Goal: Task Accomplishment & Management: Manage account settings

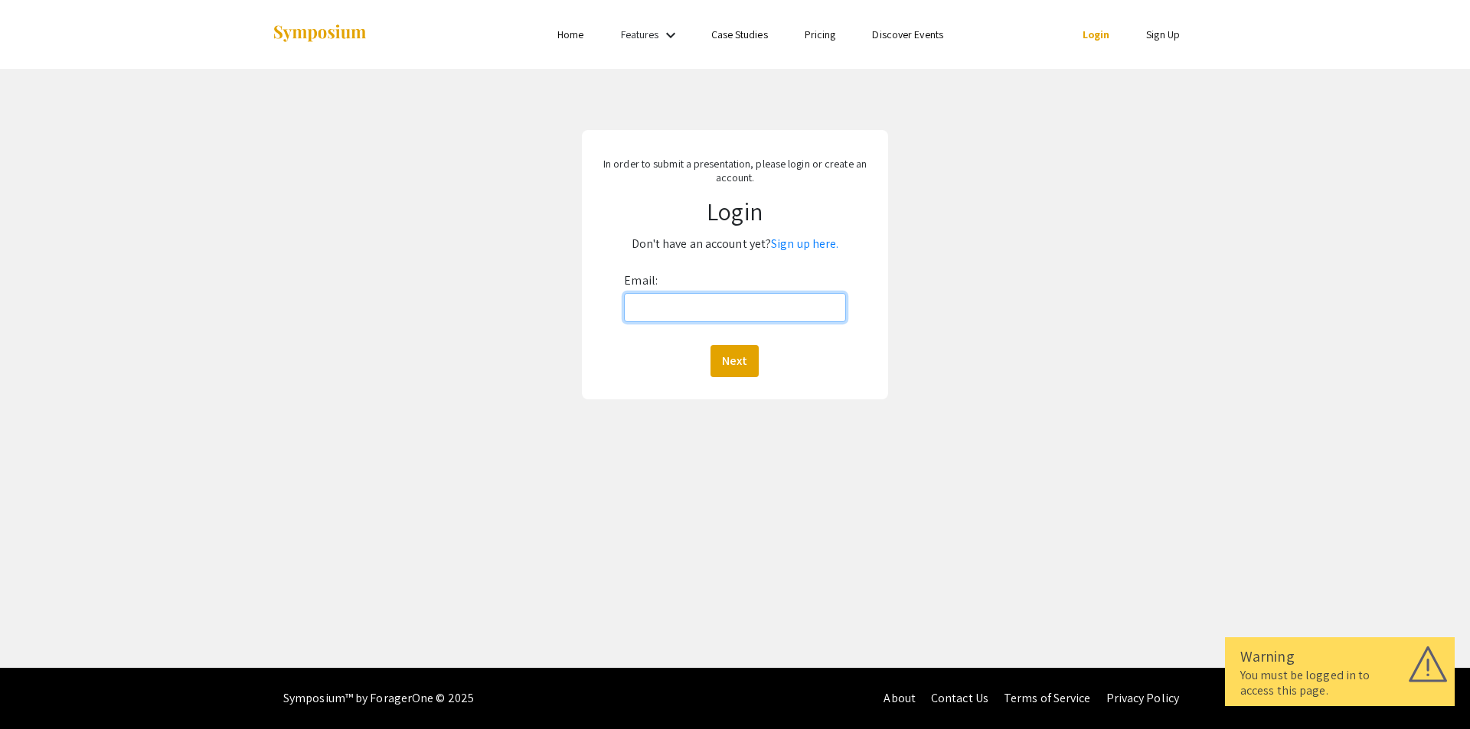
click at [651, 302] on input "Email:" at bounding box center [734, 307] width 221 height 29
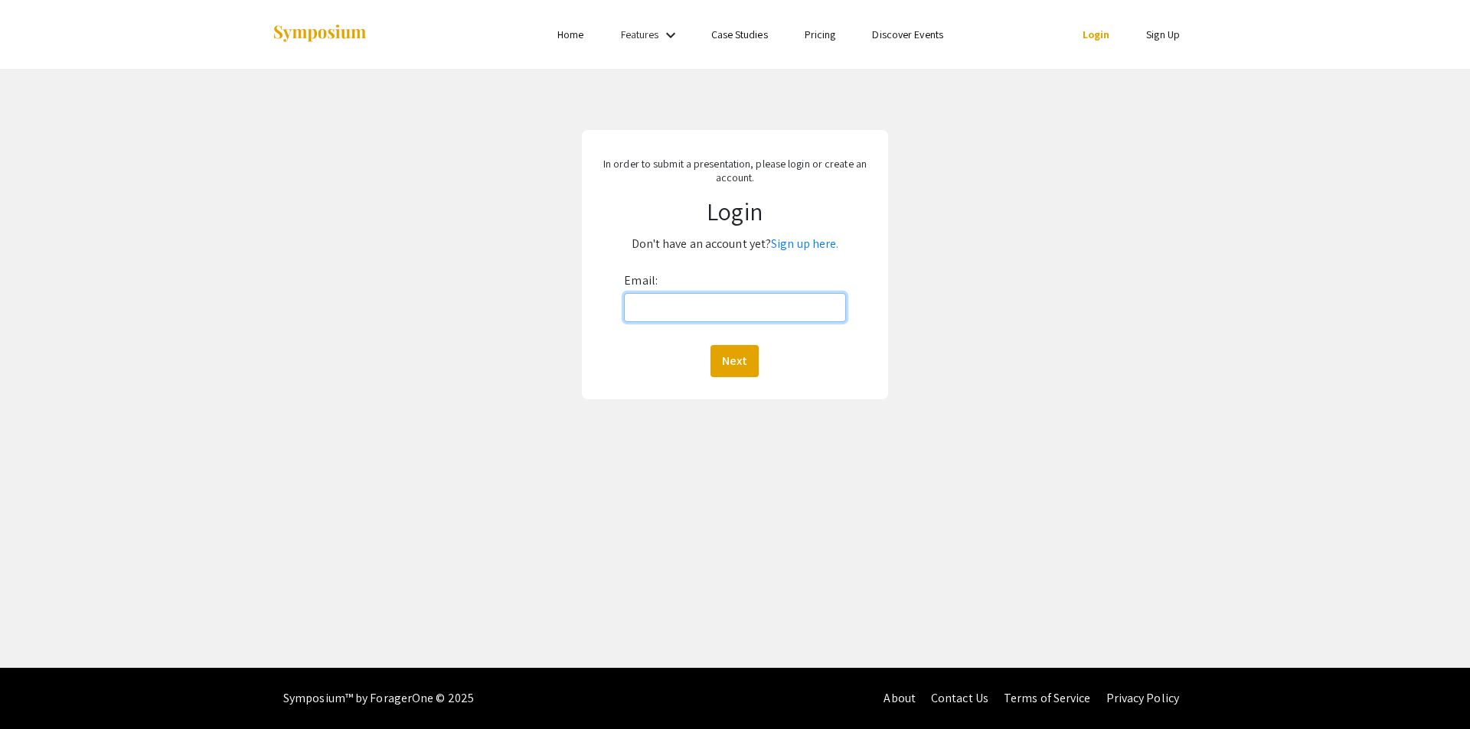
type input "curf@ku.edu"
click at [729, 359] on button "Next" at bounding box center [734, 361] width 48 height 32
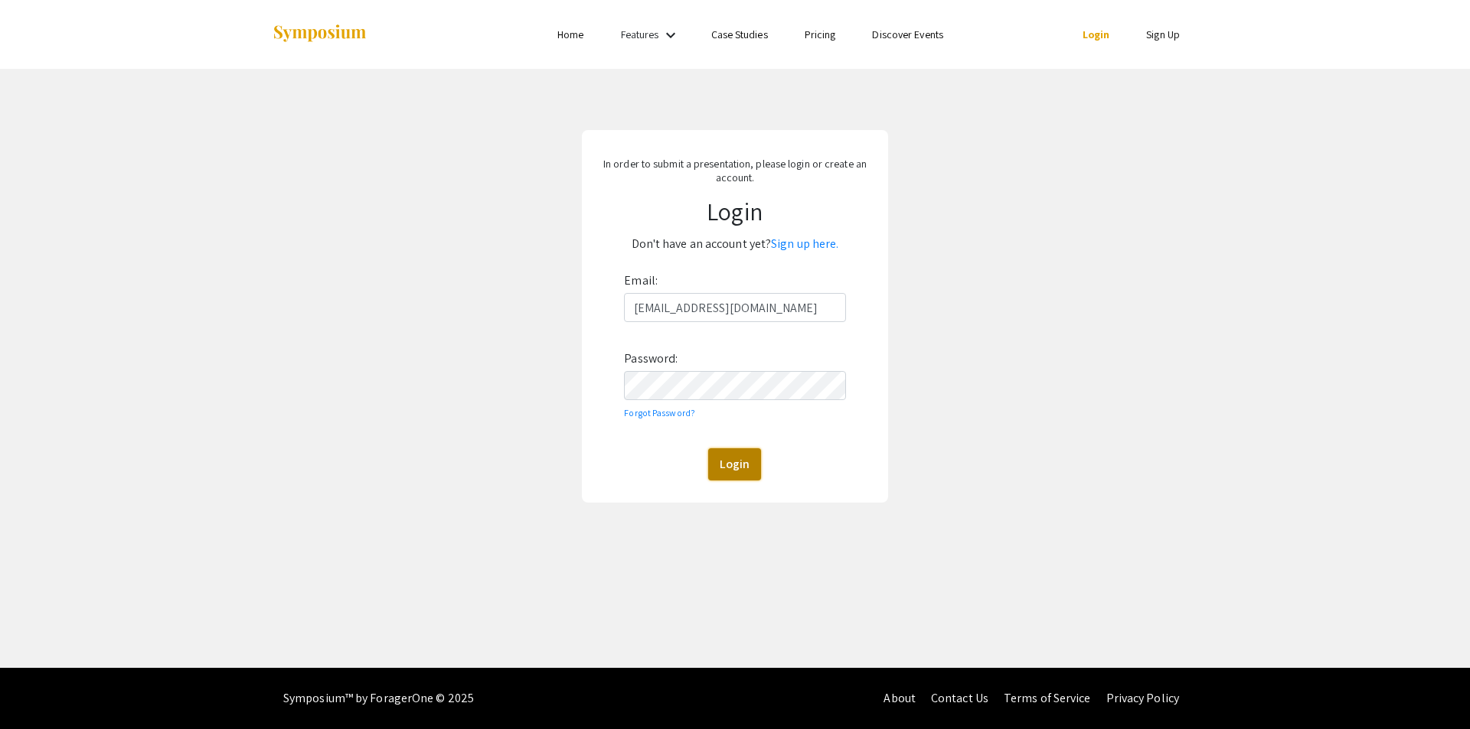
click at [732, 465] on button "Login" at bounding box center [734, 465] width 53 height 32
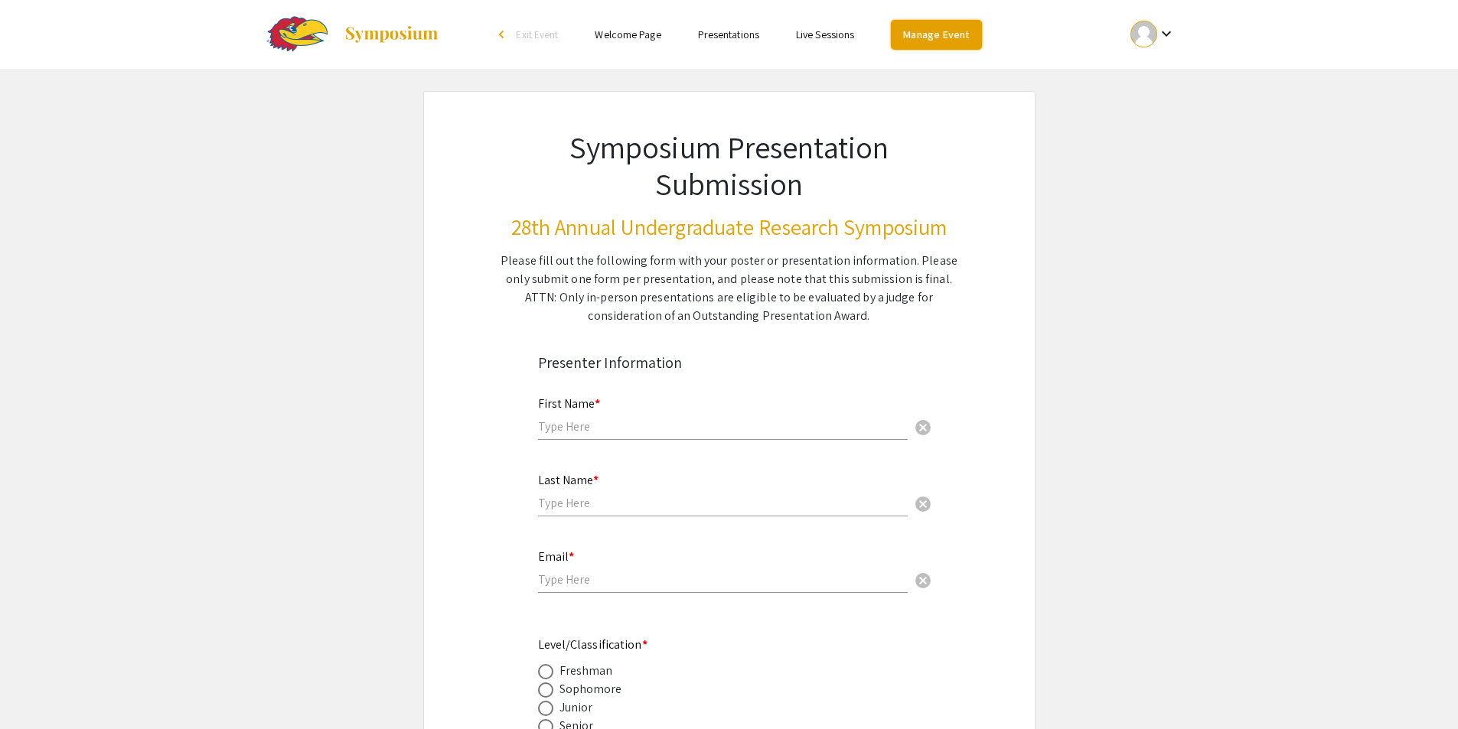
click at [939, 34] on link "Manage Event" at bounding box center [936, 35] width 90 height 30
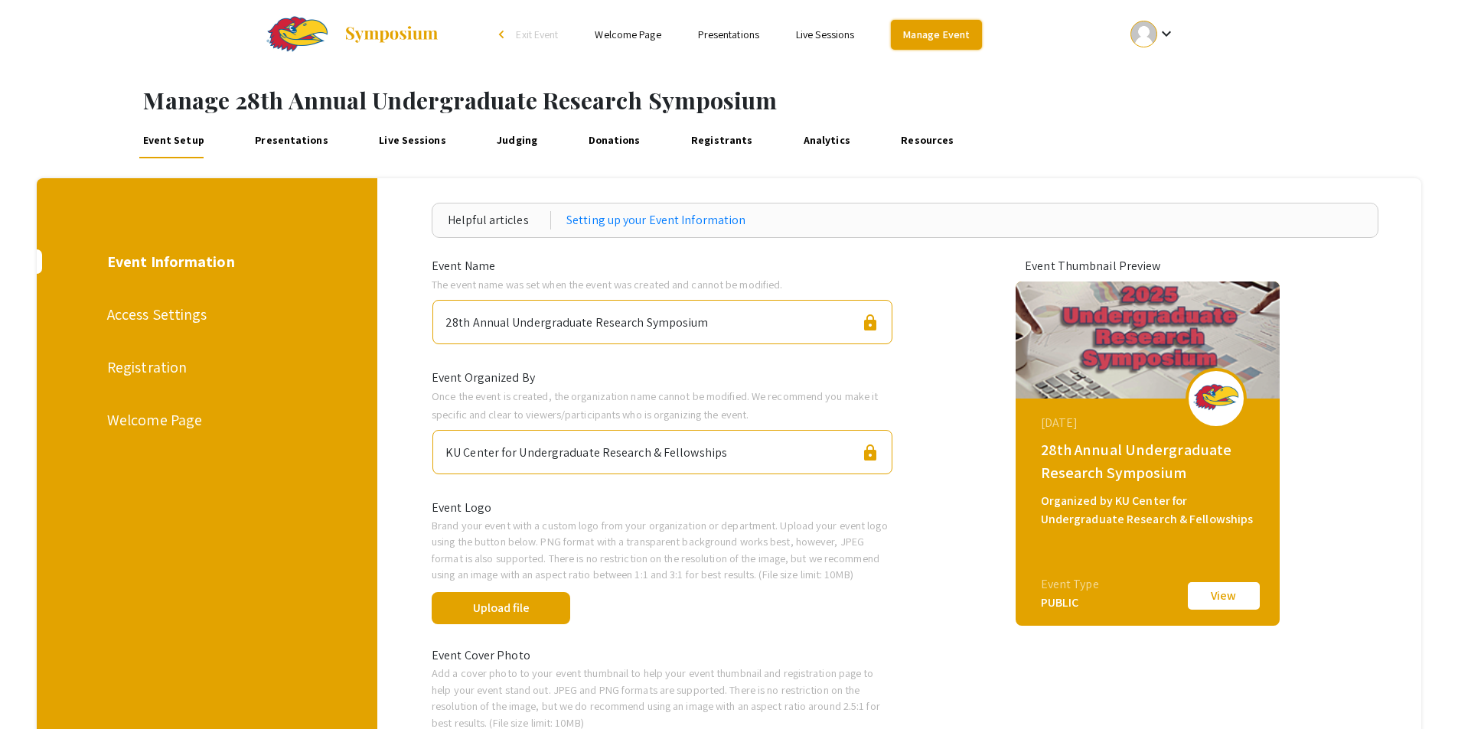
click at [935, 37] on link "Manage Event" at bounding box center [936, 35] width 90 height 30
click at [1156, 29] on div at bounding box center [1144, 34] width 27 height 27
click at [1154, 74] on button "My Account" at bounding box center [1161, 75] width 94 height 37
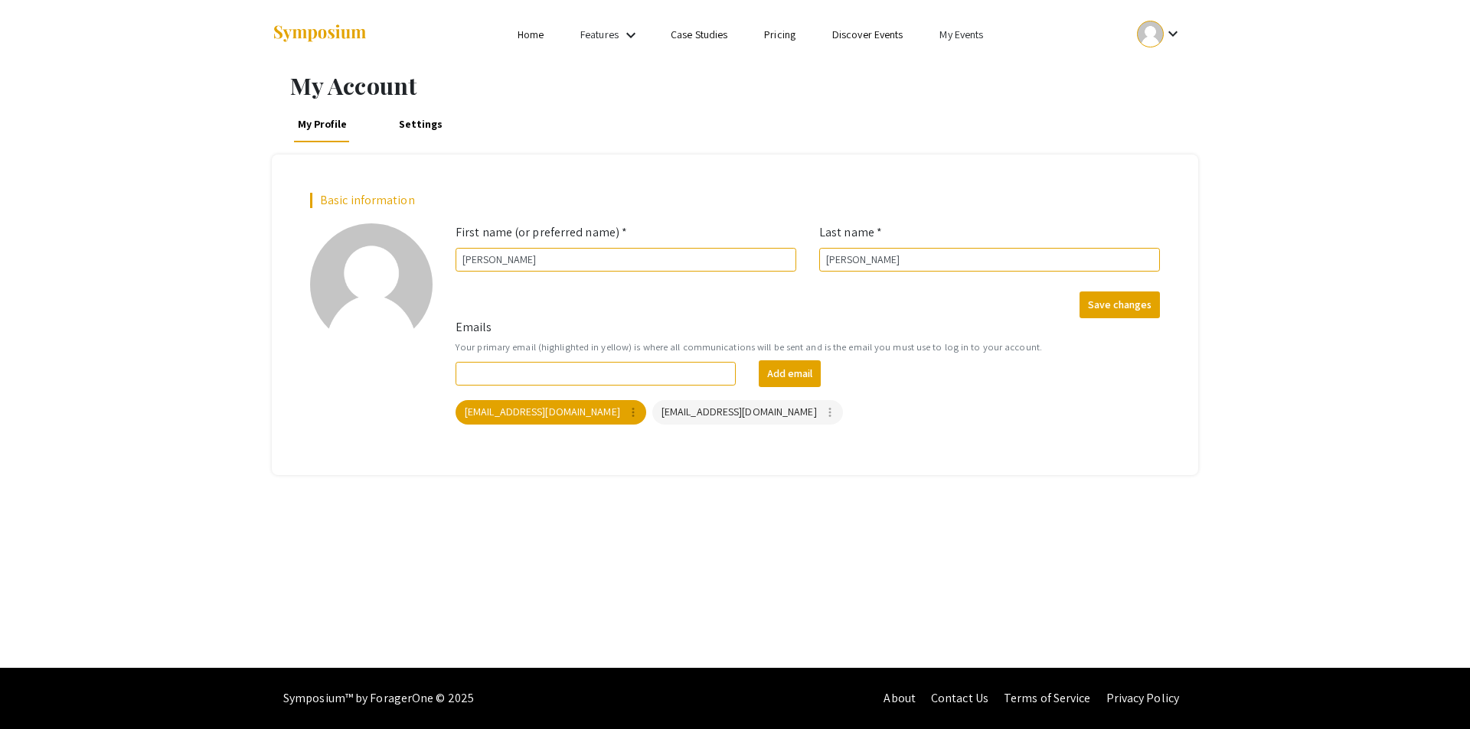
click at [967, 31] on link "My Events" at bounding box center [961, 35] width 44 height 14
click at [963, 68] on button "Events I've organized" at bounding box center [986, 68] width 131 height 37
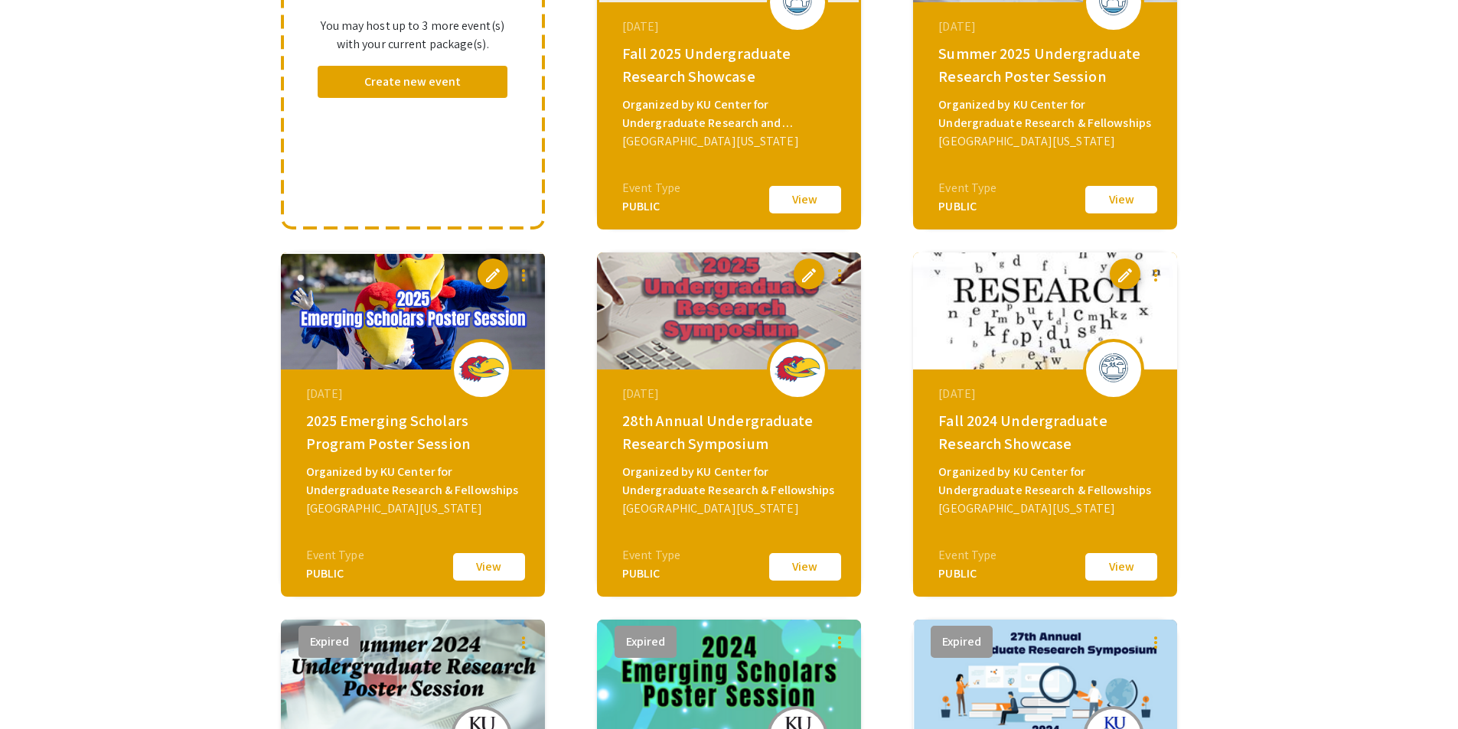
scroll to position [230, 0]
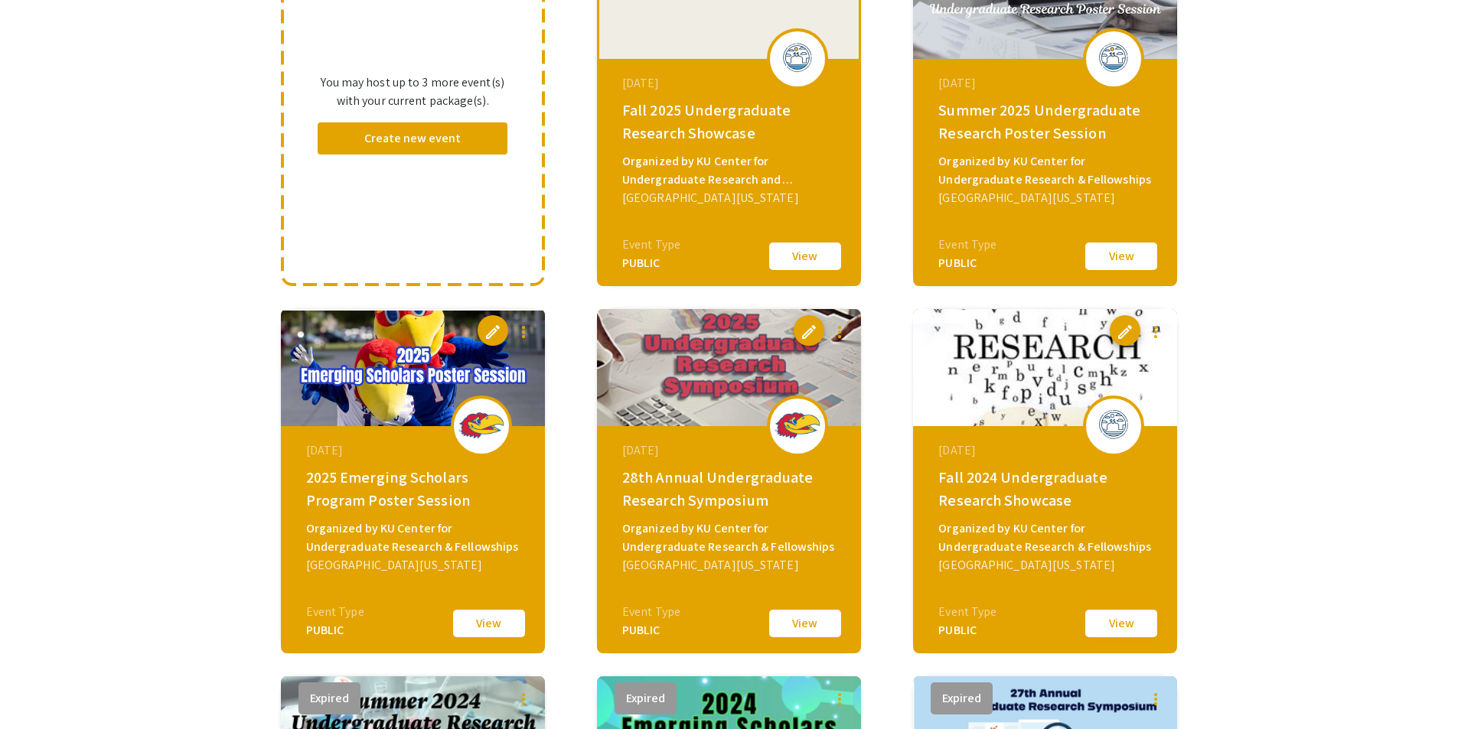
click at [1128, 625] on button "View" at bounding box center [1121, 624] width 77 height 32
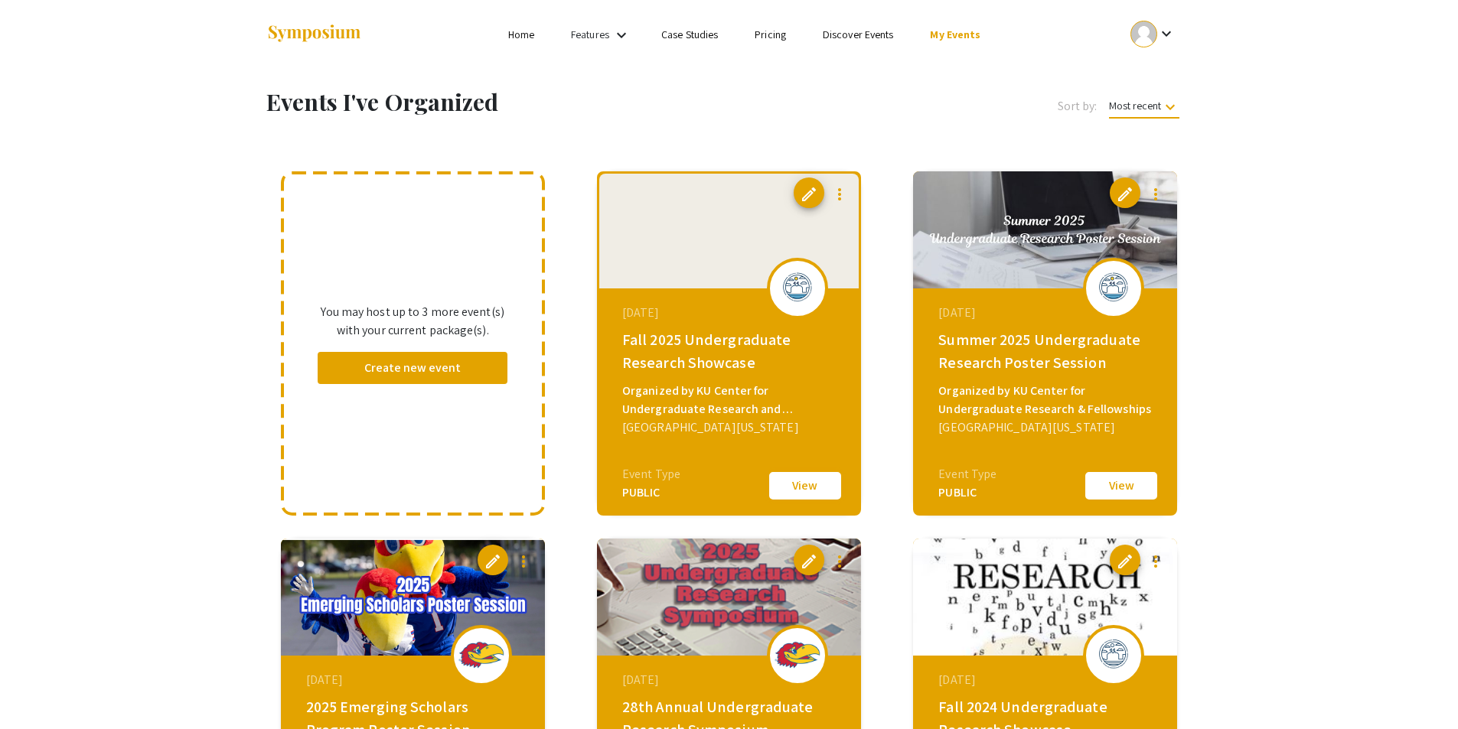
click at [804, 487] on button "View" at bounding box center [805, 486] width 77 height 32
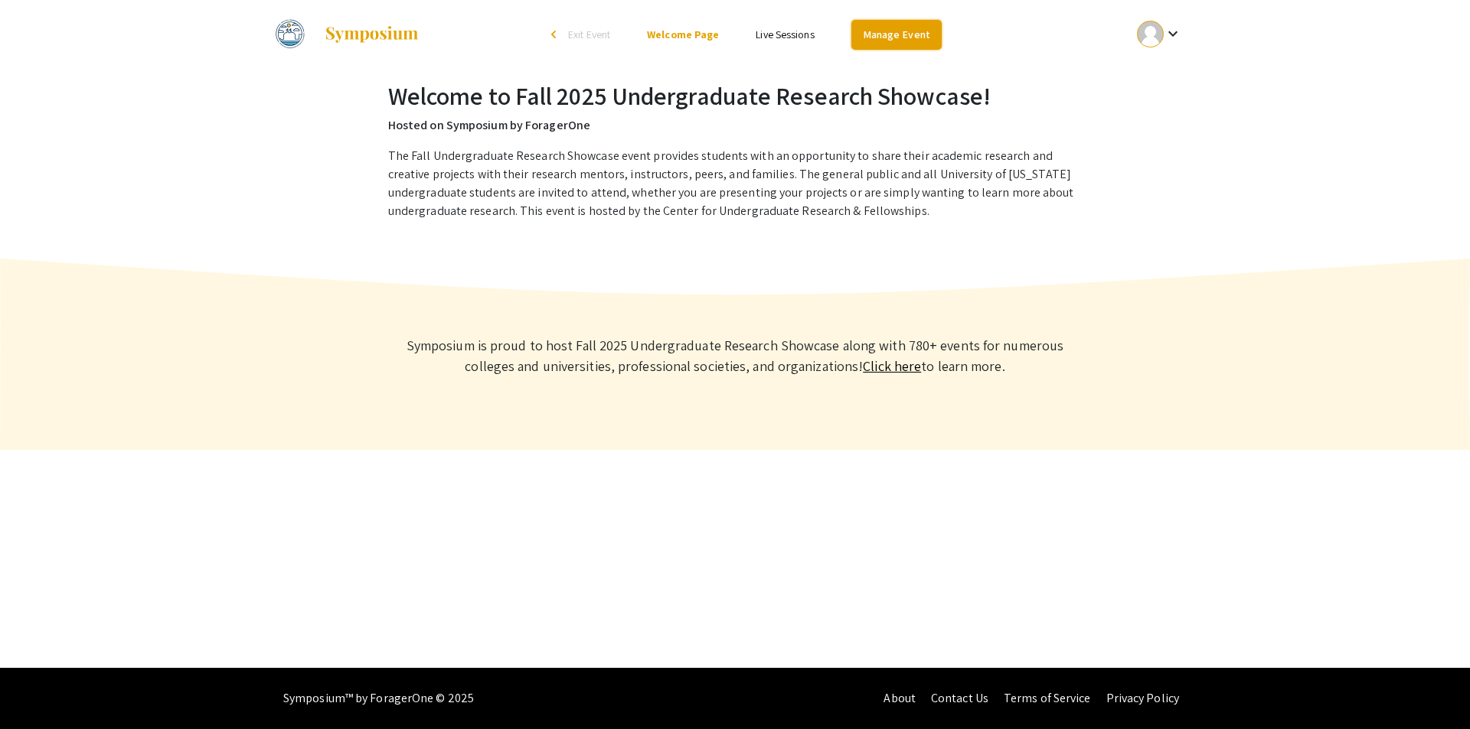
click at [886, 38] on link "Manage Event" at bounding box center [896, 35] width 90 height 30
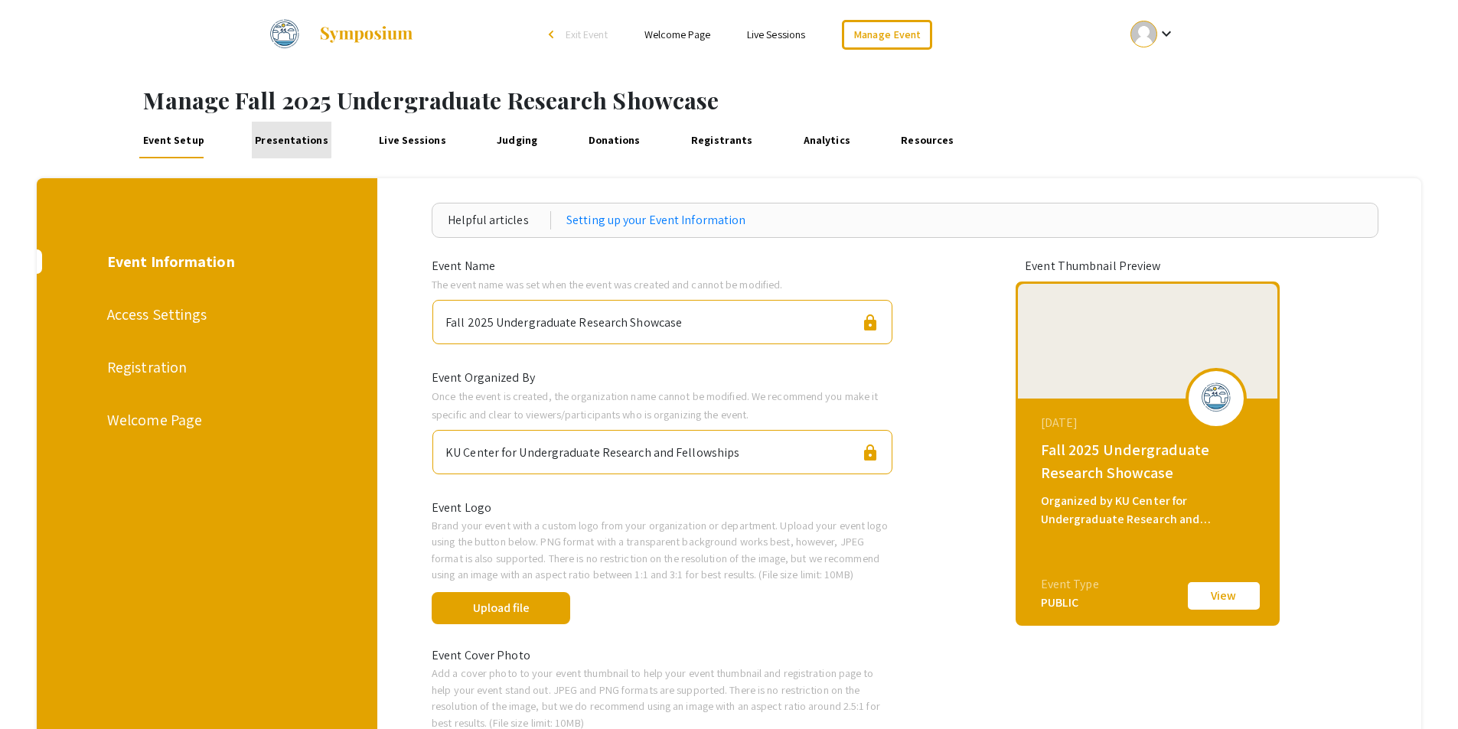
click at [289, 138] on link "Presentations" at bounding box center [292, 140] width 80 height 37
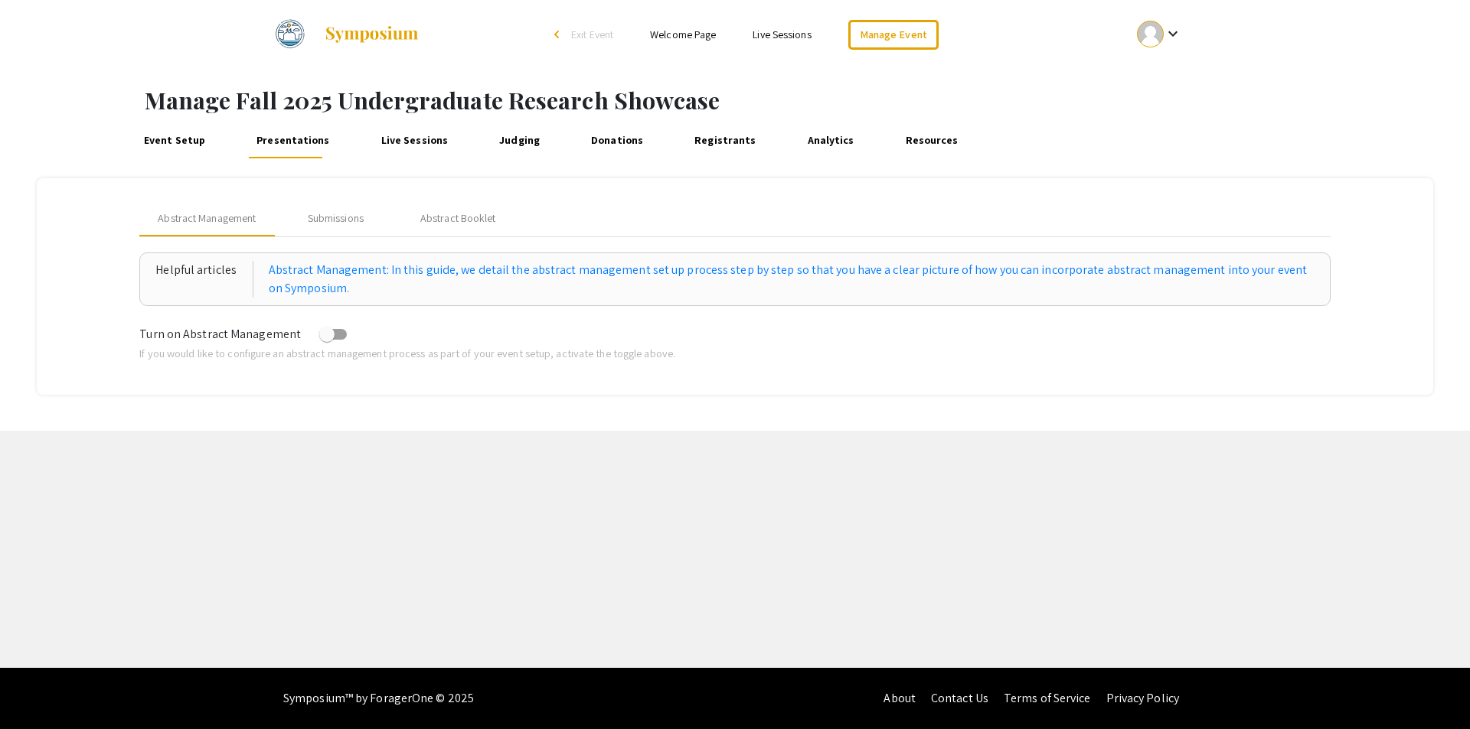
click at [392, 143] on link "Live Sessions" at bounding box center [414, 140] width 74 height 37
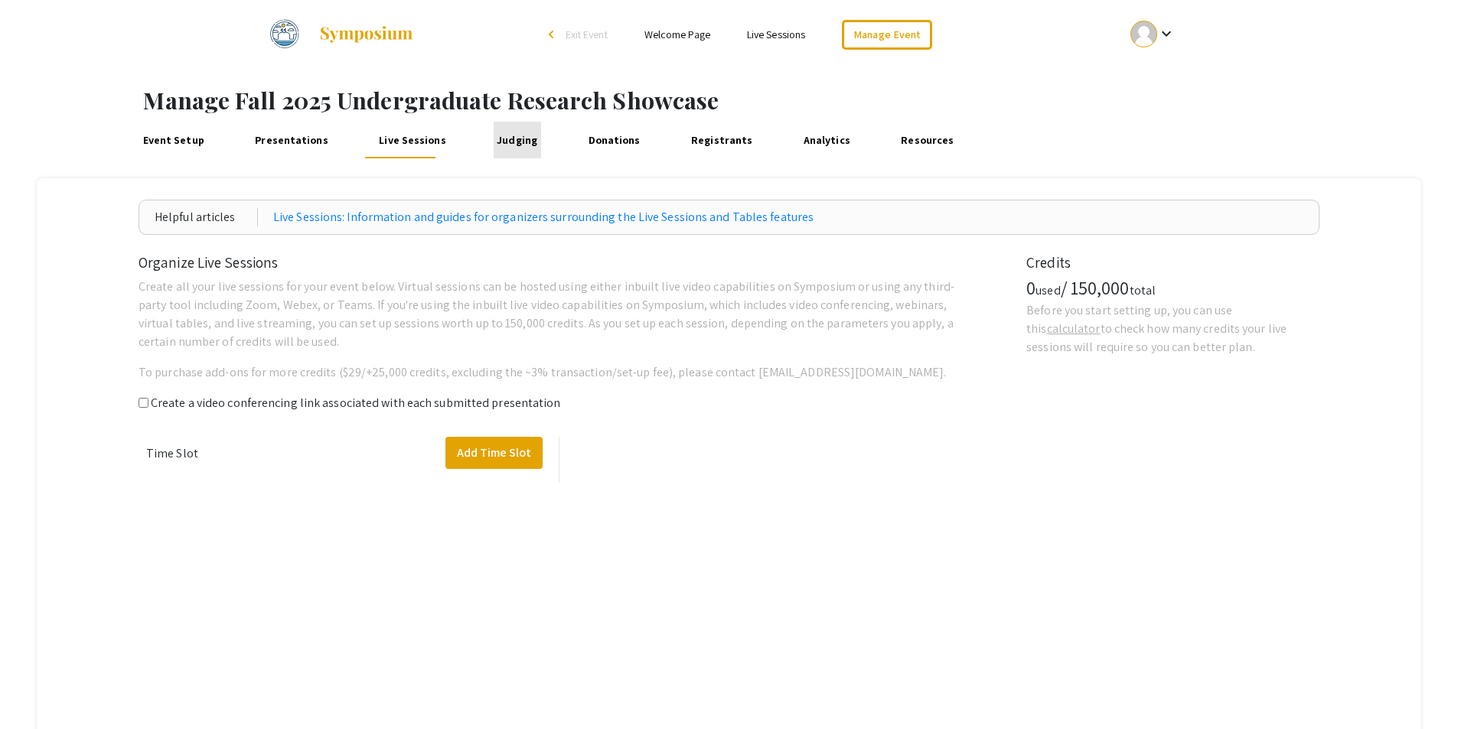
click at [507, 144] on link "Judging" at bounding box center [517, 140] width 47 height 37
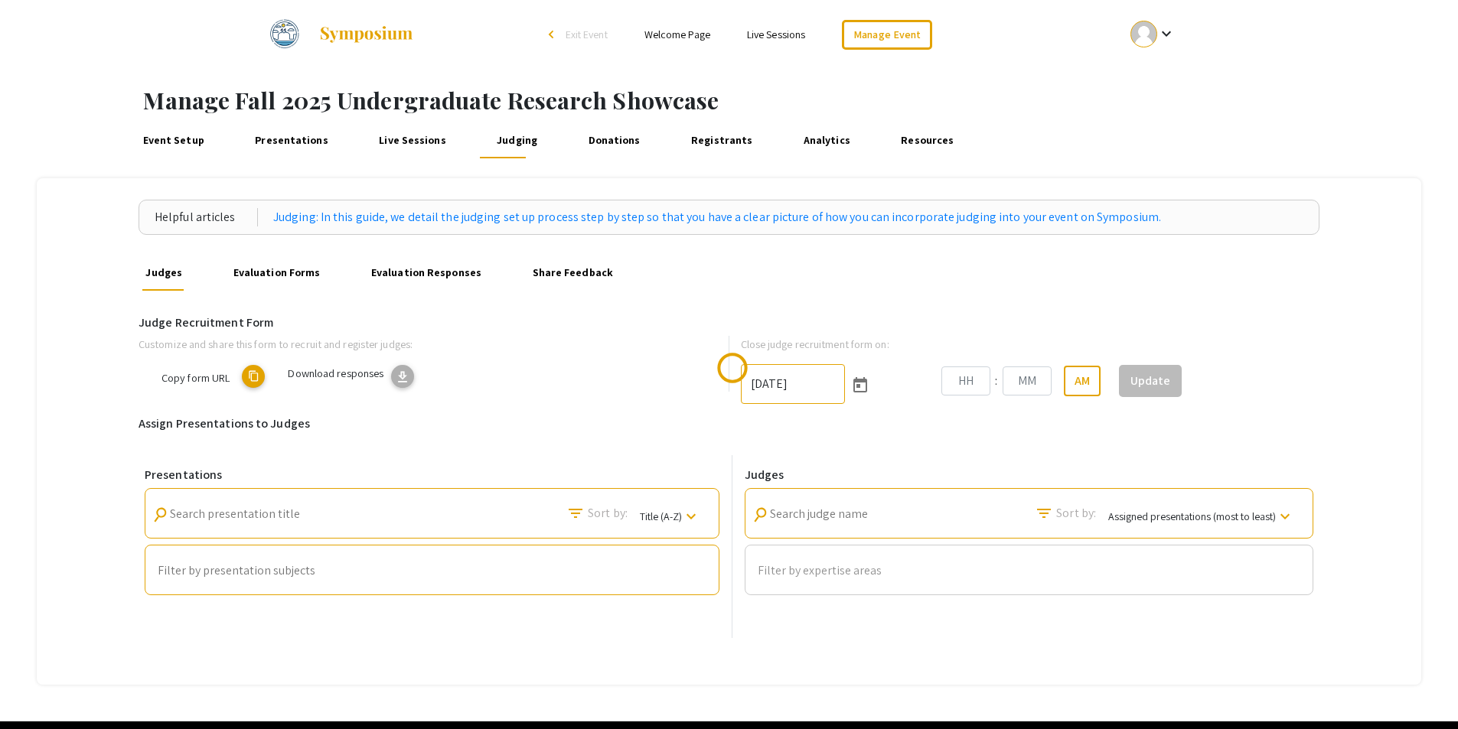
type input "8/24/2025"
type input "11"
type input "52"
click at [300, 139] on link "Presentations" at bounding box center [292, 140] width 80 height 37
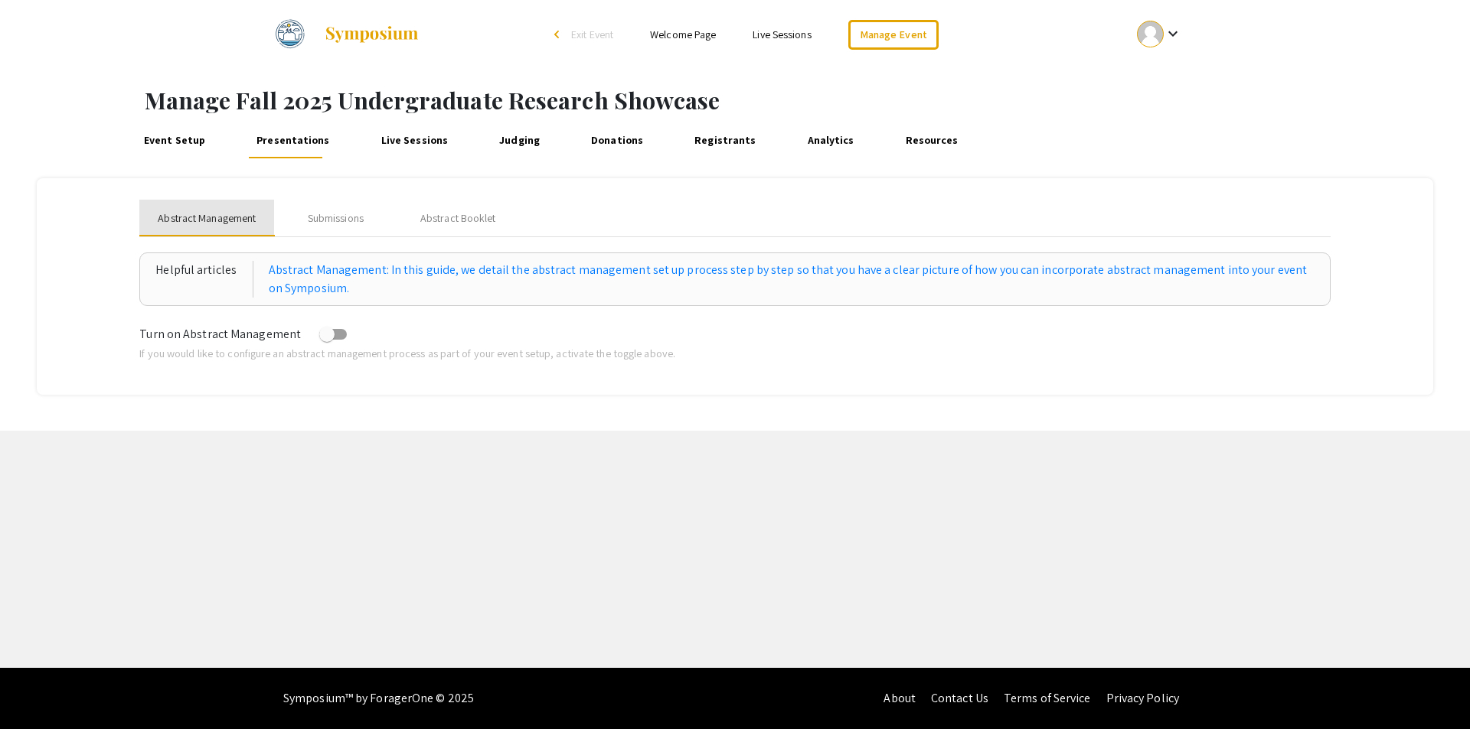
click at [195, 217] on span "Abstract Management" at bounding box center [207, 218] width 98 height 16
click at [334, 220] on div "Submissions" at bounding box center [336, 218] width 56 height 16
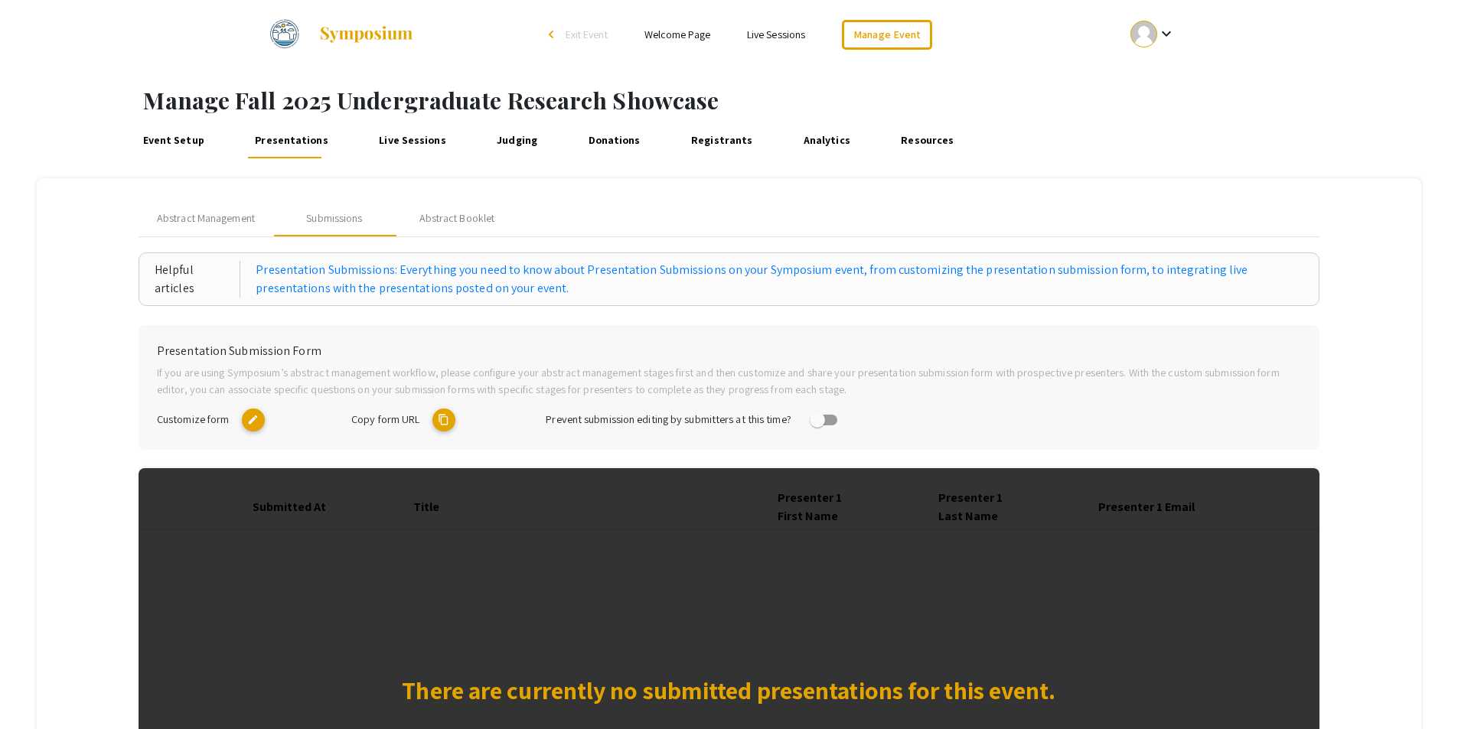
click at [258, 420] on mat-icon "edit" at bounding box center [253, 420] width 23 height 23
click at [877, 34] on link "Manage Event" at bounding box center [887, 35] width 90 height 30
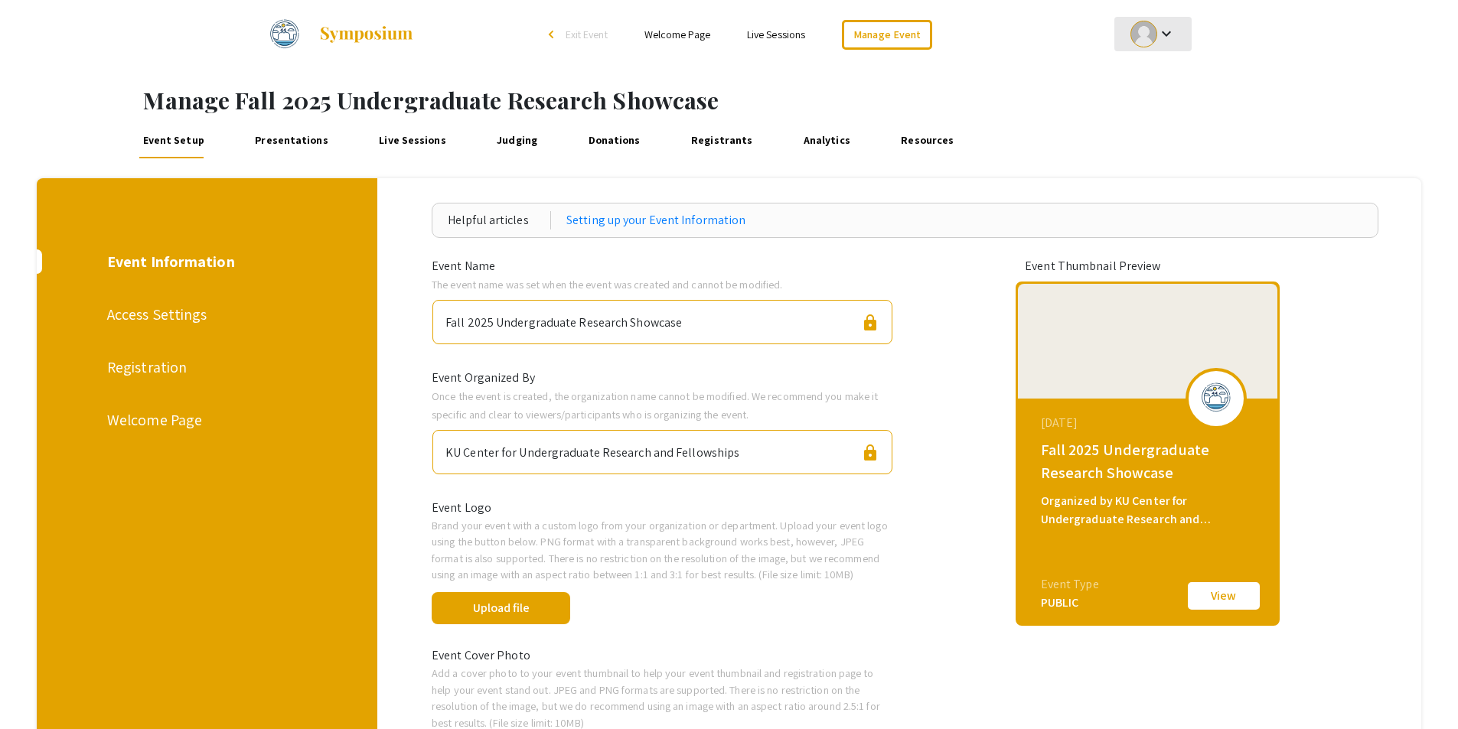
click at [1144, 36] on div at bounding box center [1144, 34] width 27 height 27
drag, startPoint x: 1147, startPoint y: 110, endPoint x: 1157, endPoint y: 69, distance: 42.5
click at [1157, 69] on div "My Account My Submissions Sign out" at bounding box center [1161, 112] width 94 height 122
click at [1157, 70] on div "Manage Fall 2025 Undergraduate Research Showcase Event Setup Presentations Live…" at bounding box center [729, 706] width 1458 height 1274
click at [1150, 44] on div at bounding box center [1144, 34] width 27 height 27
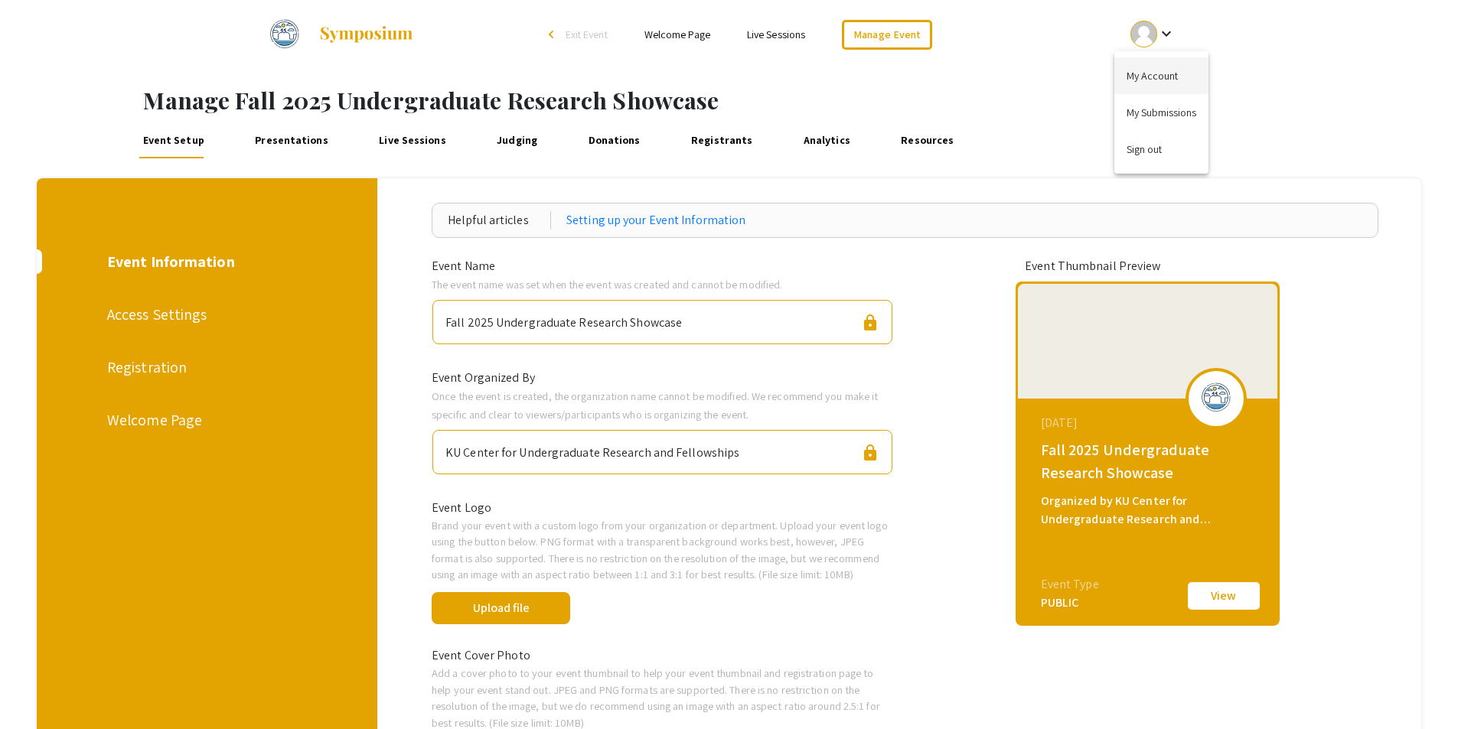
click at [1142, 86] on button "My Account" at bounding box center [1161, 75] width 94 height 37
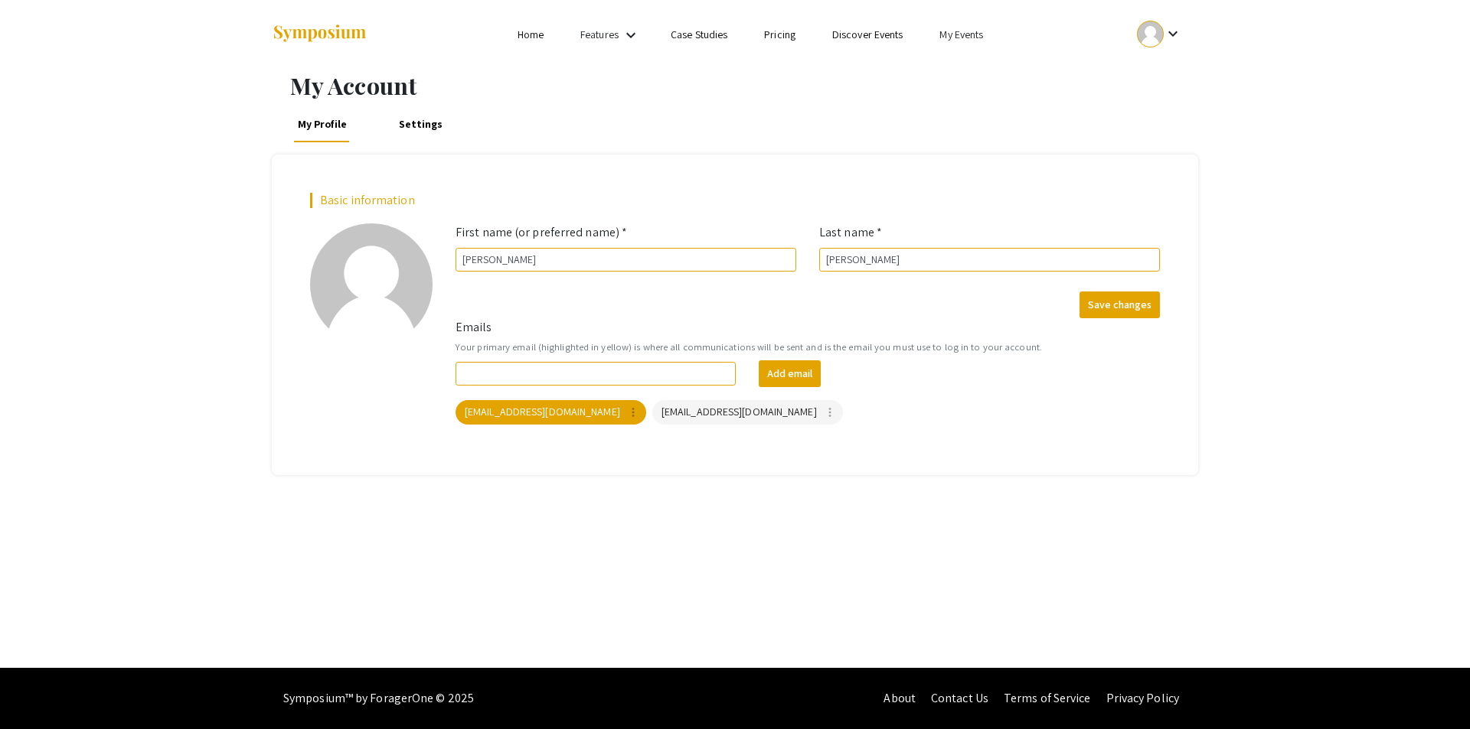
click at [963, 35] on link "My Events" at bounding box center [961, 35] width 44 height 14
click at [961, 65] on button "Events I've organized" at bounding box center [986, 68] width 131 height 37
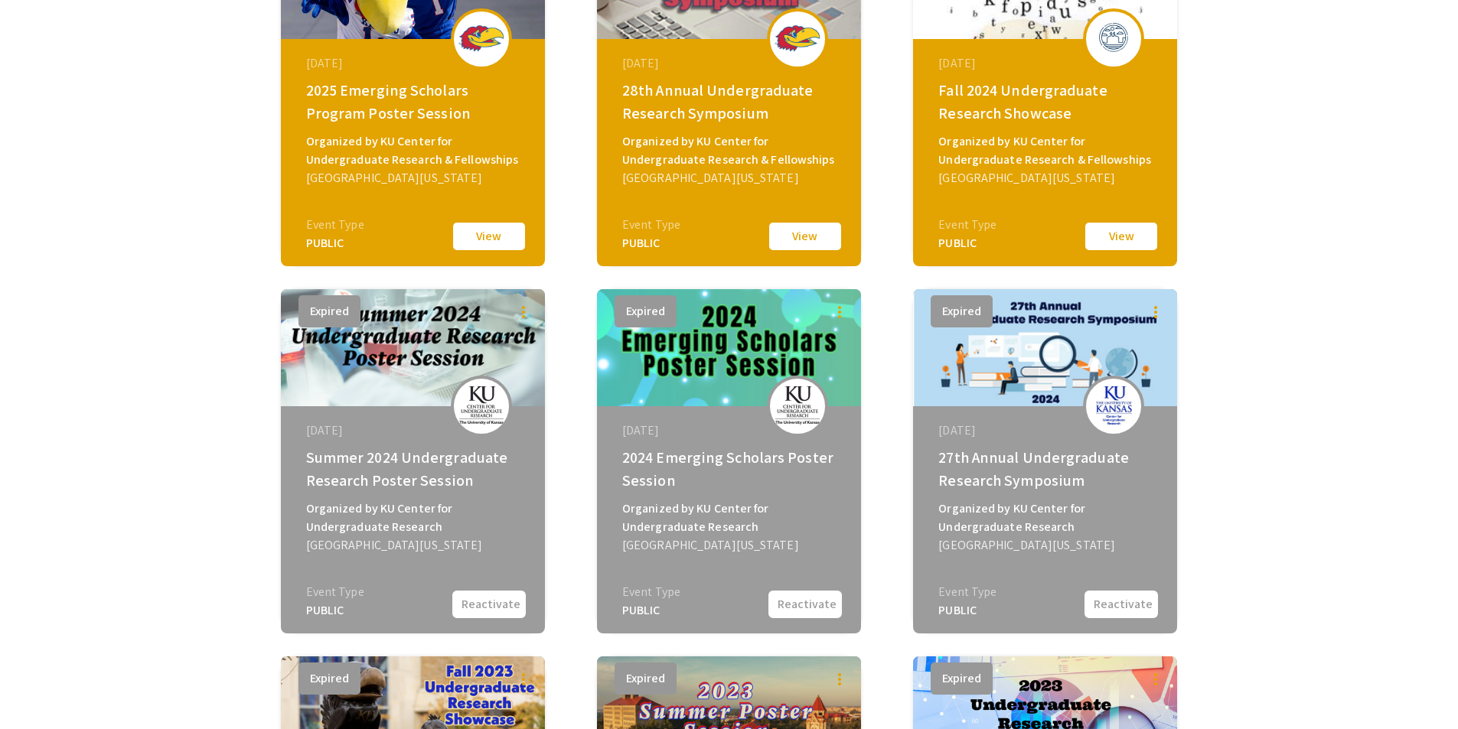
scroll to position [765, 0]
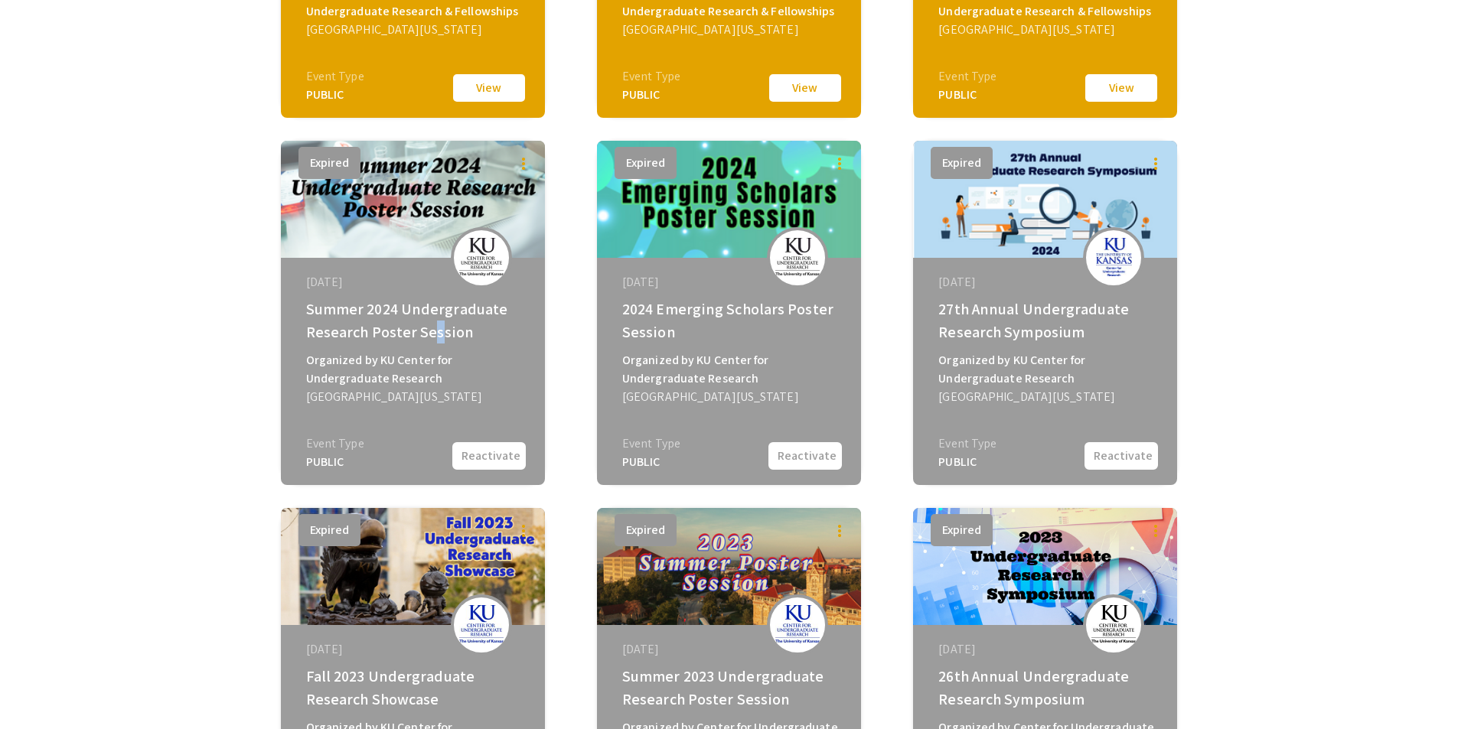
drag, startPoint x: 436, startPoint y: 327, endPoint x: 426, endPoint y: 327, distance: 10.0
click at [426, 328] on div "Summer 2024 Undergraduate Research Poster Session" at bounding box center [414, 321] width 217 height 46
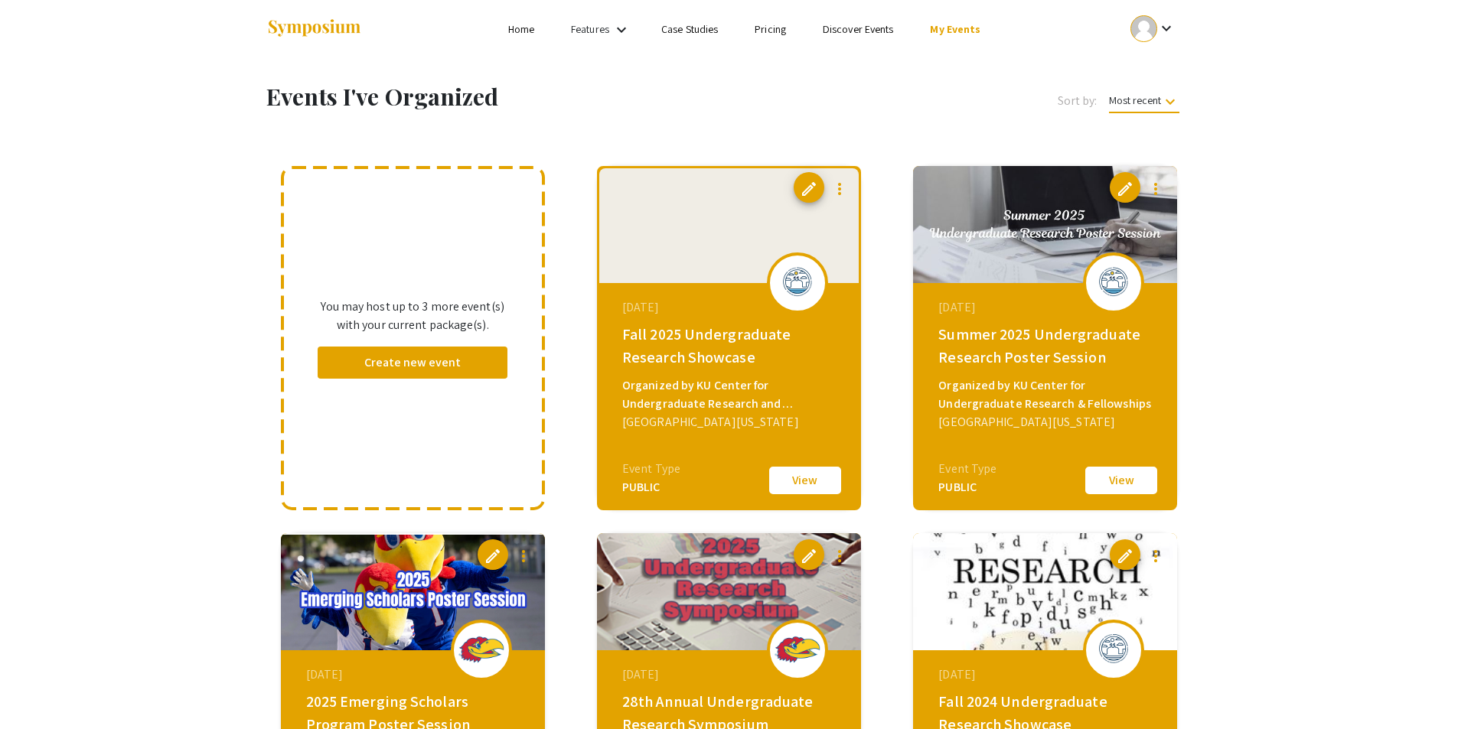
scroll to position [0, 0]
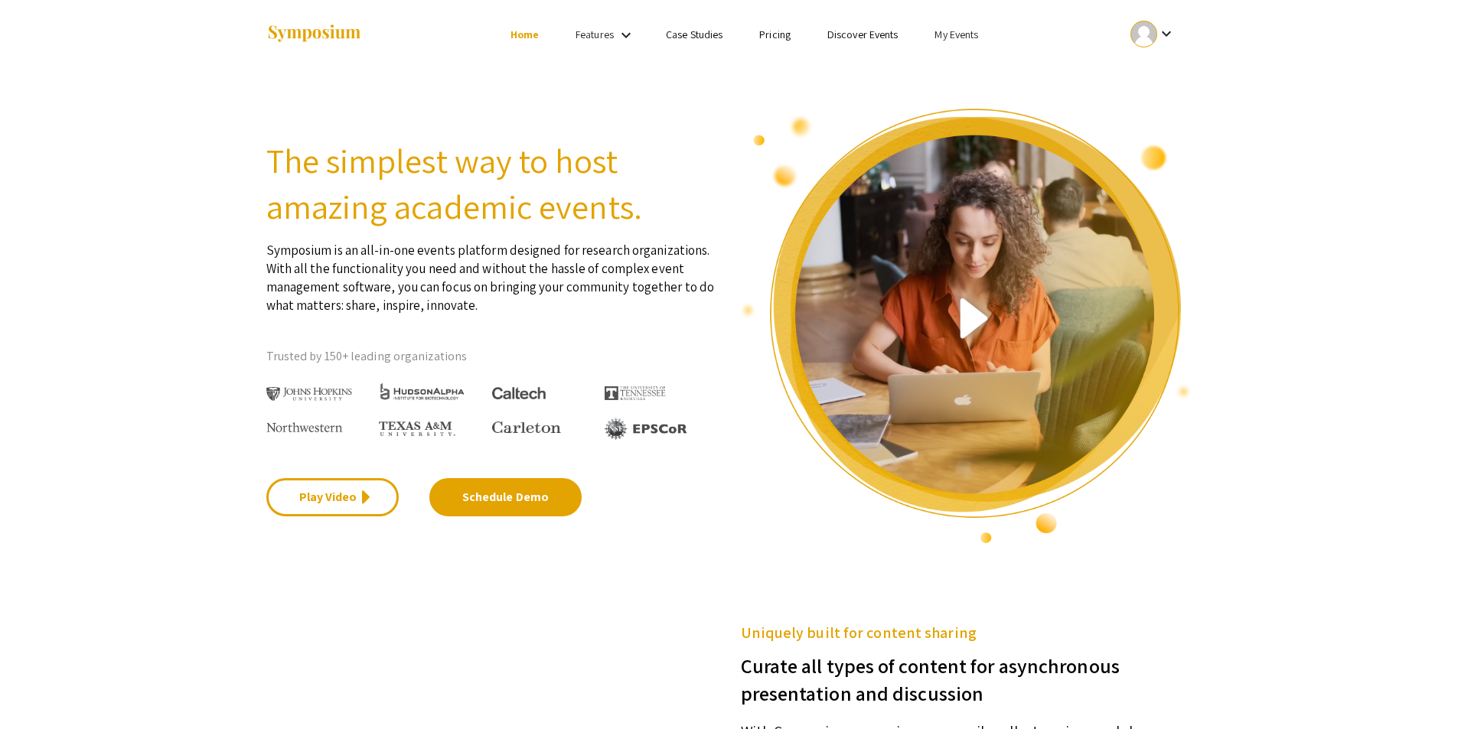
click at [775, 34] on link "Pricing" at bounding box center [774, 35] width 31 height 14
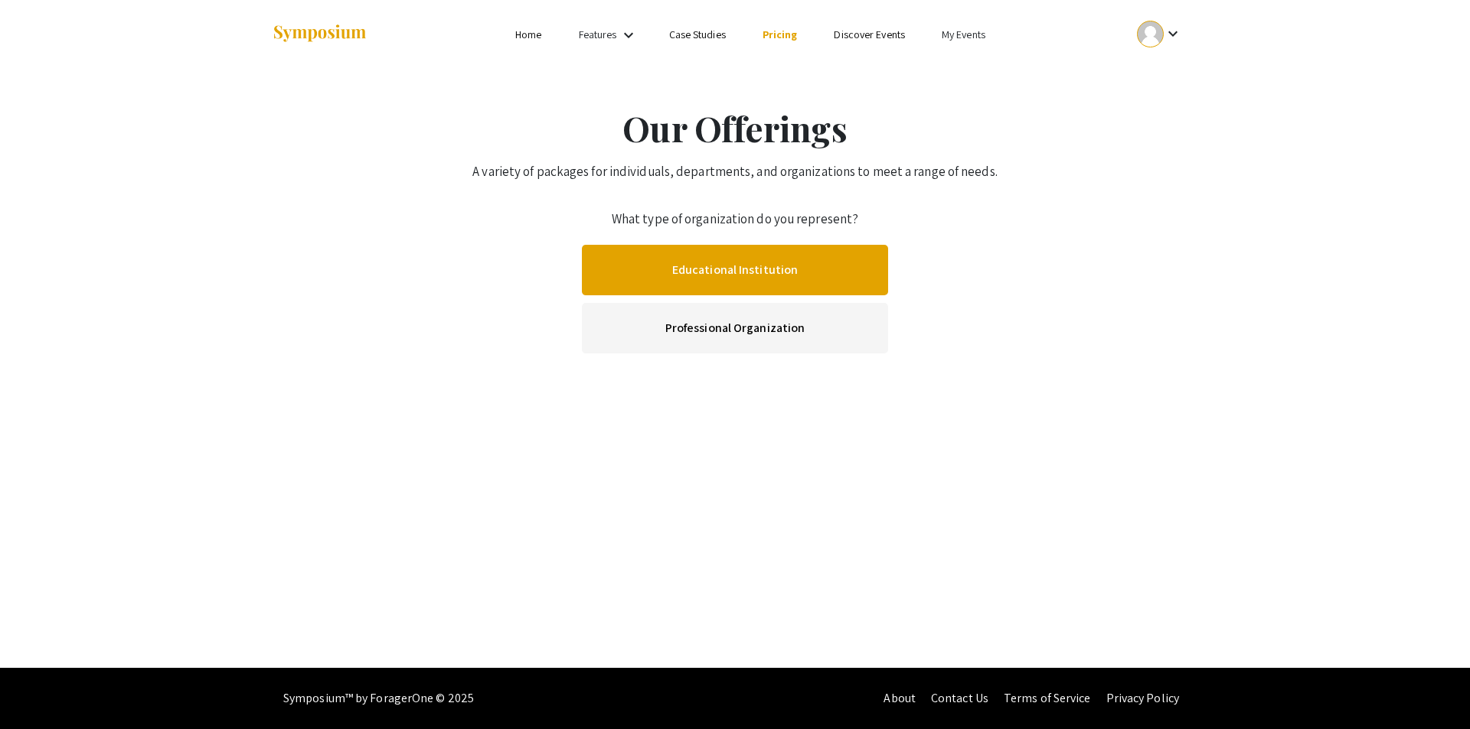
click at [740, 271] on link "Educational Institution" at bounding box center [735, 270] width 306 height 51
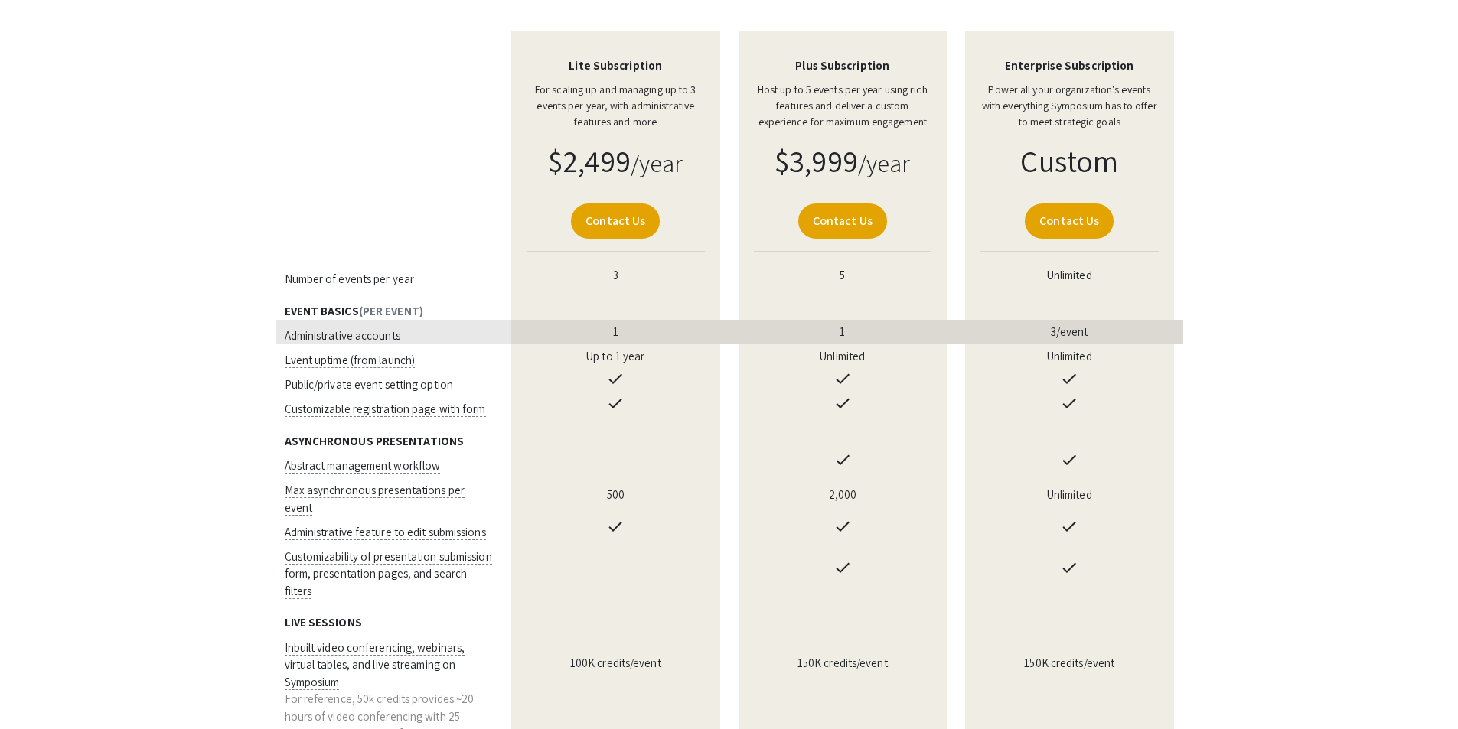
scroll to position [383, 0]
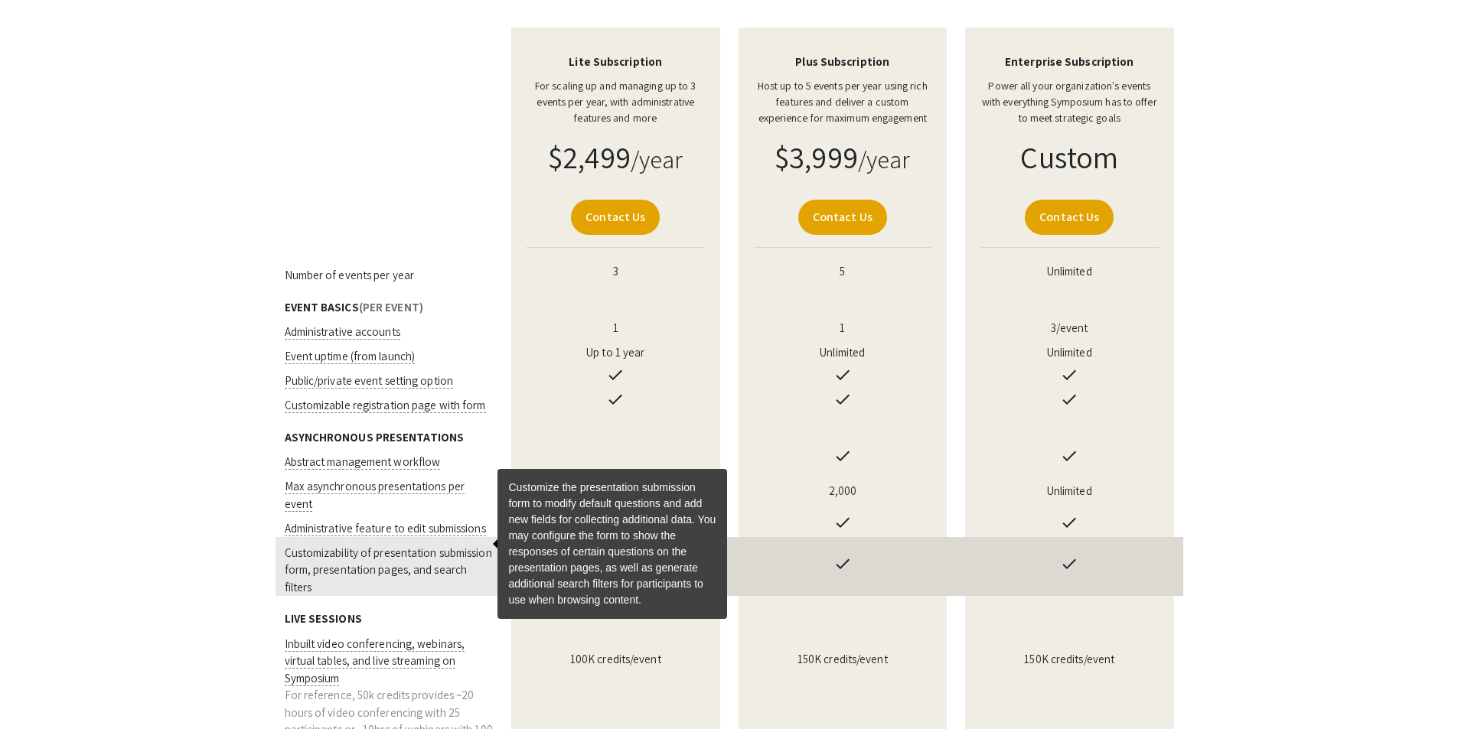
click at [450, 548] on span "Customizability of presentation submission form, presentation pages, and search…" at bounding box center [388, 570] width 207 height 49
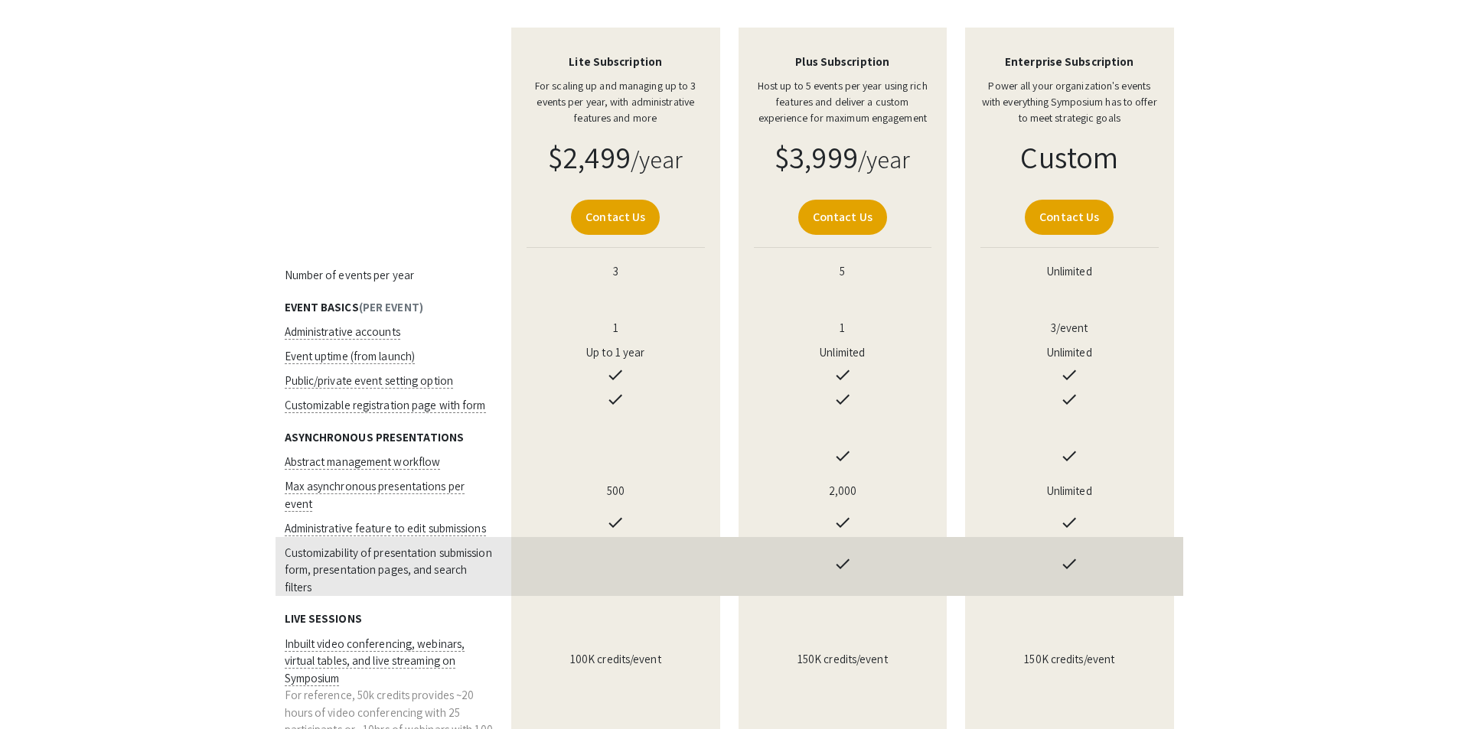
click at [583, 543] on td at bounding box center [615, 566] width 227 height 59
drag, startPoint x: 583, startPoint y: 535, endPoint x: 558, endPoint y: 539, distance: 25.5
click at [558, 539] on td at bounding box center [615, 566] width 227 height 59
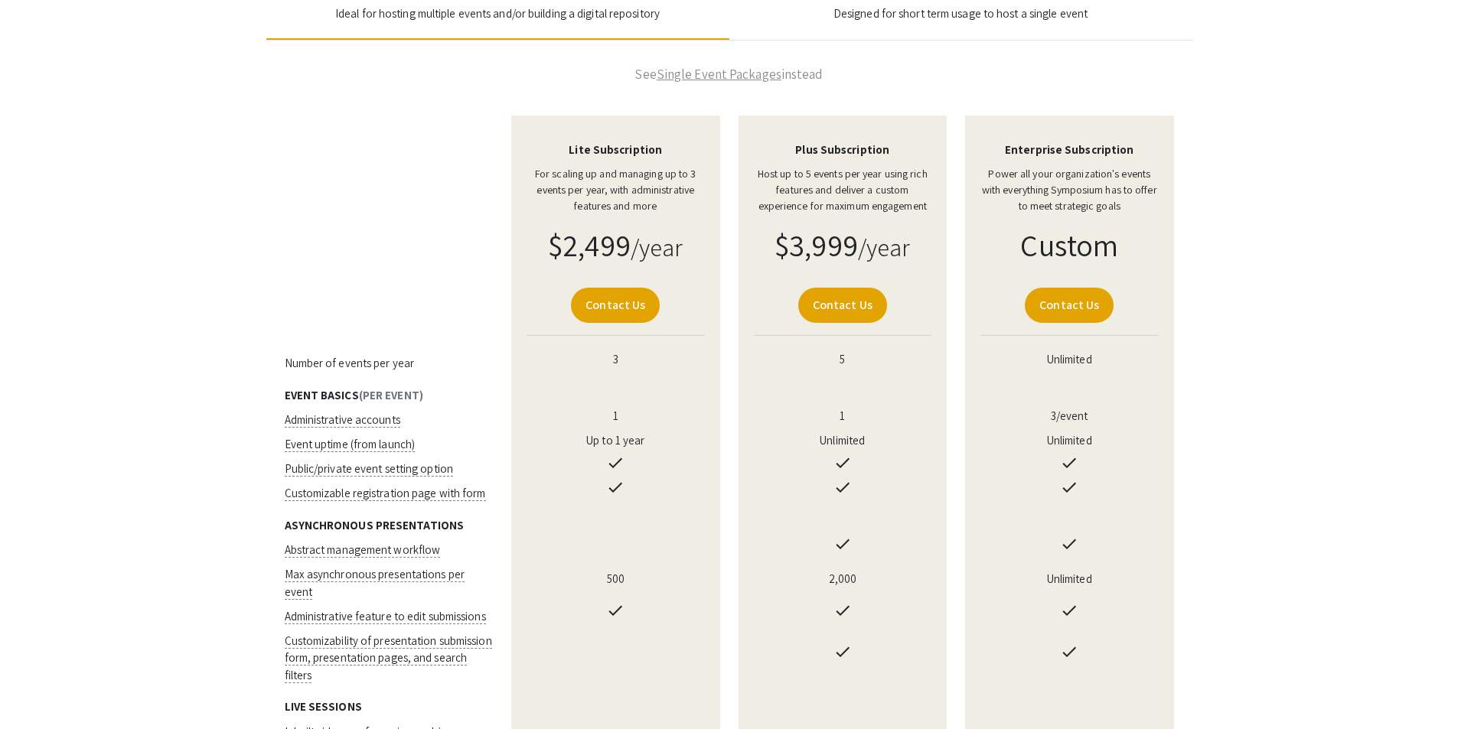
scroll to position [459, 0]
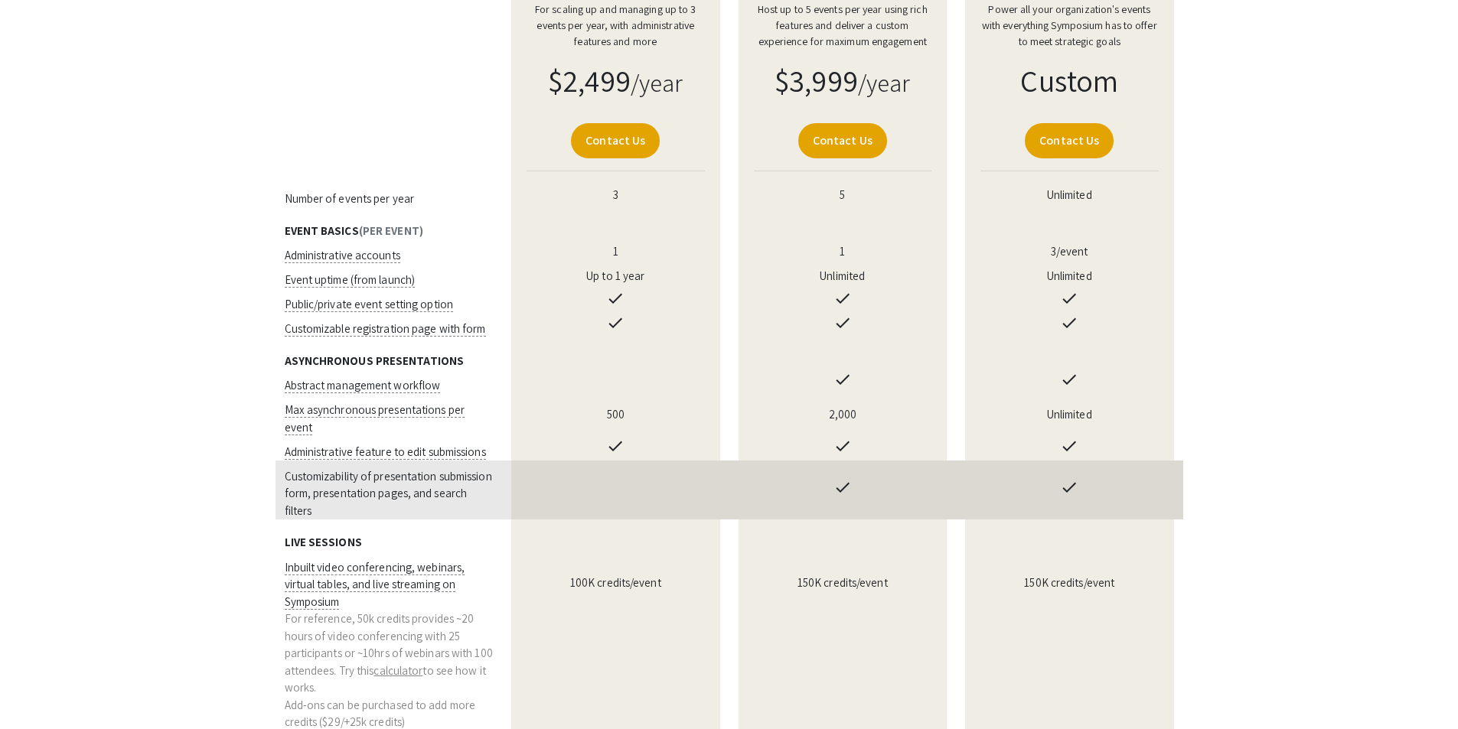
click at [402, 468] on td "Customizability of presentation submission form, presentation pages, and search…" at bounding box center [389, 490] width 227 height 59
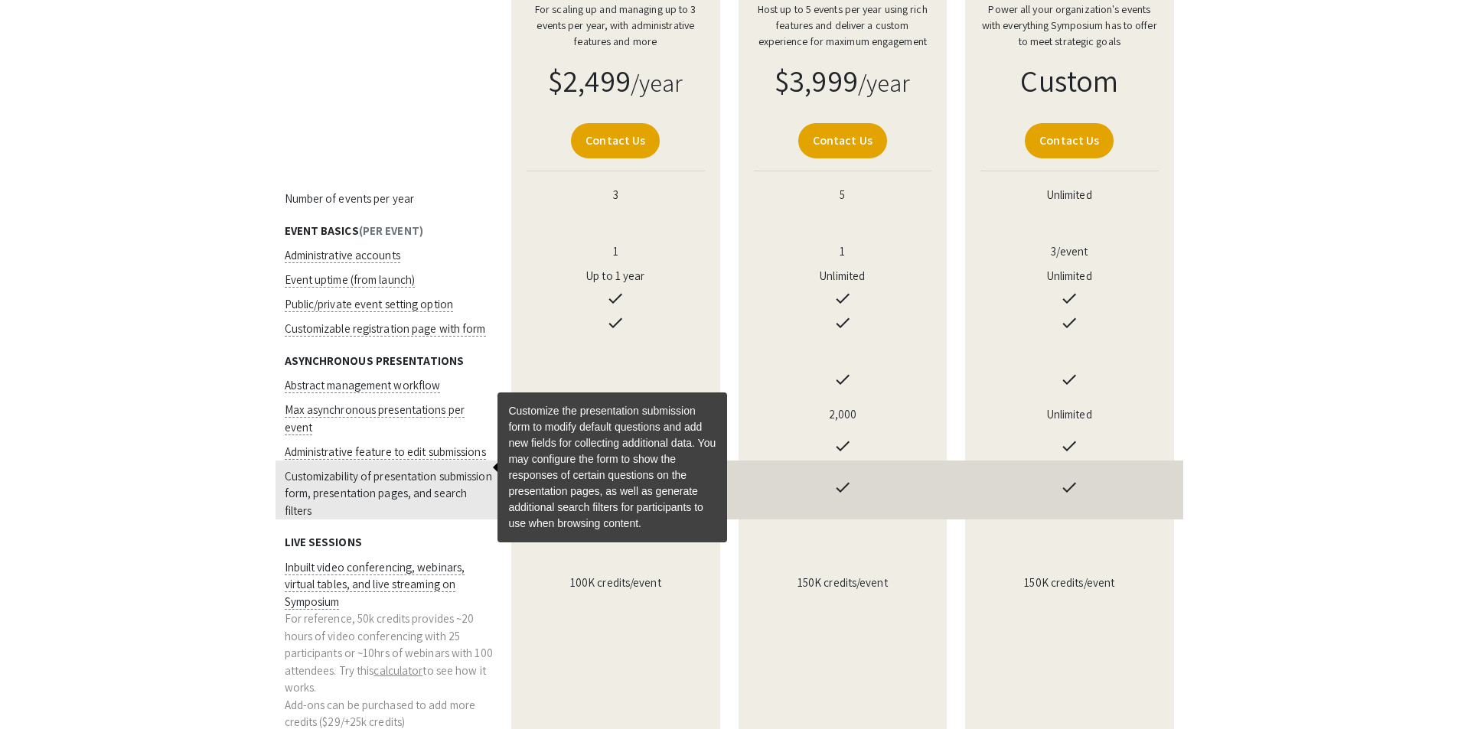
click at [365, 470] on span "Customizability of presentation submission form, presentation pages, and search…" at bounding box center [388, 493] width 207 height 49
click at [345, 469] on span "Customizability of presentation submission form, presentation pages, and search…" at bounding box center [388, 493] width 207 height 49
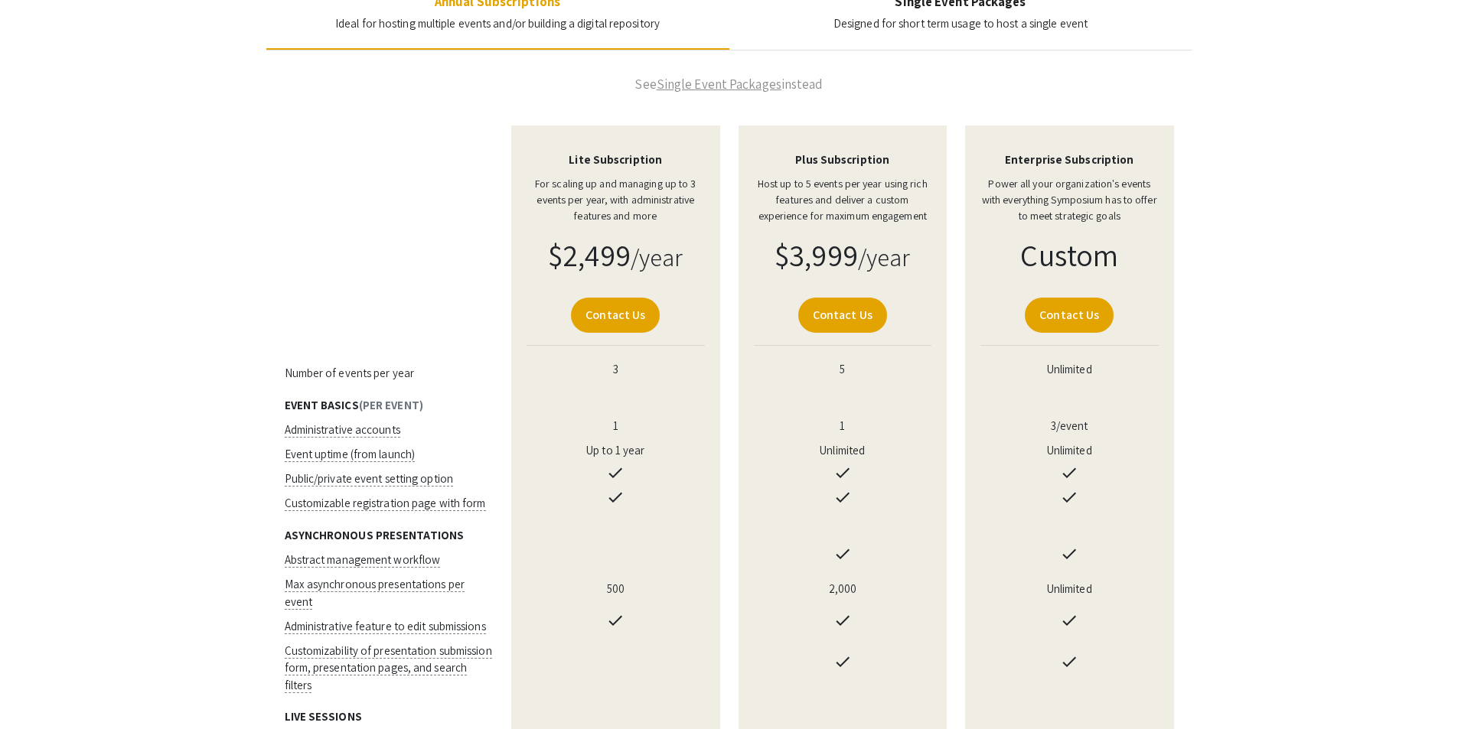
scroll to position [230, 0]
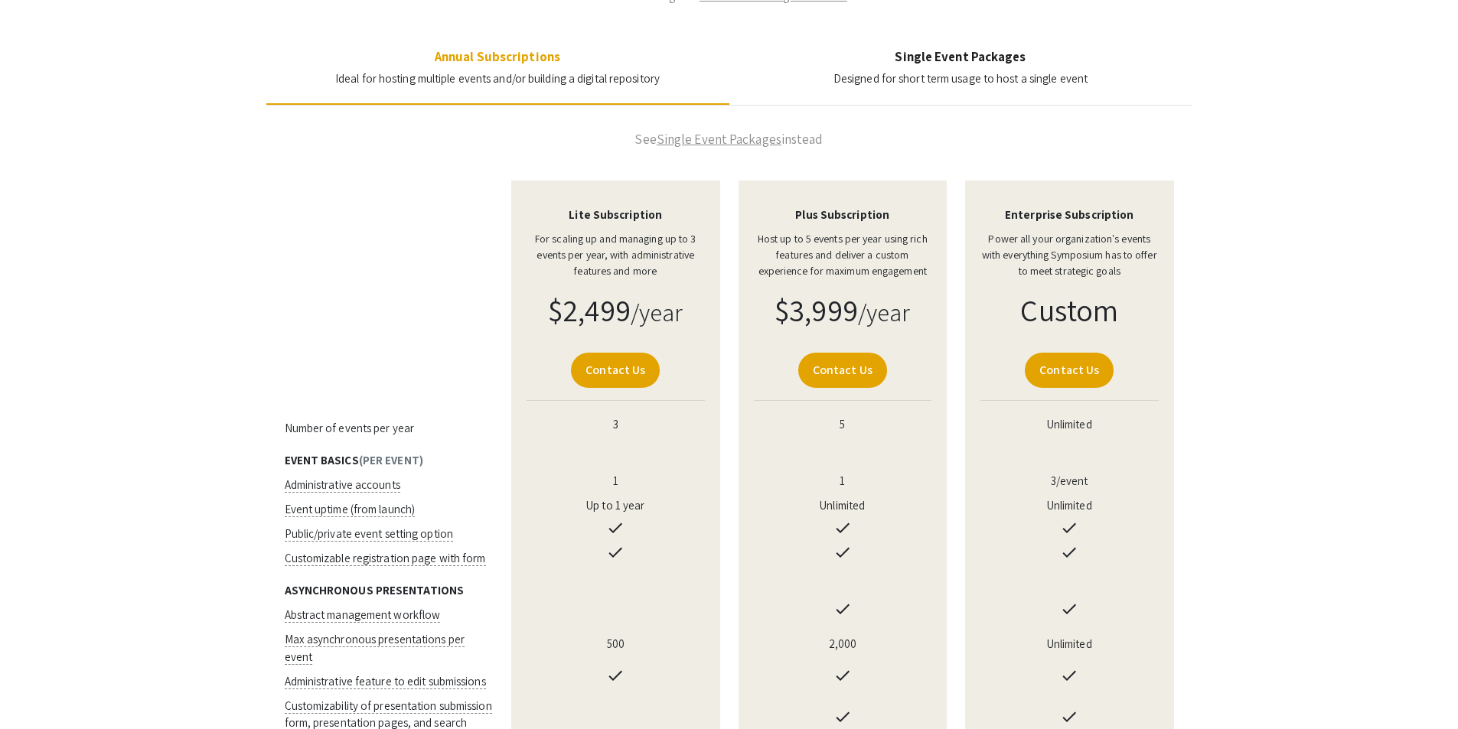
click at [338, 221] on td at bounding box center [389, 206] width 227 height 51
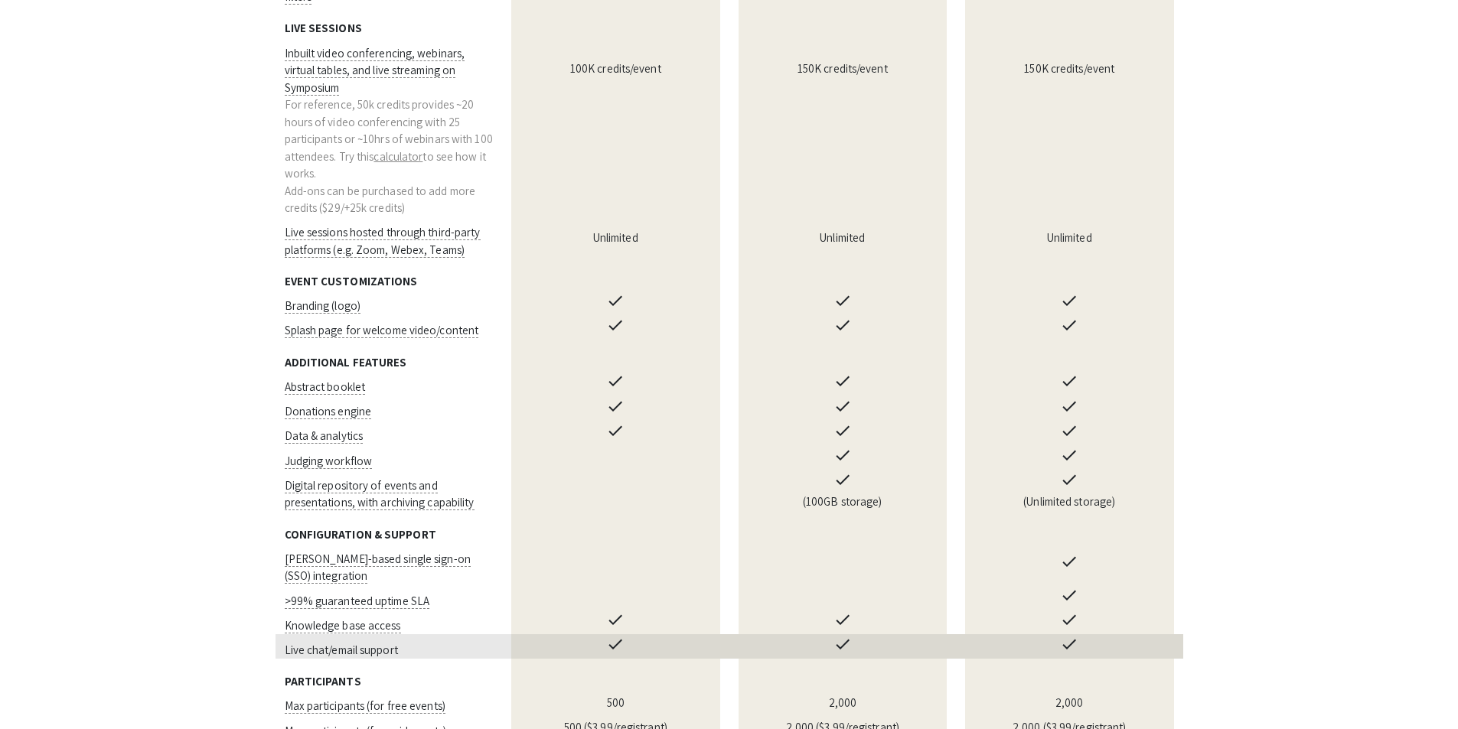
scroll to position [995, 0]
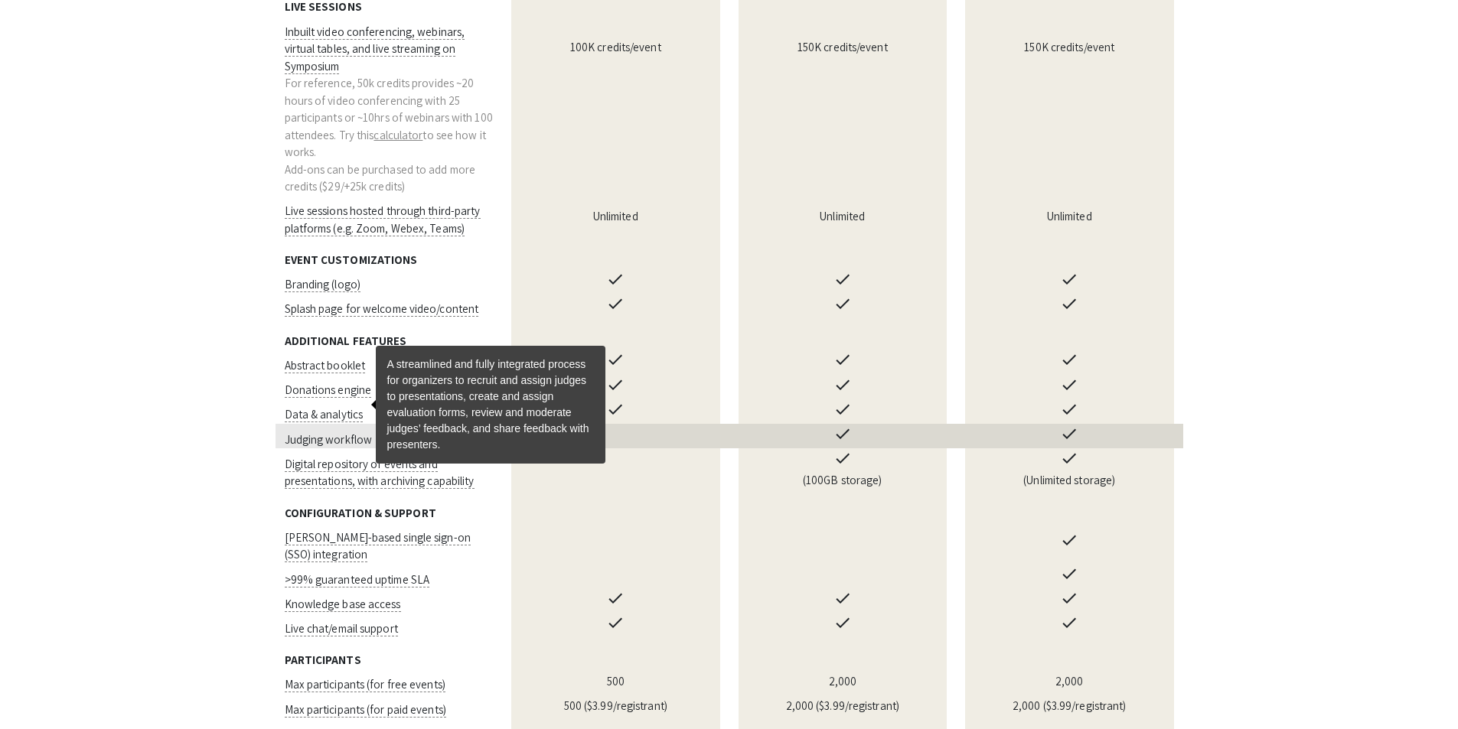
click at [339, 432] on span "Judging workflow" at bounding box center [329, 439] width 88 height 15
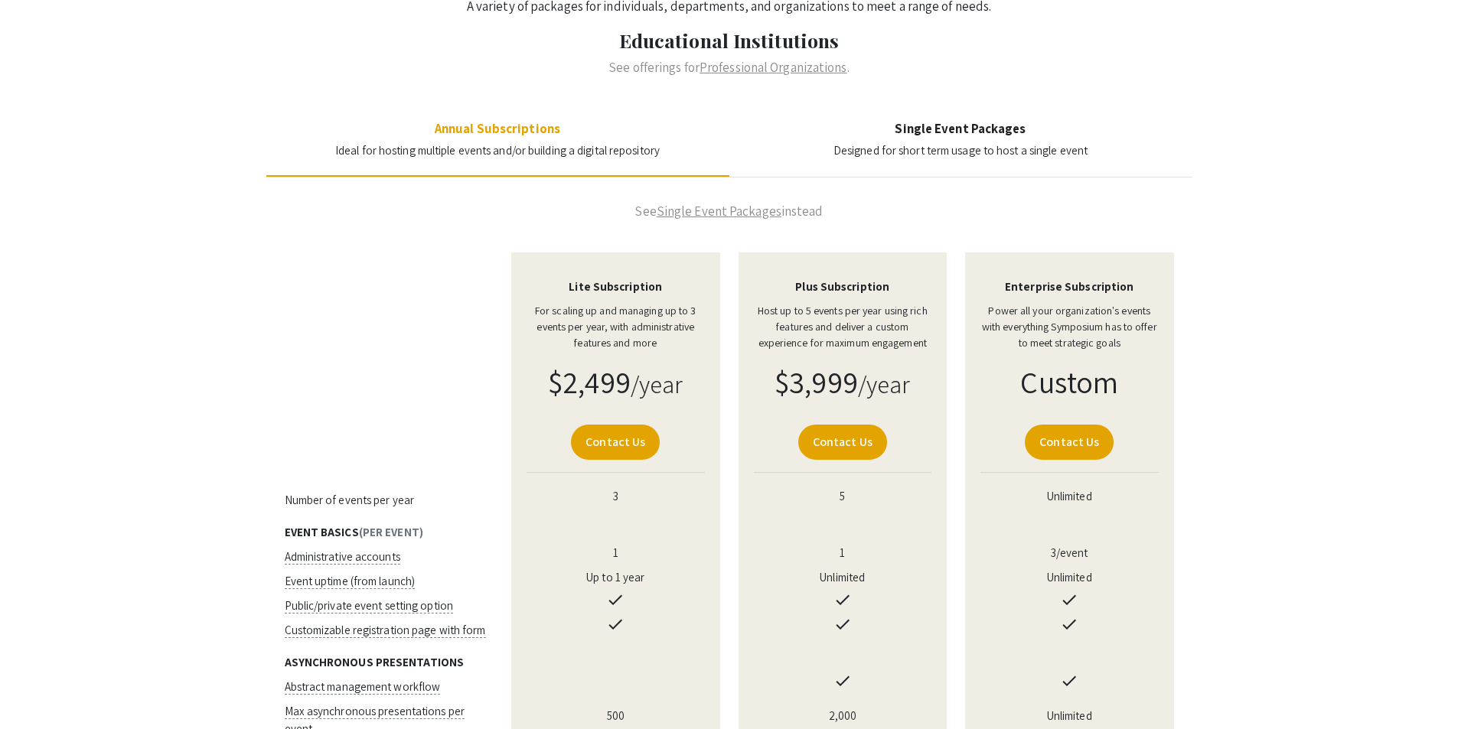
scroll to position [0, 0]
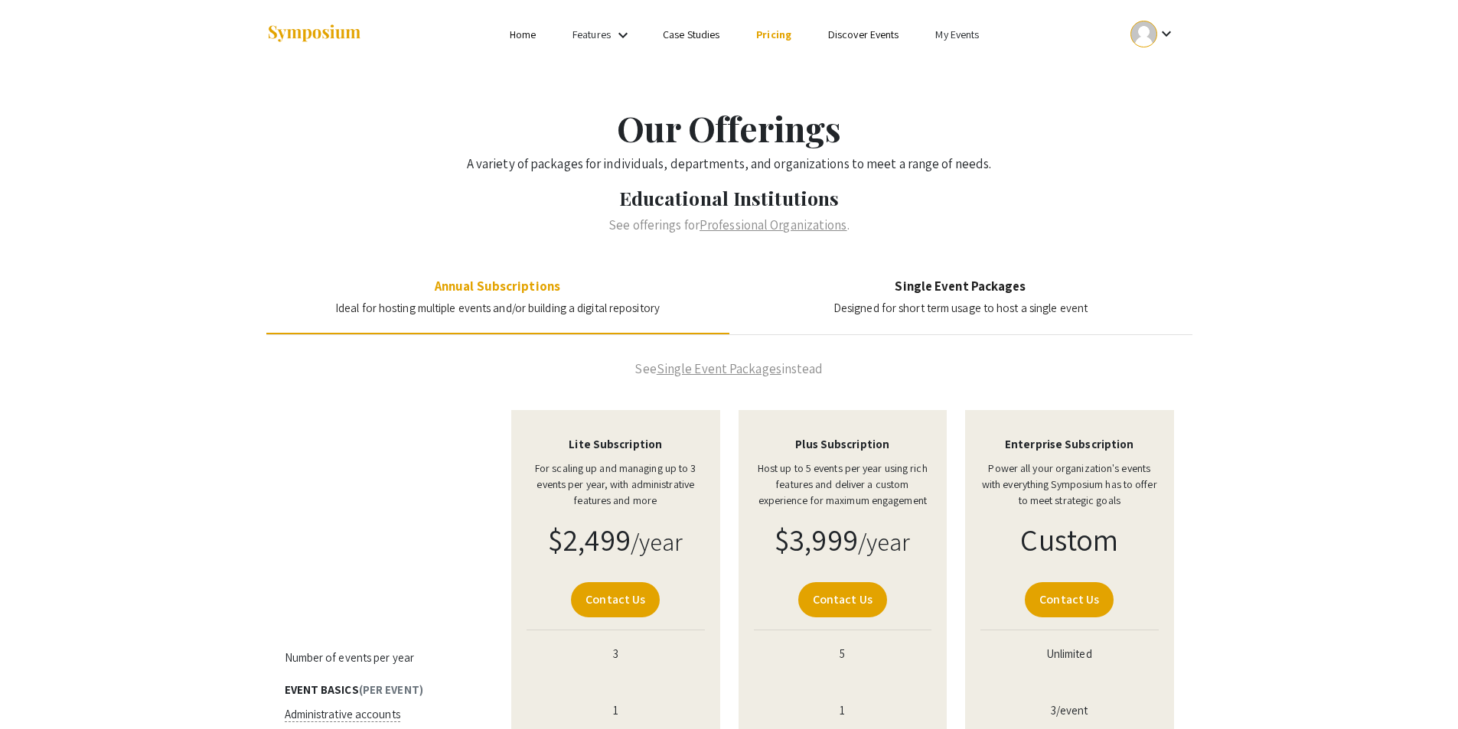
click at [1016, 306] on span "Designed for short term usage to host a single event" at bounding box center [961, 308] width 254 height 15
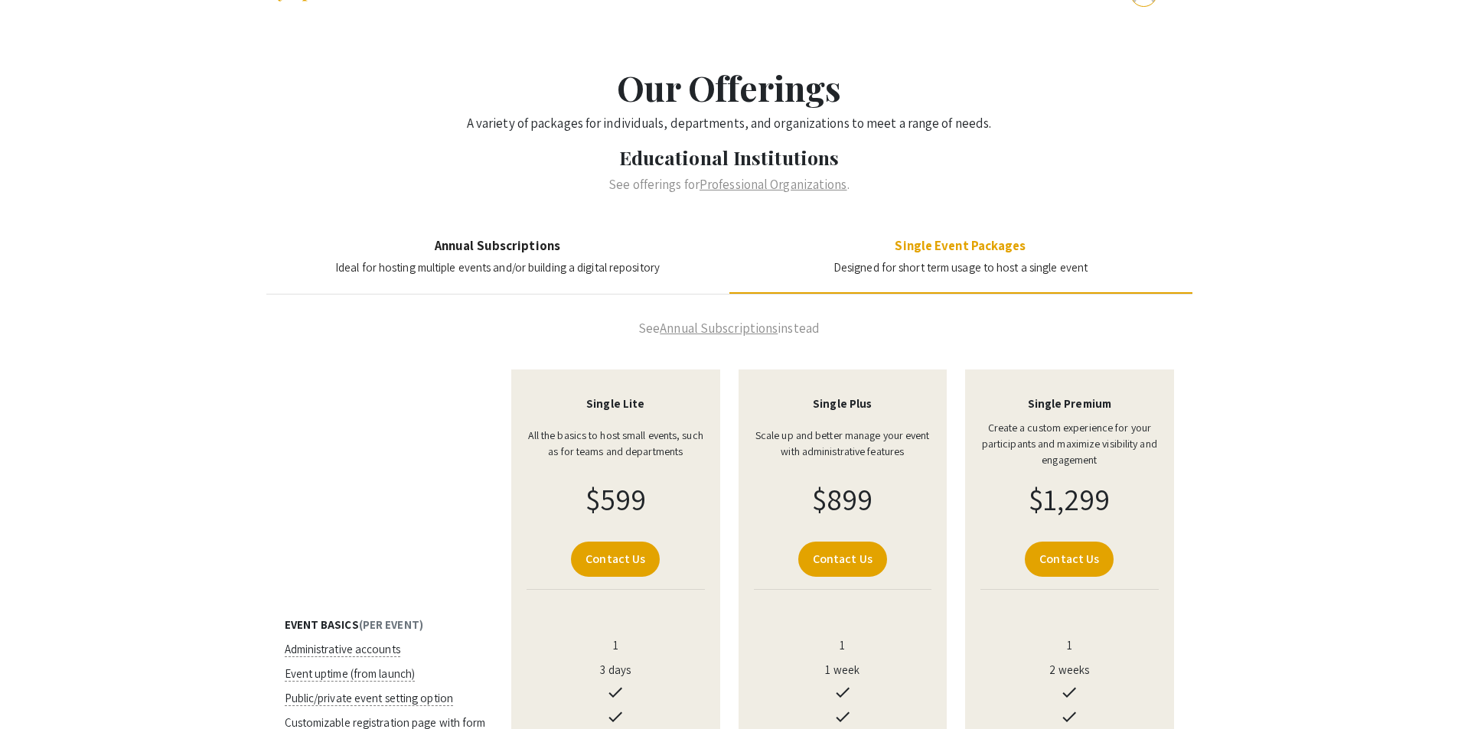
scroll to position [77, 0]
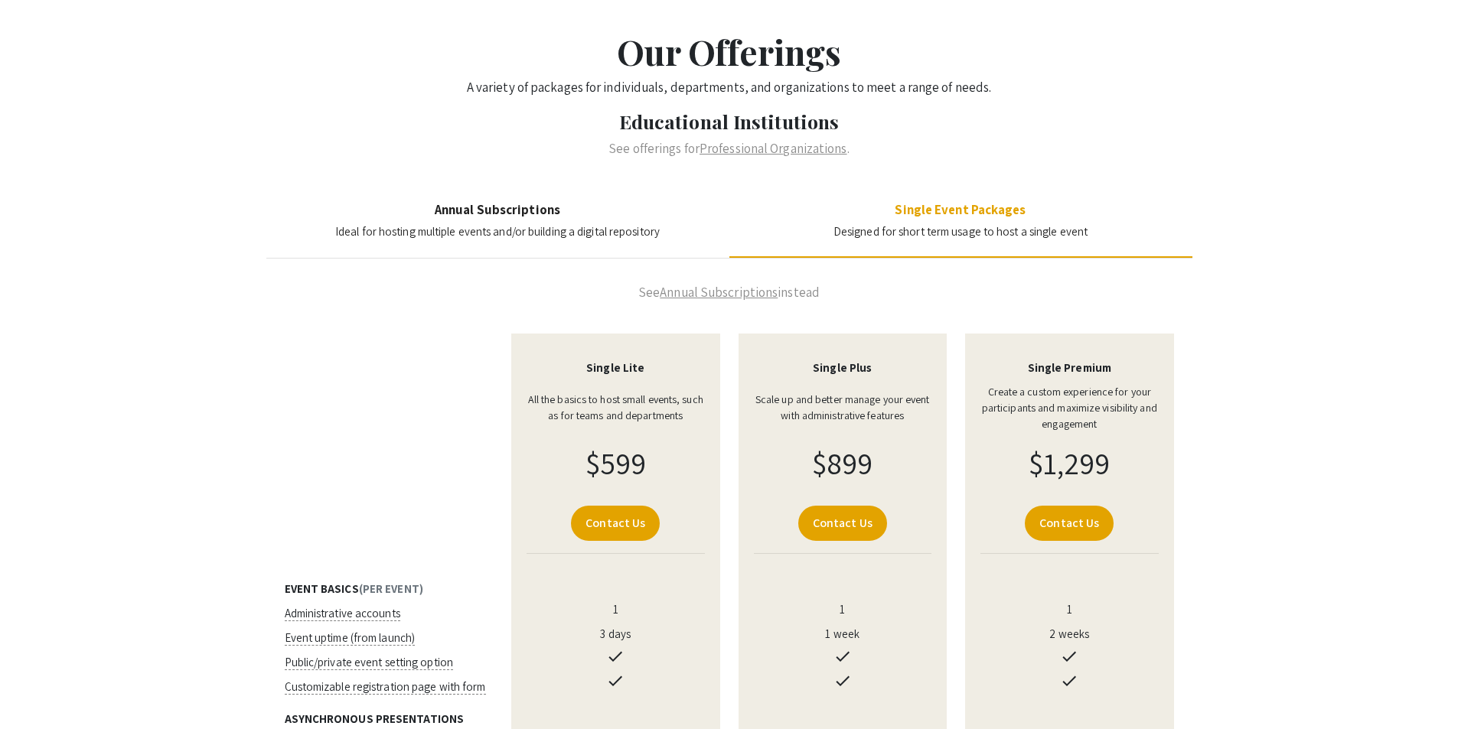
click at [510, 210] on h4 "Annual Subscriptions" at bounding box center [497, 209] width 325 height 15
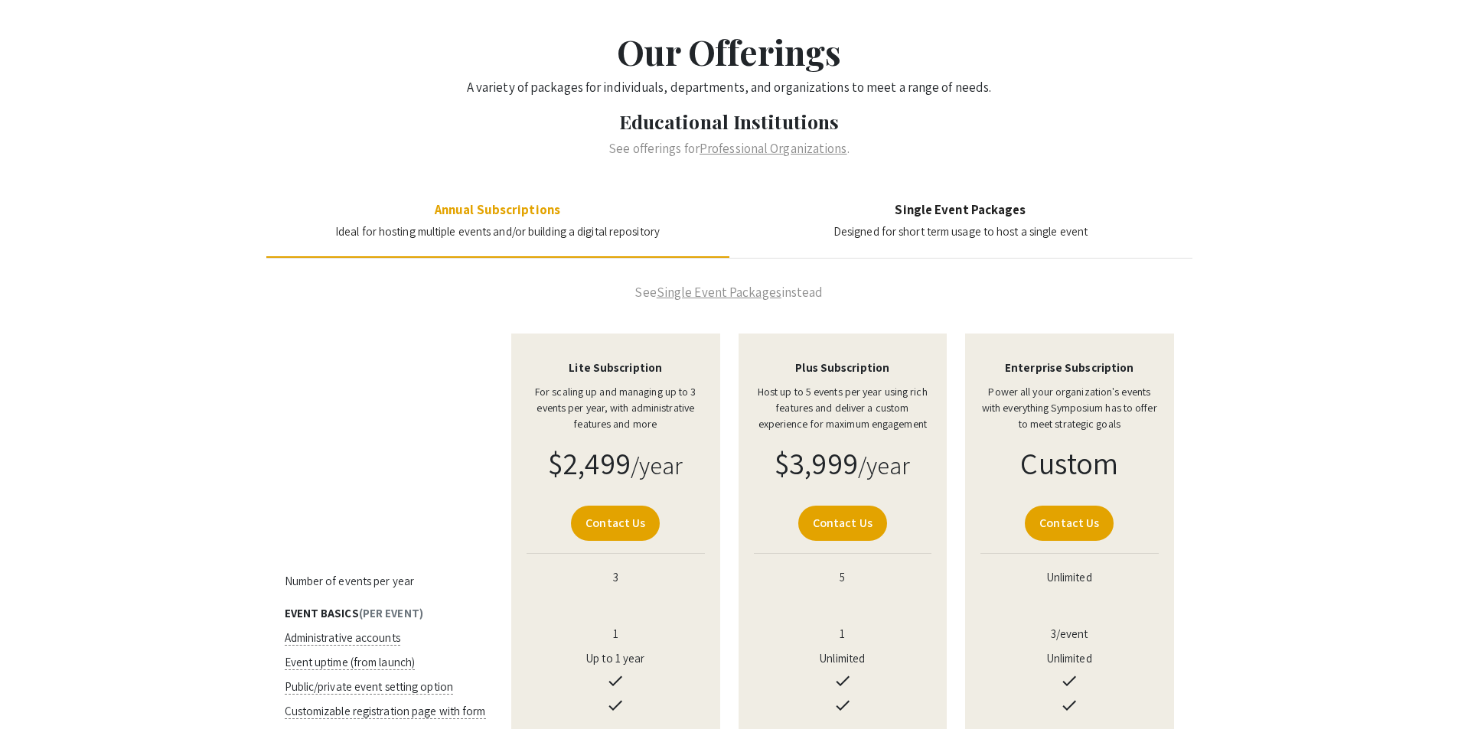
click at [977, 222] on section "Single Event Packages Designed for short term usage to host a single event" at bounding box center [961, 221] width 254 height 39
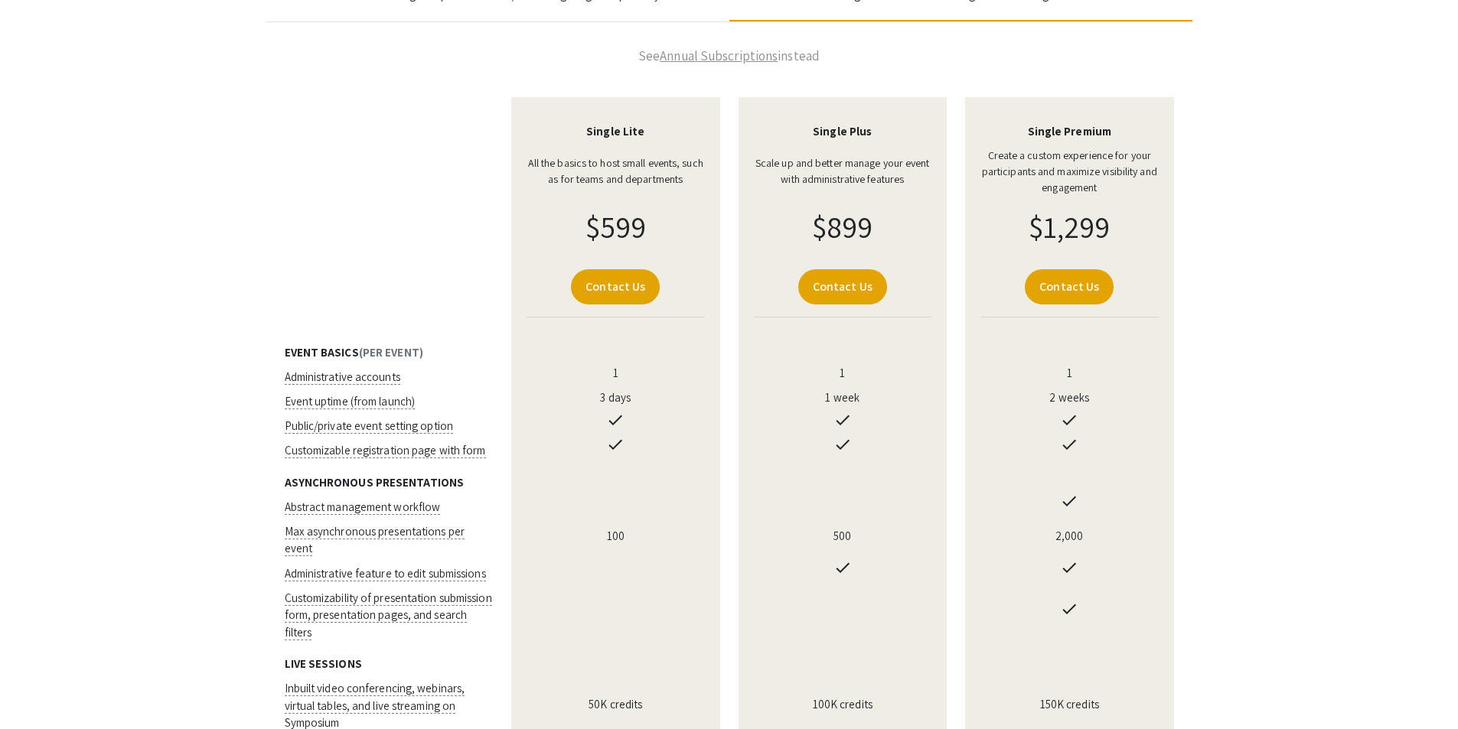
scroll to position [306, 0]
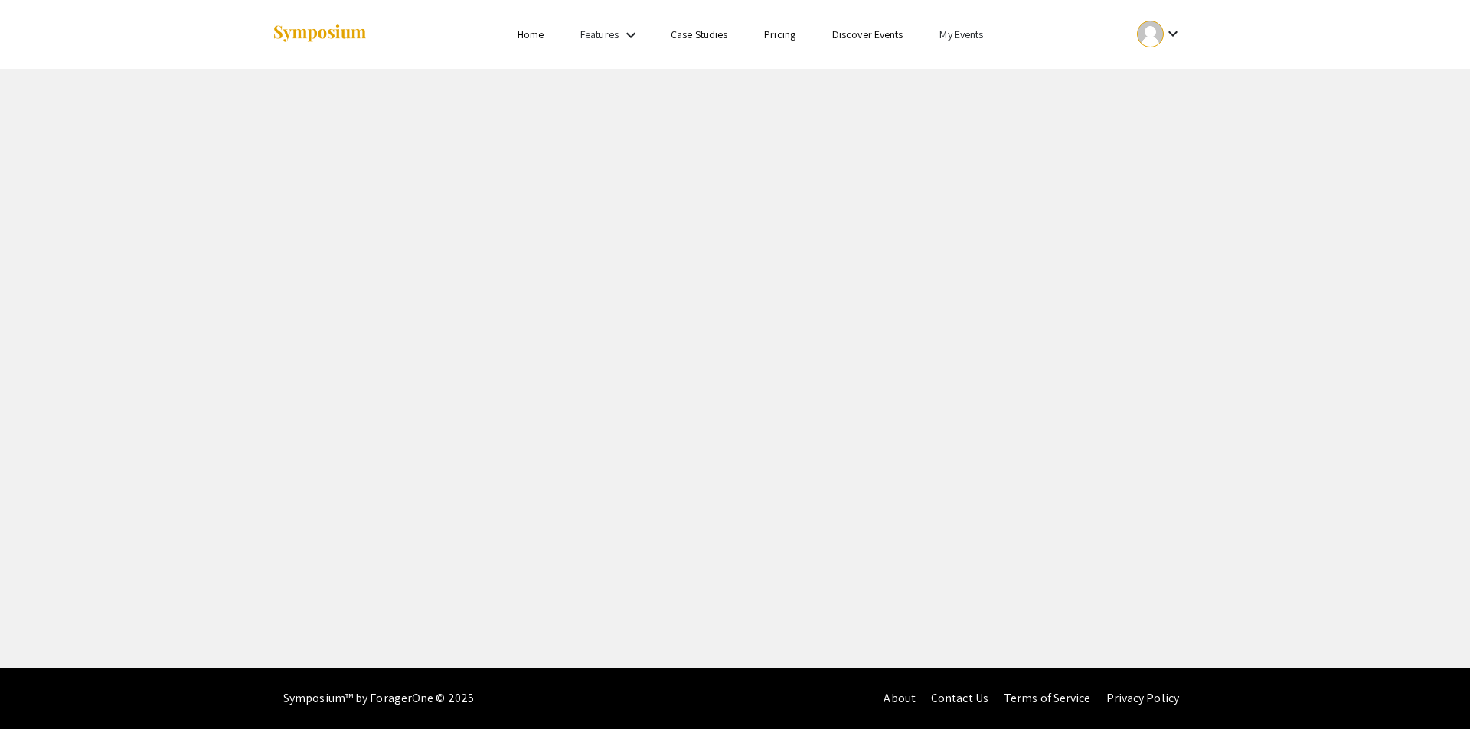
select select "8"
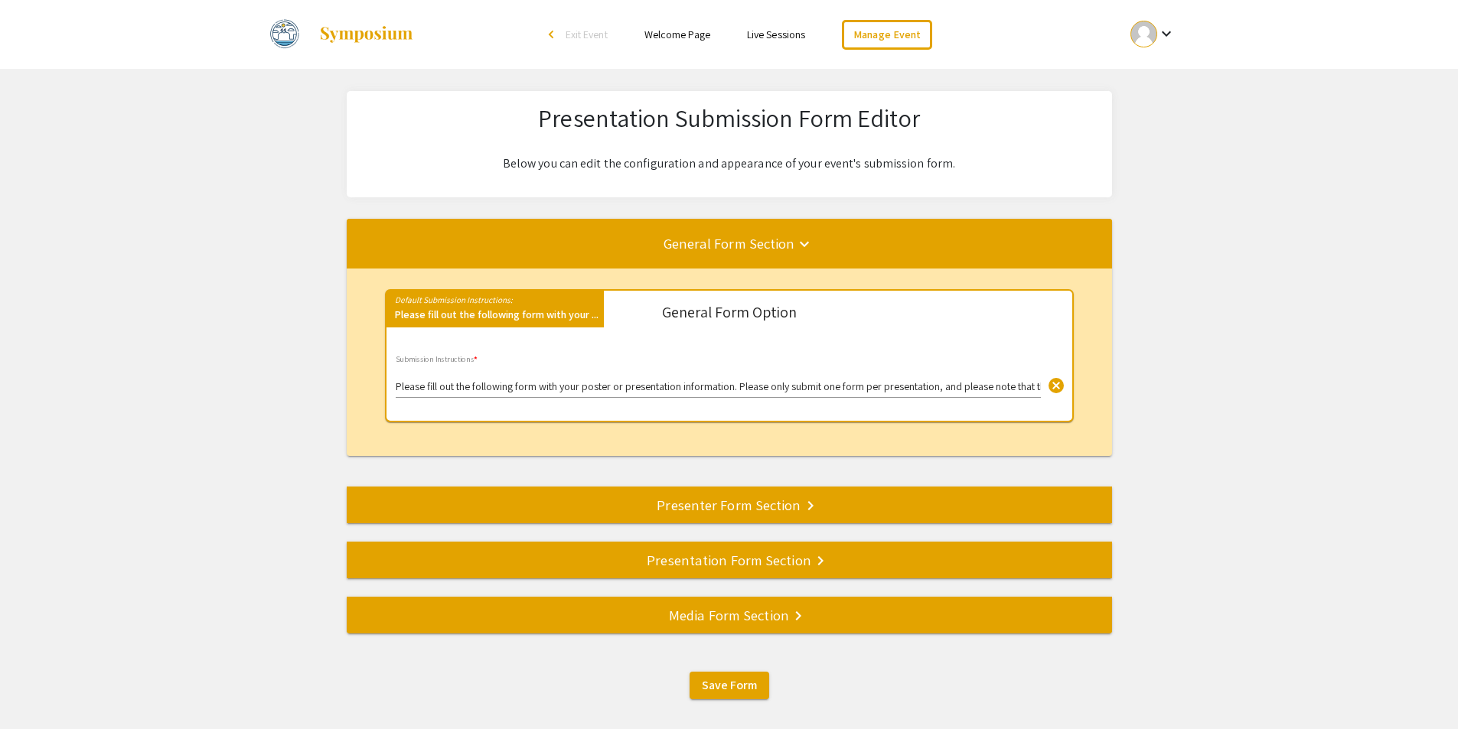
click at [687, 506] on div "Presenter Form Section keyboard_arrow_right" at bounding box center [729, 504] width 765 height 21
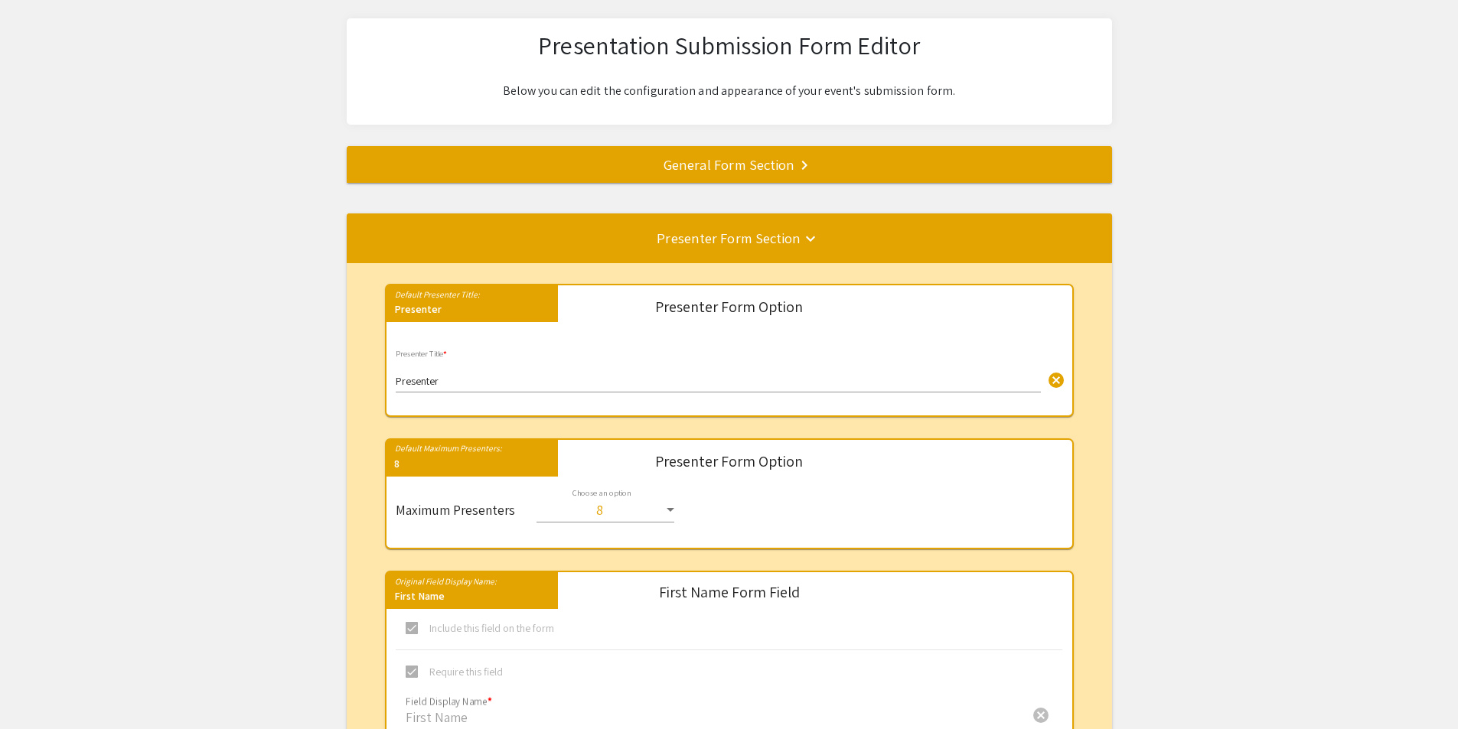
scroll to position [77, 0]
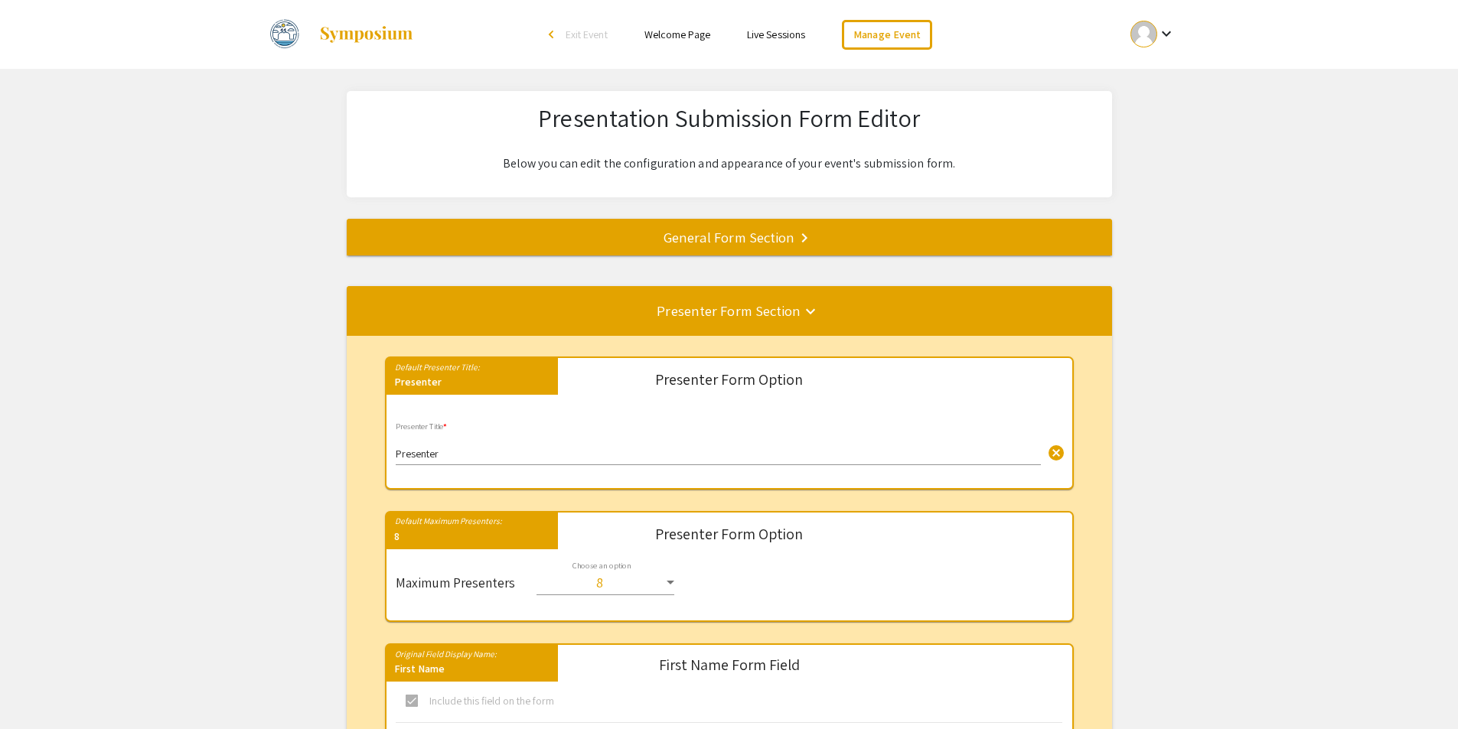
select select "8"
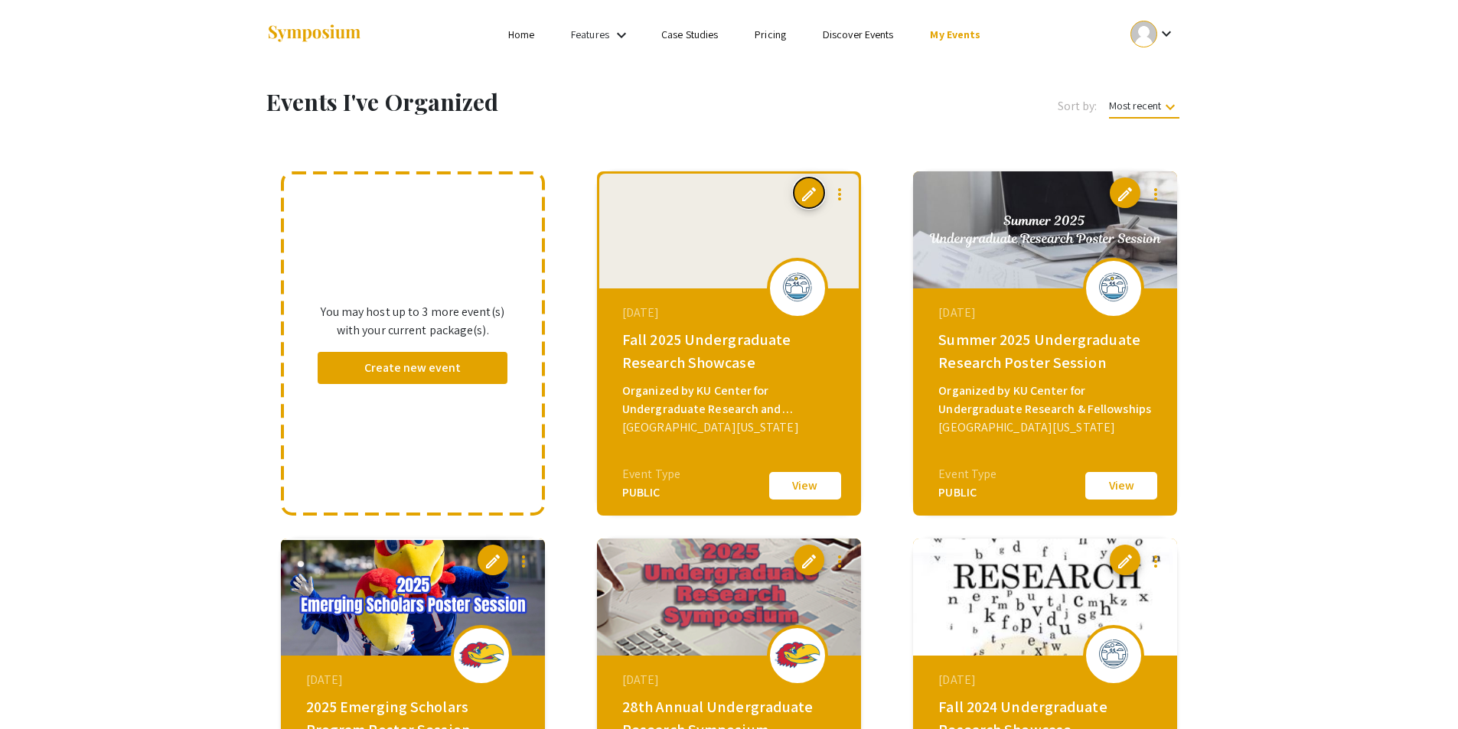
click at [808, 192] on span "edit" at bounding box center [809, 194] width 18 height 18
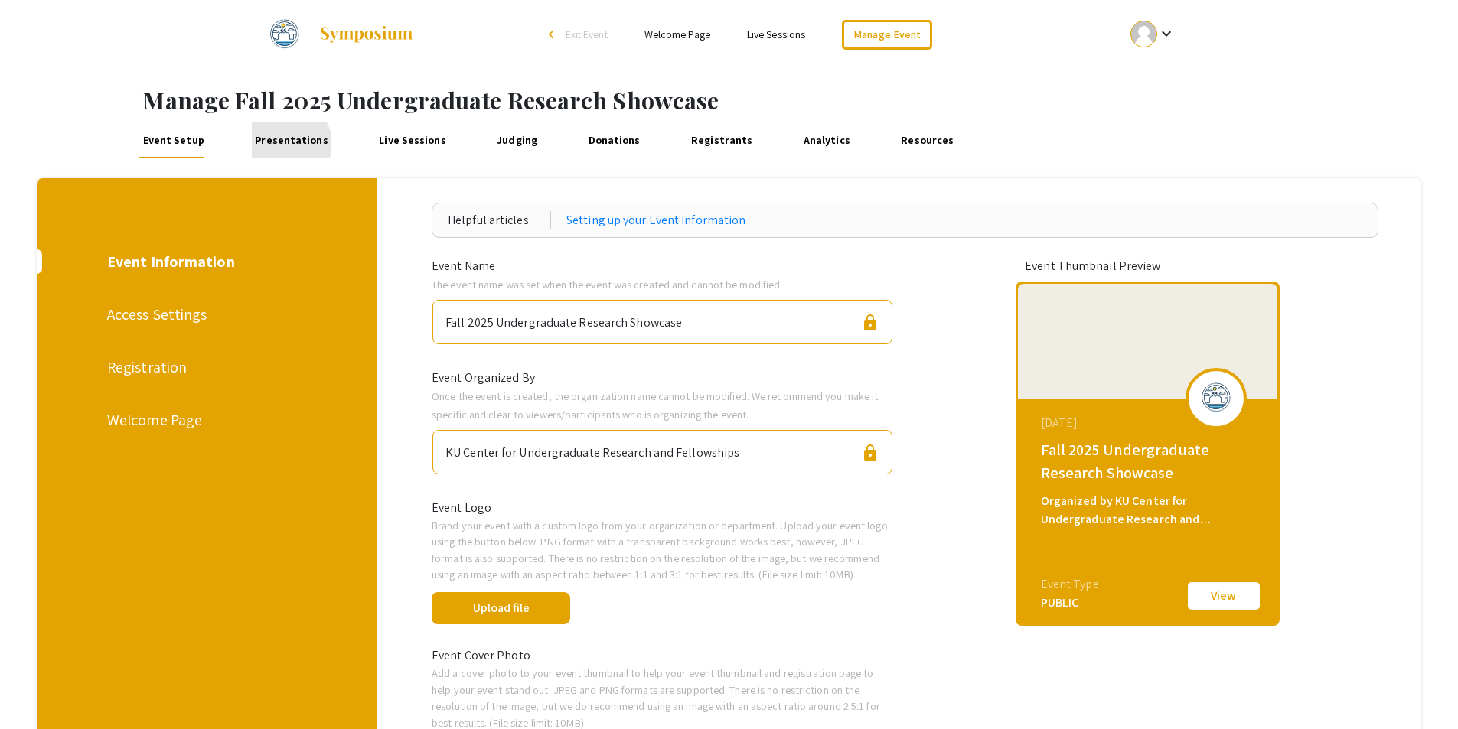
click at [286, 144] on link "Presentations" at bounding box center [292, 140] width 80 height 37
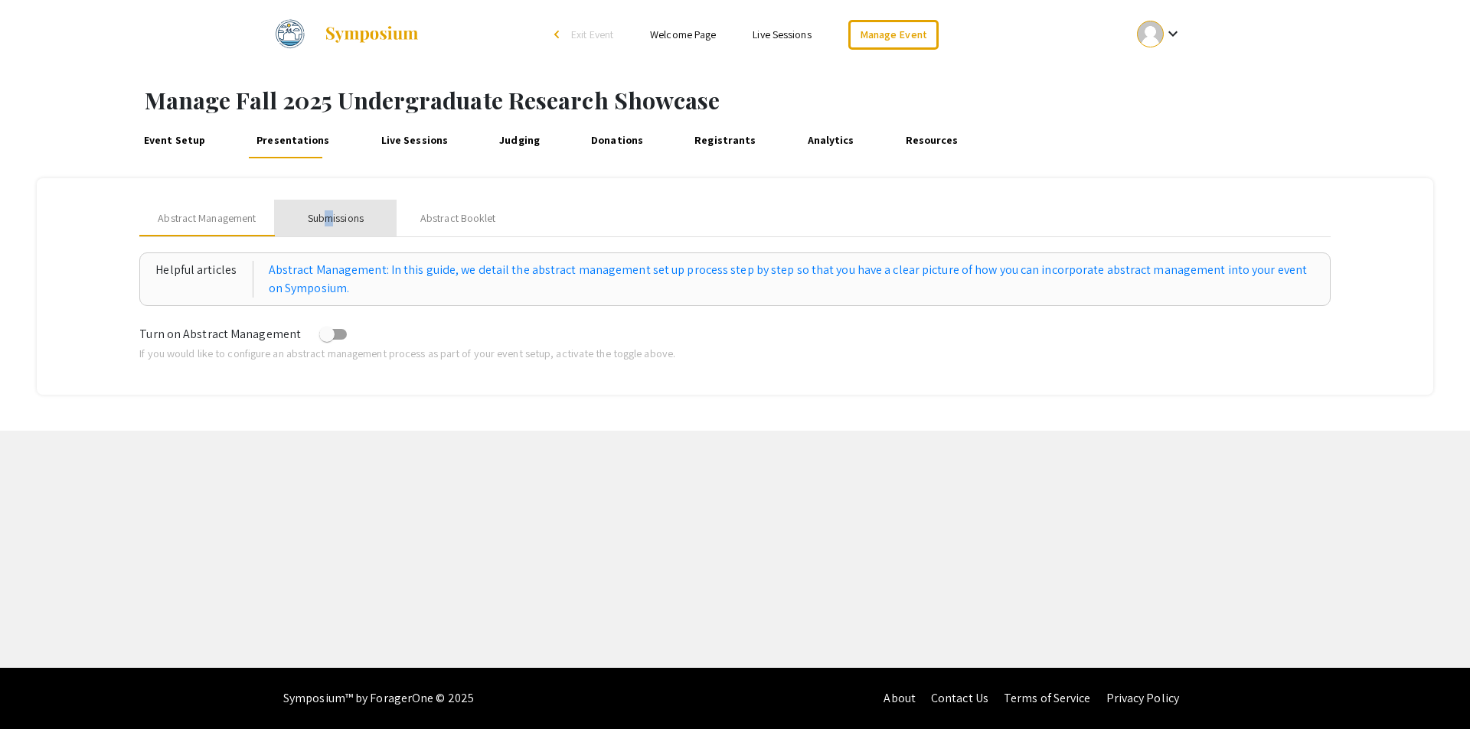
click at [331, 219] on div "Submissions" at bounding box center [336, 218] width 56 height 16
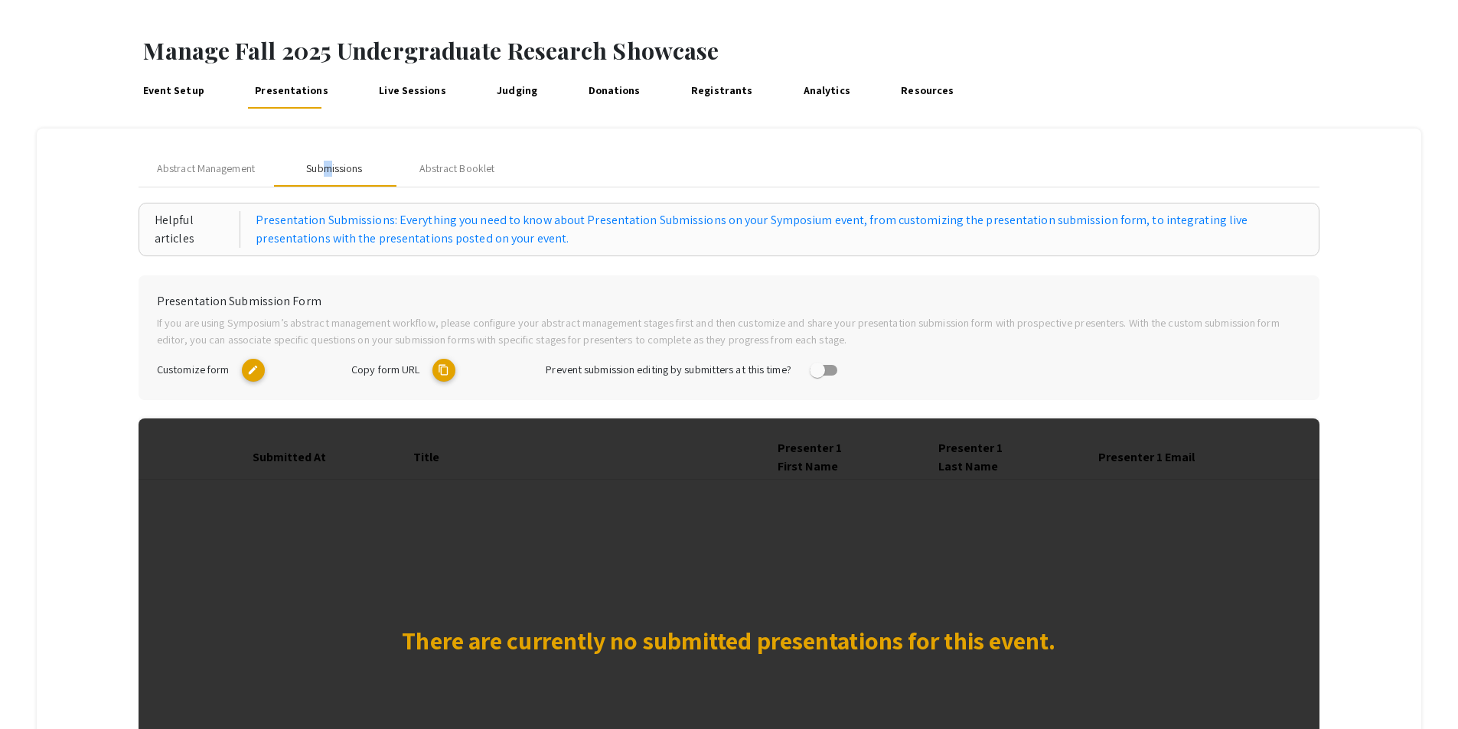
scroll to position [77, 0]
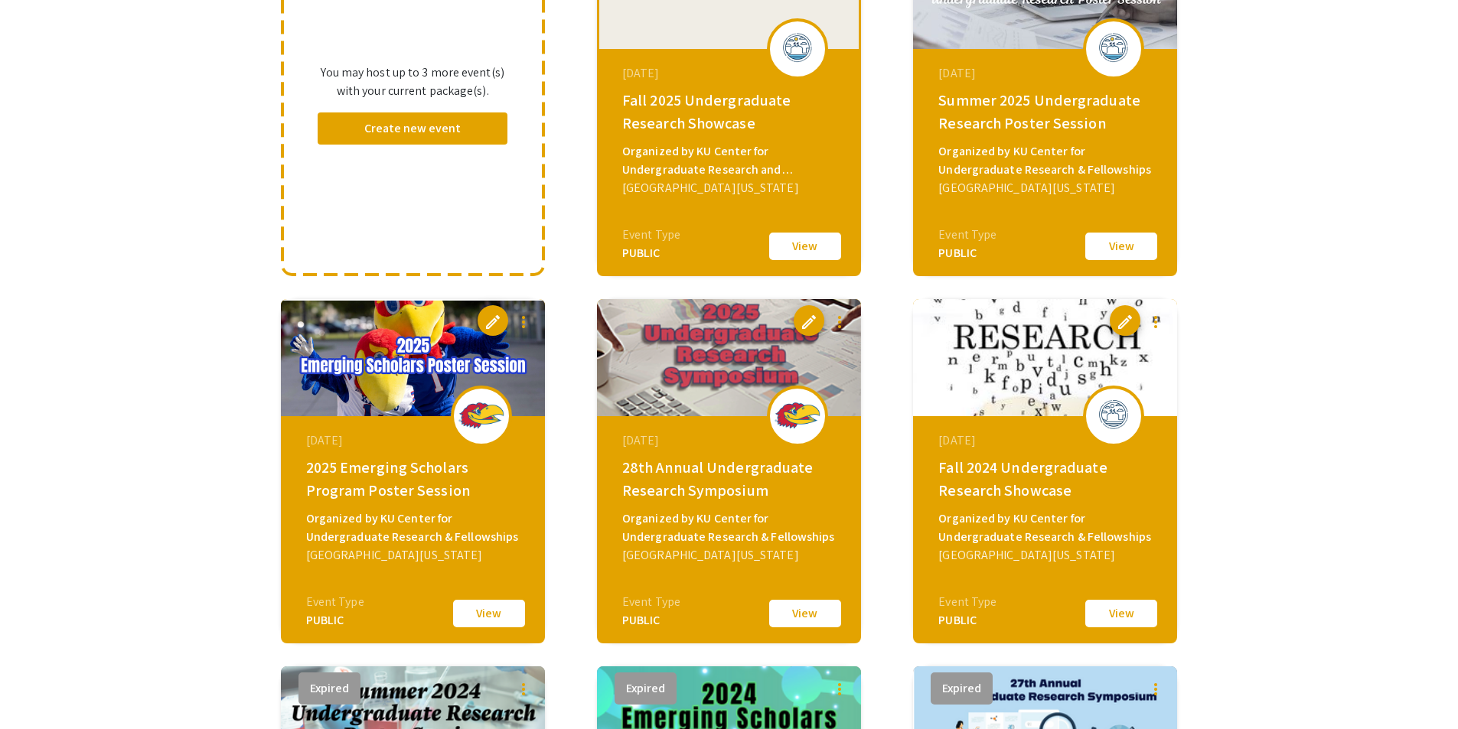
scroll to position [383, 0]
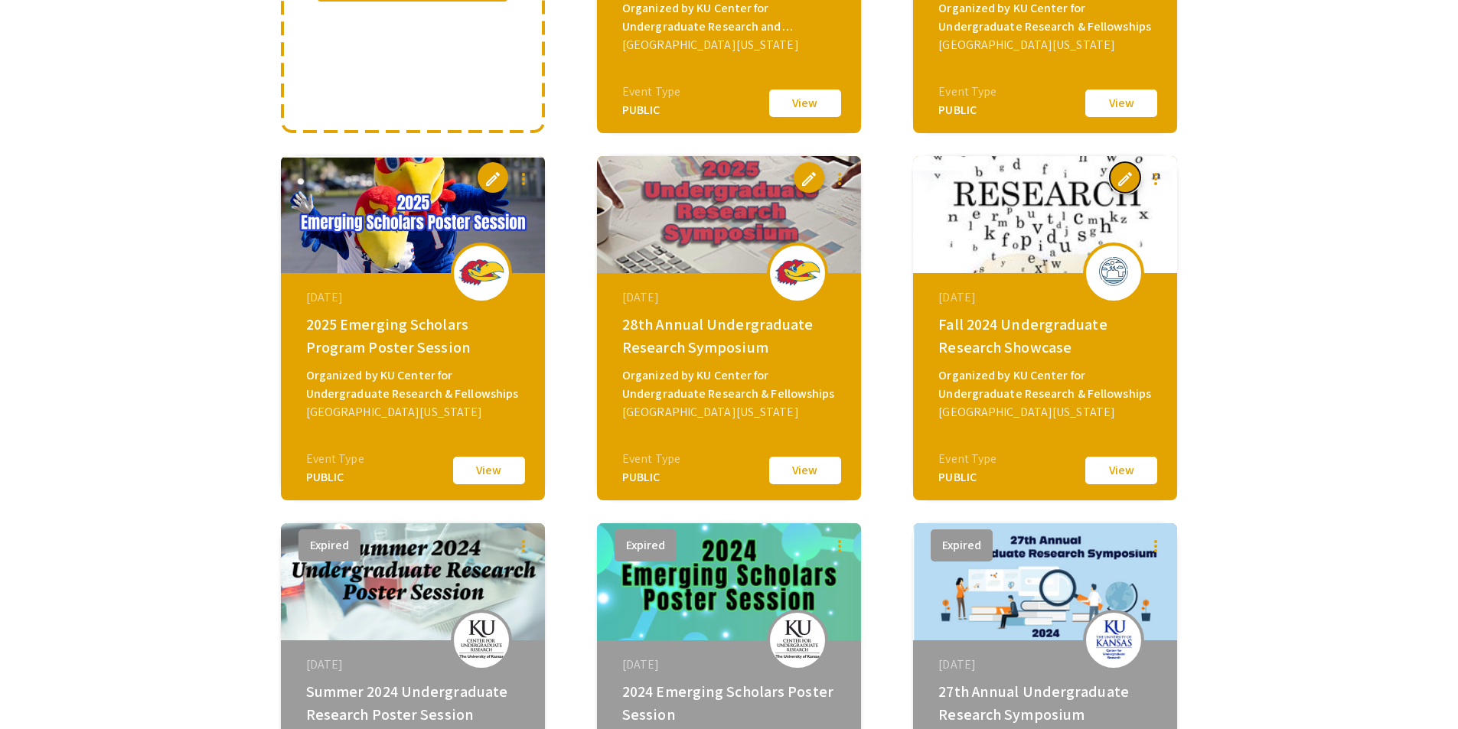
click at [1124, 178] on span "edit" at bounding box center [1125, 179] width 18 height 18
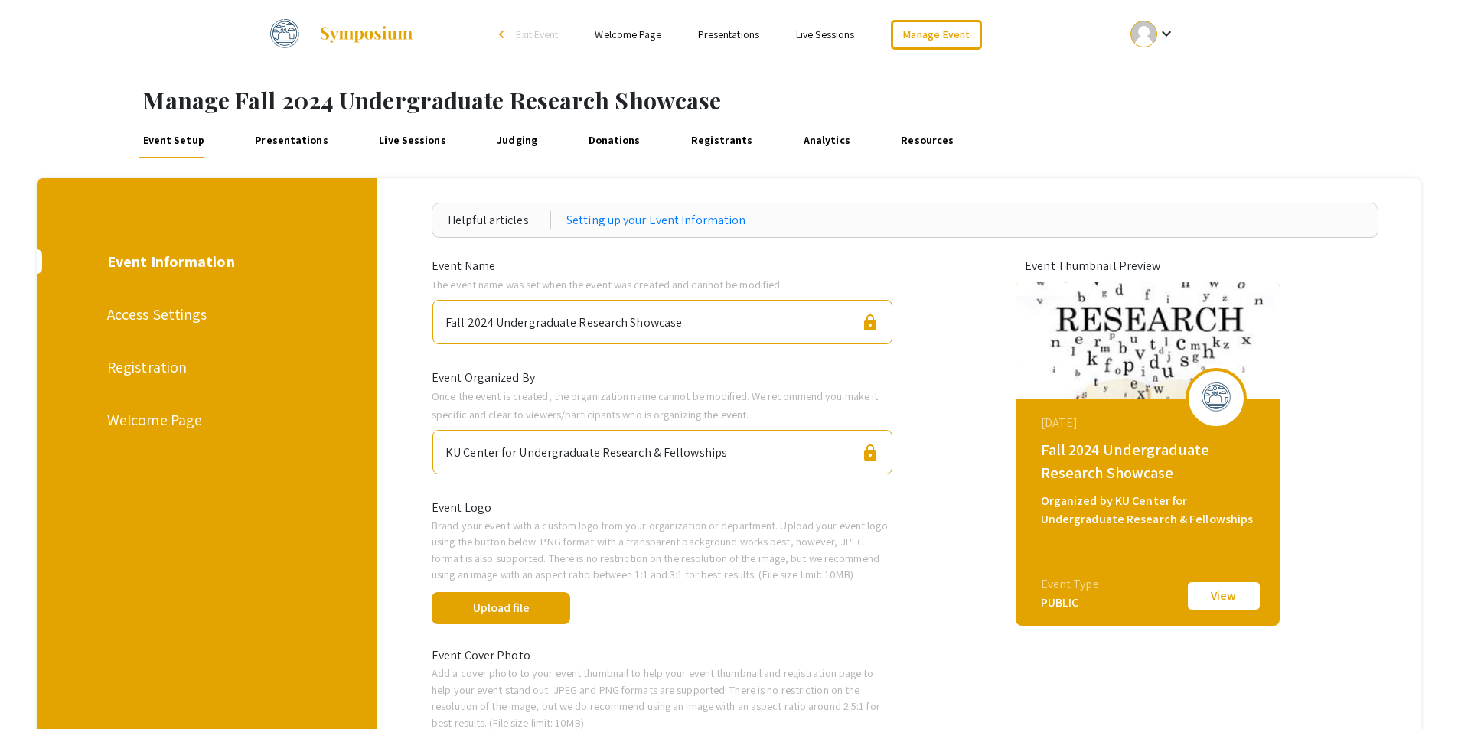
click at [295, 139] on link "Presentations" at bounding box center [292, 140] width 80 height 37
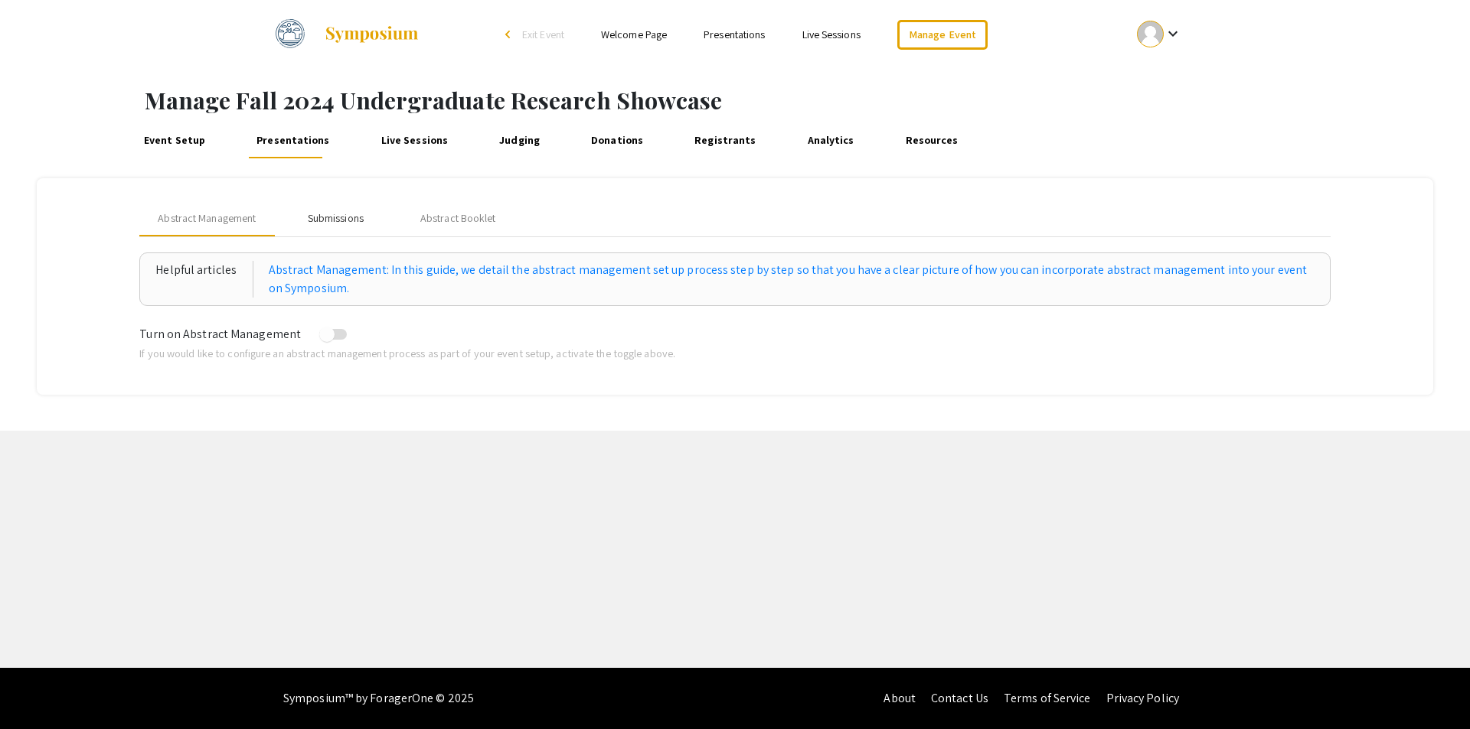
click at [324, 224] on div "Submissions" at bounding box center [336, 218] width 56 height 16
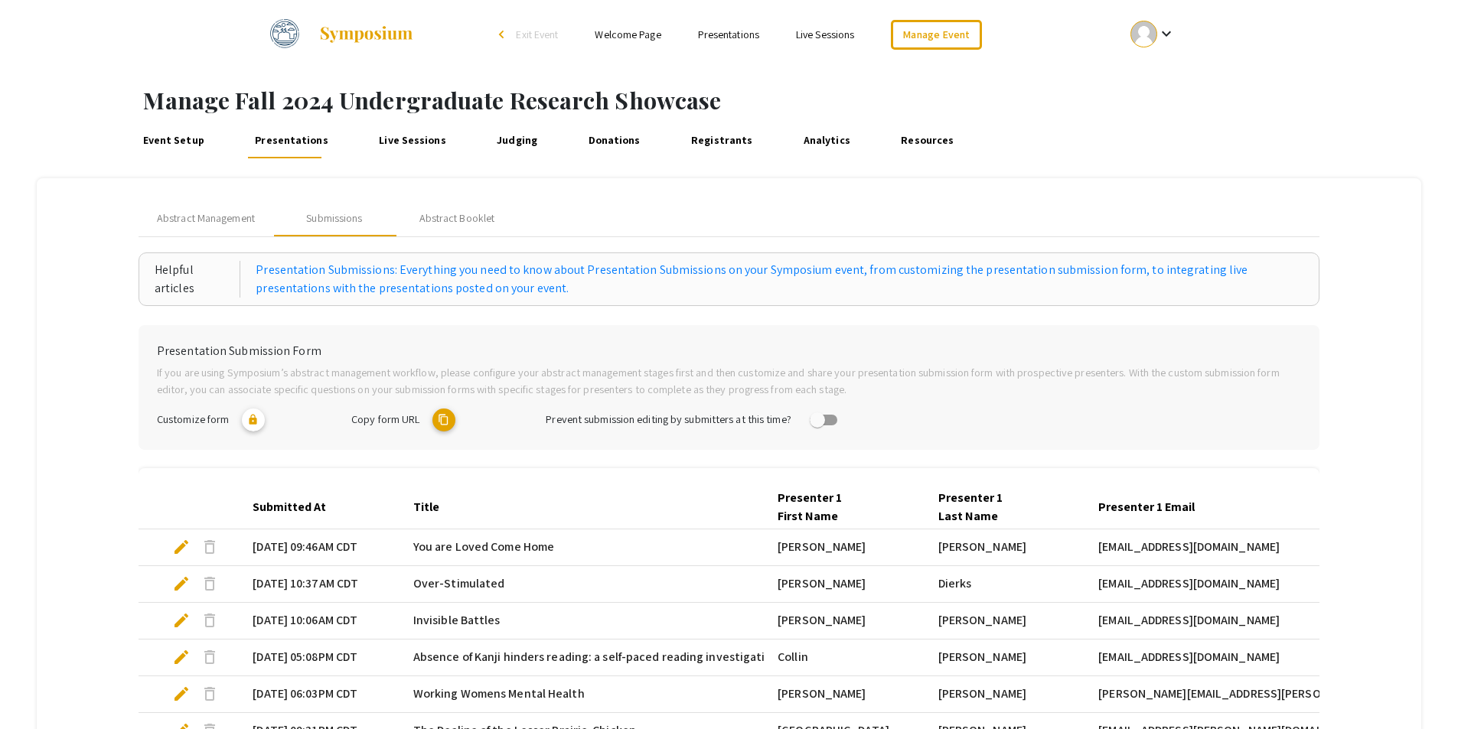
click at [443, 423] on mat-icon "content_copy" at bounding box center [443, 420] width 23 height 23
click at [932, 38] on link "Manage Event" at bounding box center [936, 35] width 90 height 30
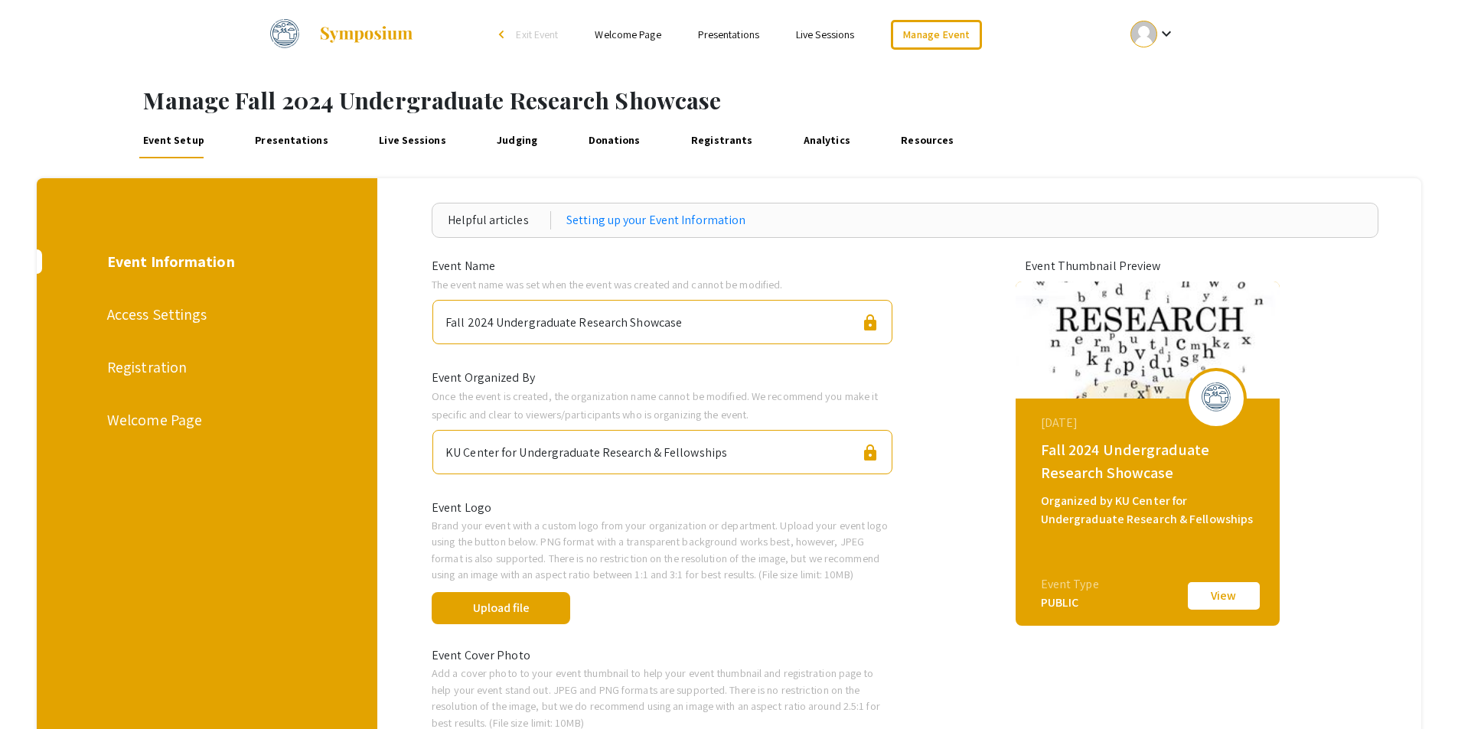
click at [1141, 35] on div at bounding box center [1144, 34] width 27 height 27
click at [1151, 75] on button "My Account" at bounding box center [1161, 75] width 94 height 37
click at [1154, 34] on div at bounding box center [1144, 34] width 27 height 27
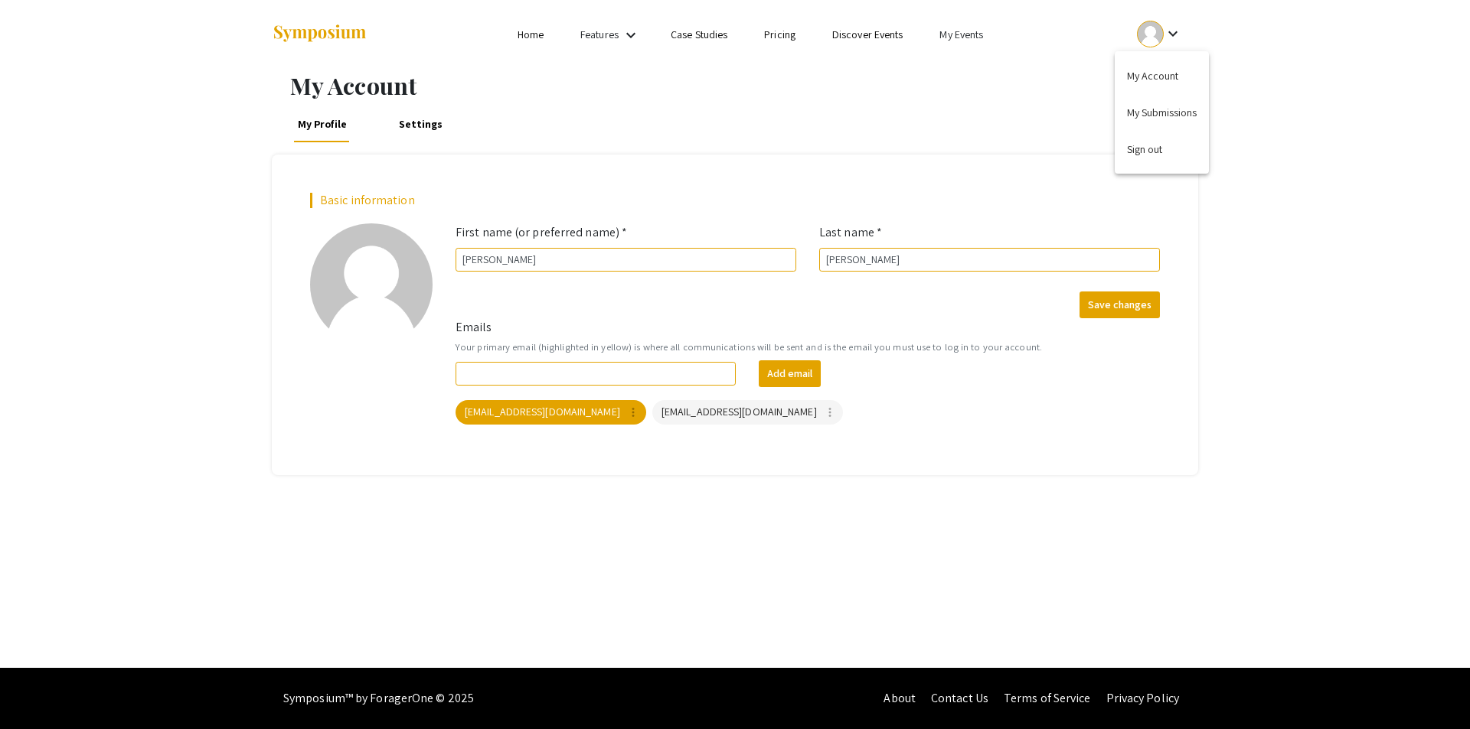
click at [952, 40] on div at bounding box center [735, 364] width 1470 height 729
click at [955, 36] on link "My Events" at bounding box center [961, 35] width 44 height 14
click at [961, 70] on button "Events I've organized" at bounding box center [986, 68] width 131 height 37
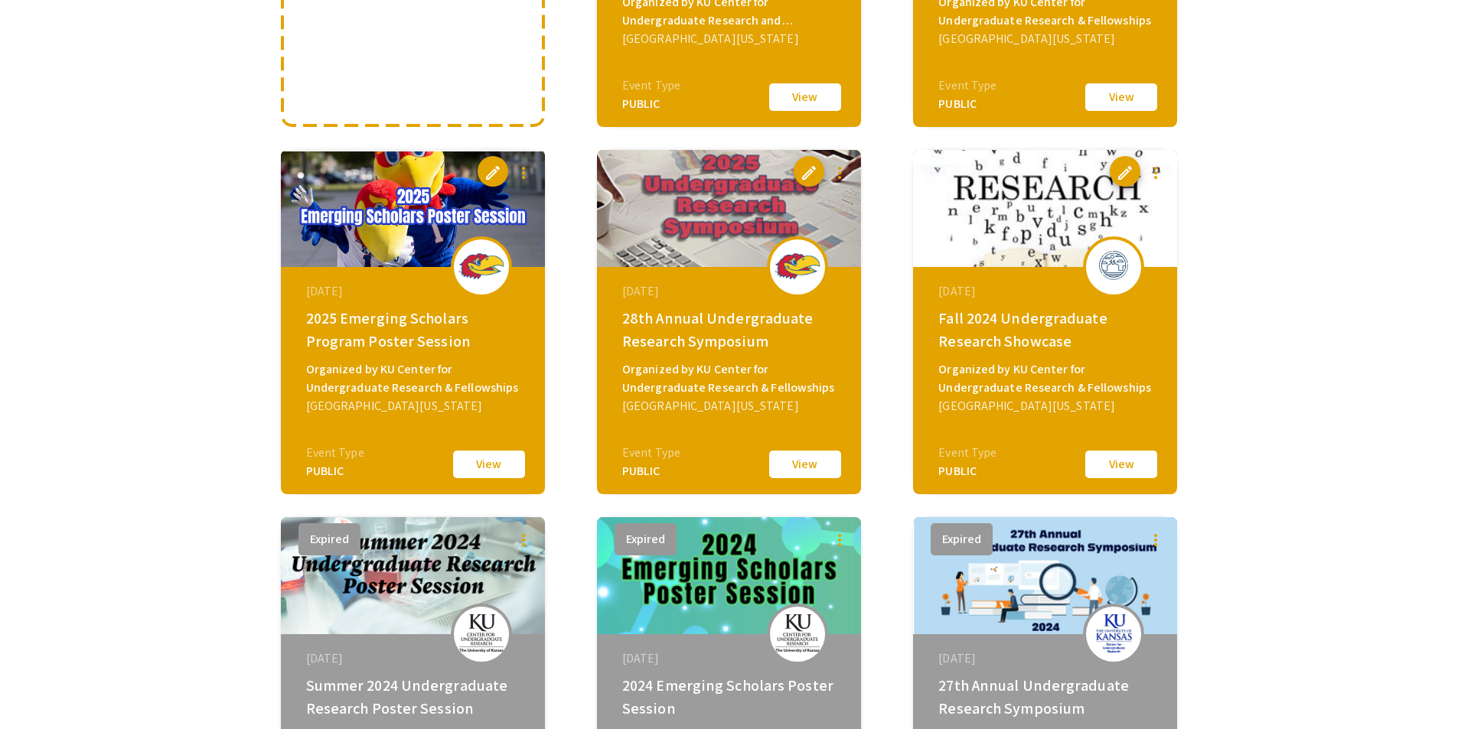
scroll to position [383, 0]
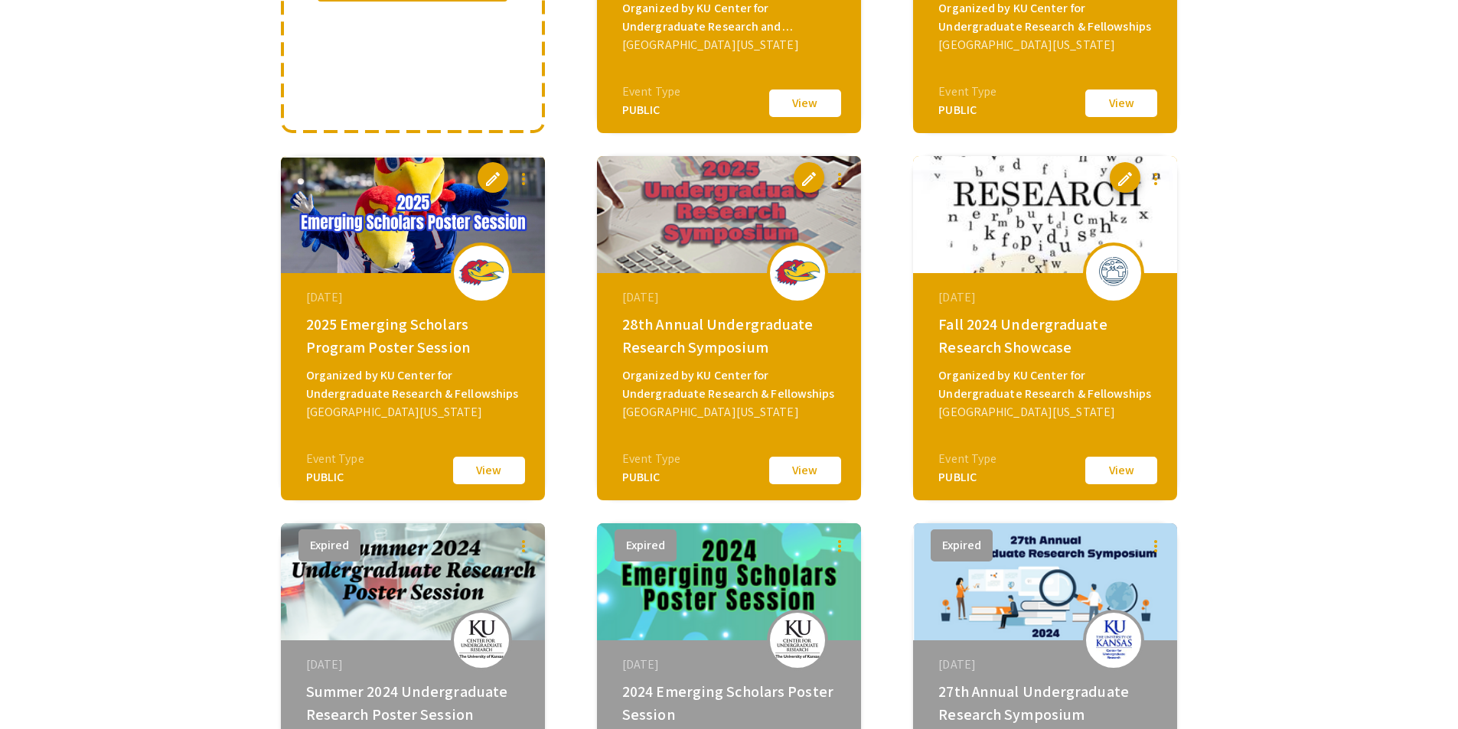
click at [800, 472] on button "View" at bounding box center [805, 471] width 77 height 32
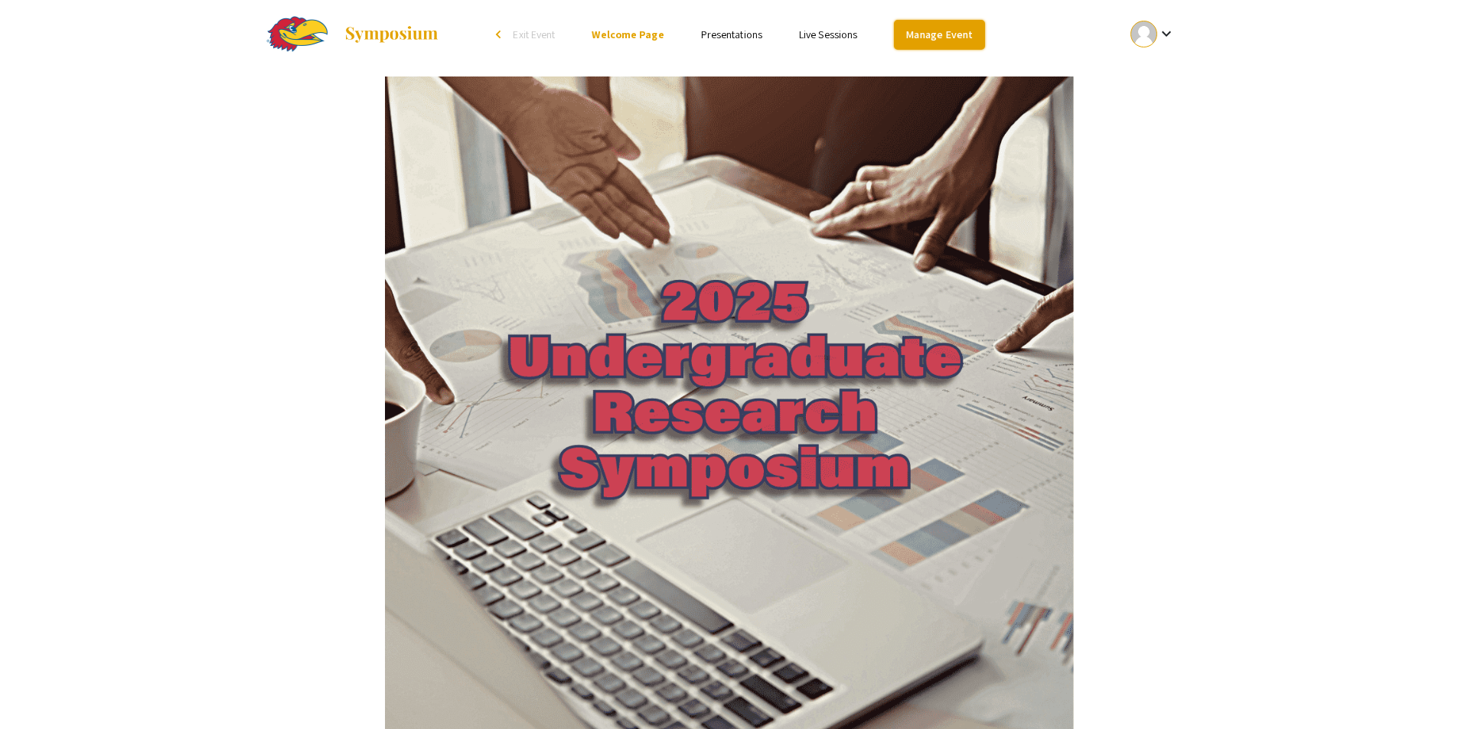
click at [961, 34] on link "Manage Event" at bounding box center [939, 35] width 90 height 30
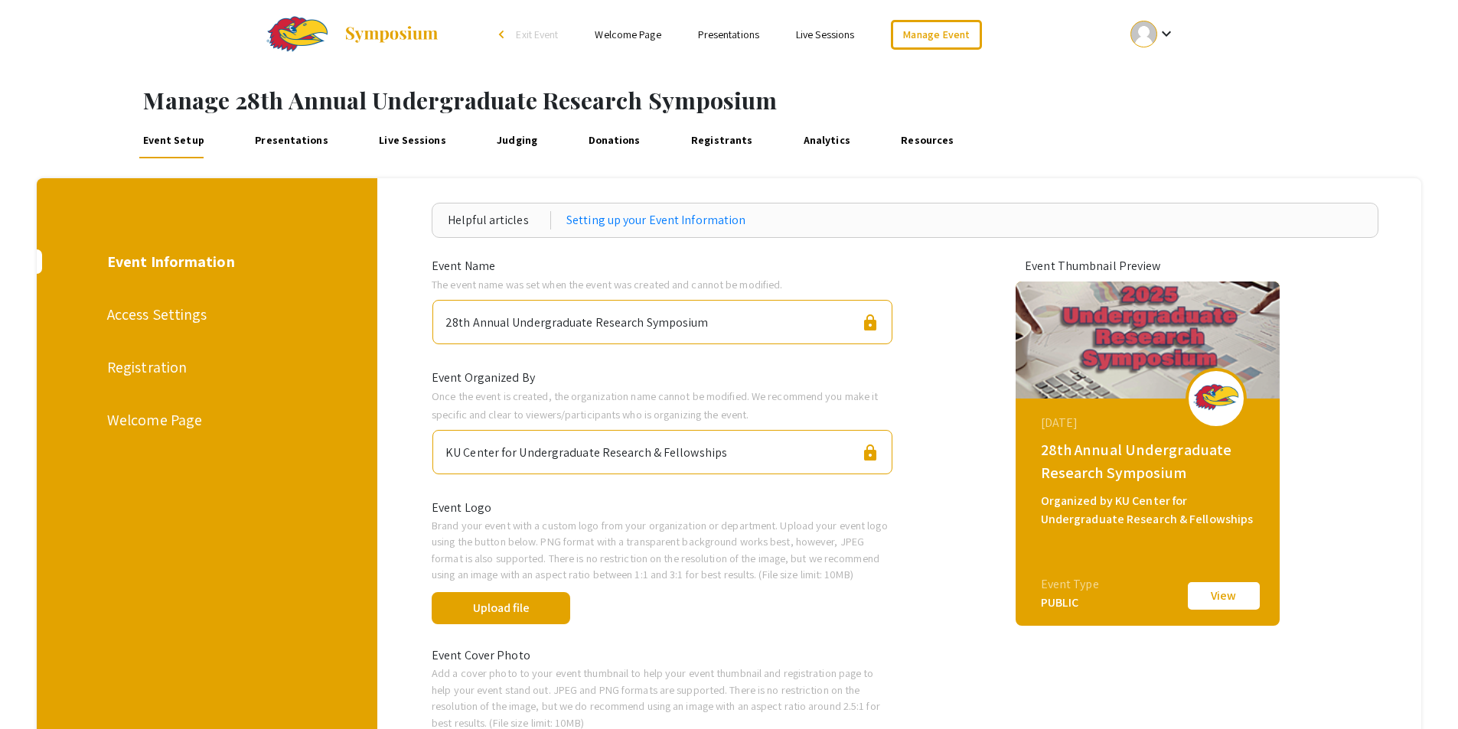
click at [281, 136] on link "Presentations" at bounding box center [292, 140] width 80 height 37
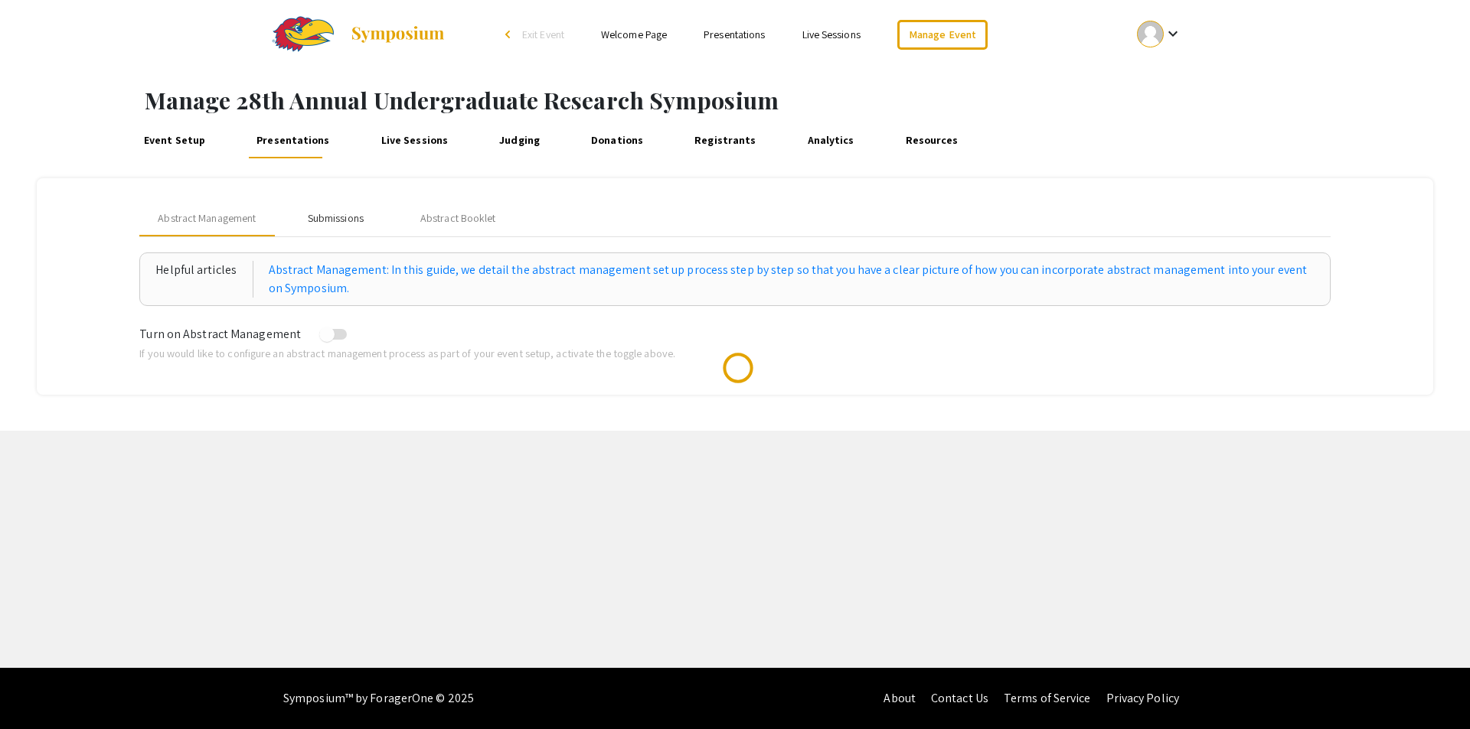
click at [347, 219] on div "Submissions" at bounding box center [336, 218] width 56 height 16
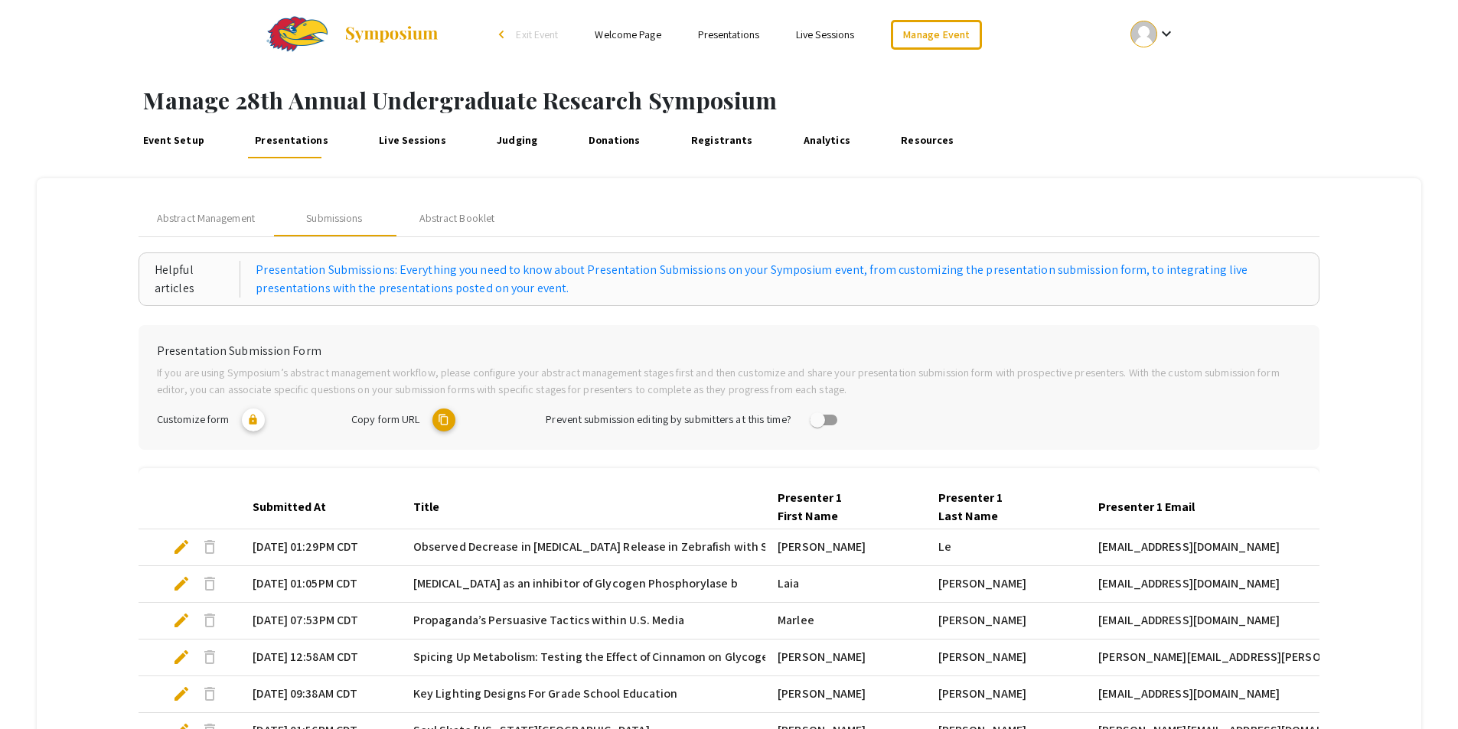
click at [446, 423] on mat-icon "content_copy" at bounding box center [443, 420] width 23 height 23
click at [1150, 29] on div "keyboard_arrow_down" at bounding box center [1153, 34] width 53 height 34
click at [1152, 77] on button "My Account" at bounding box center [1161, 75] width 94 height 37
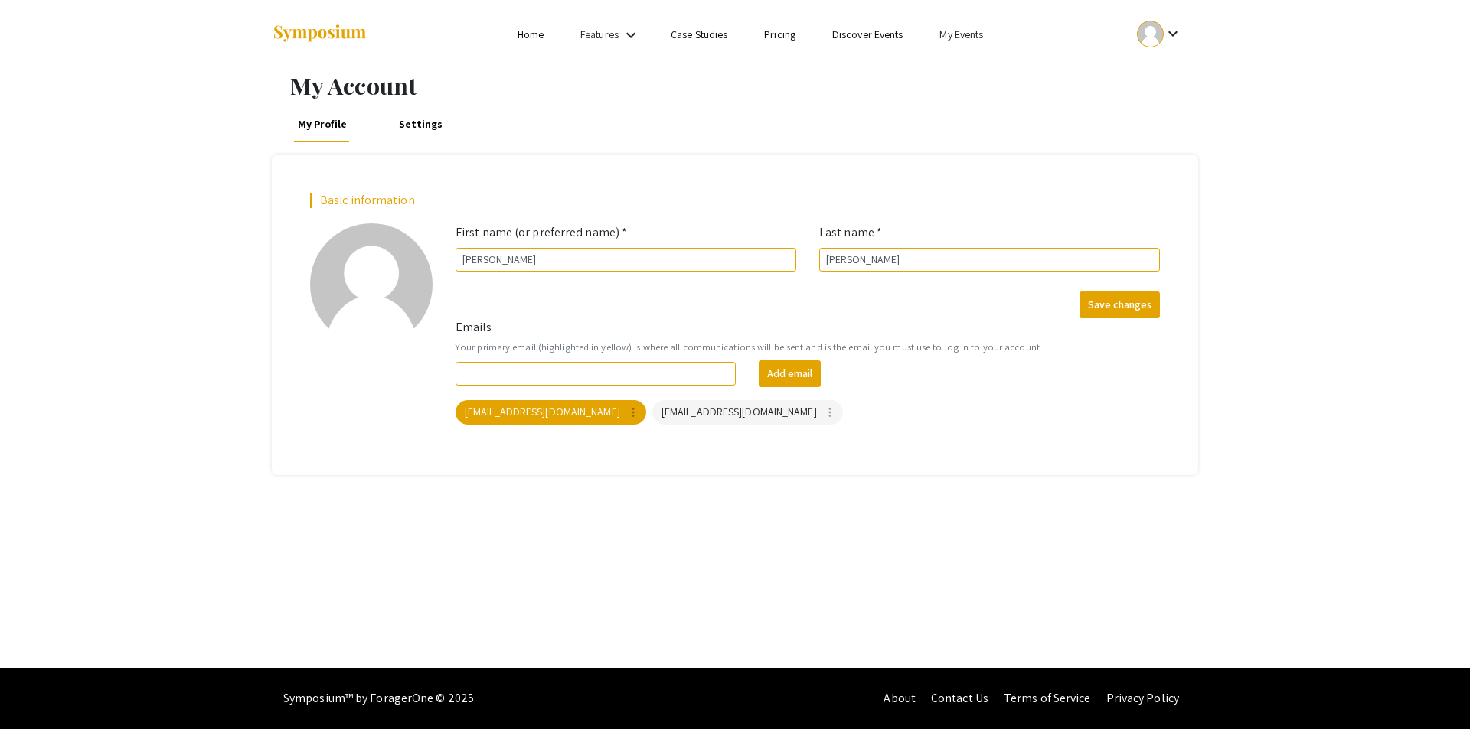
click at [963, 35] on link "My Events" at bounding box center [961, 35] width 44 height 14
click at [971, 72] on button "Events I've organized" at bounding box center [986, 68] width 131 height 37
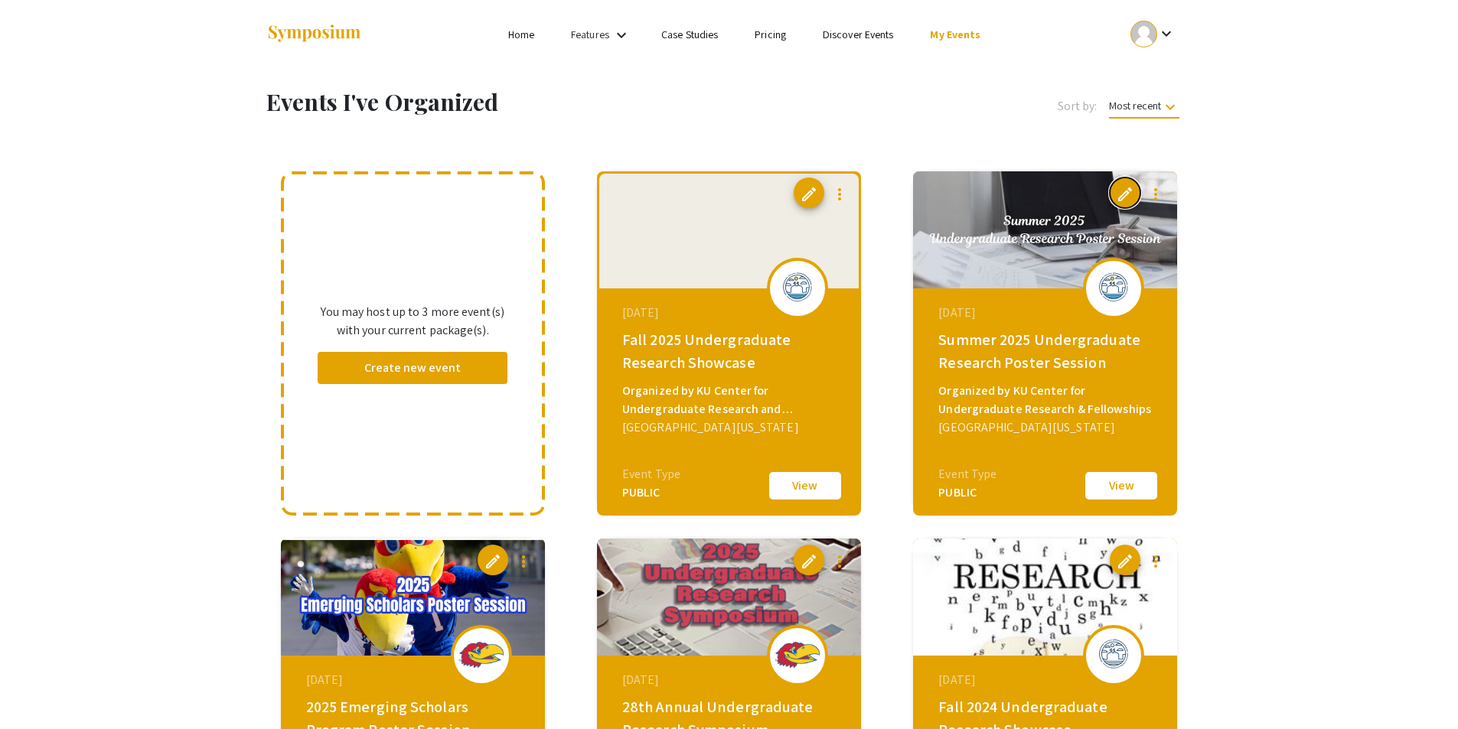
click at [1118, 188] on span "edit" at bounding box center [1125, 194] width 18 height 18
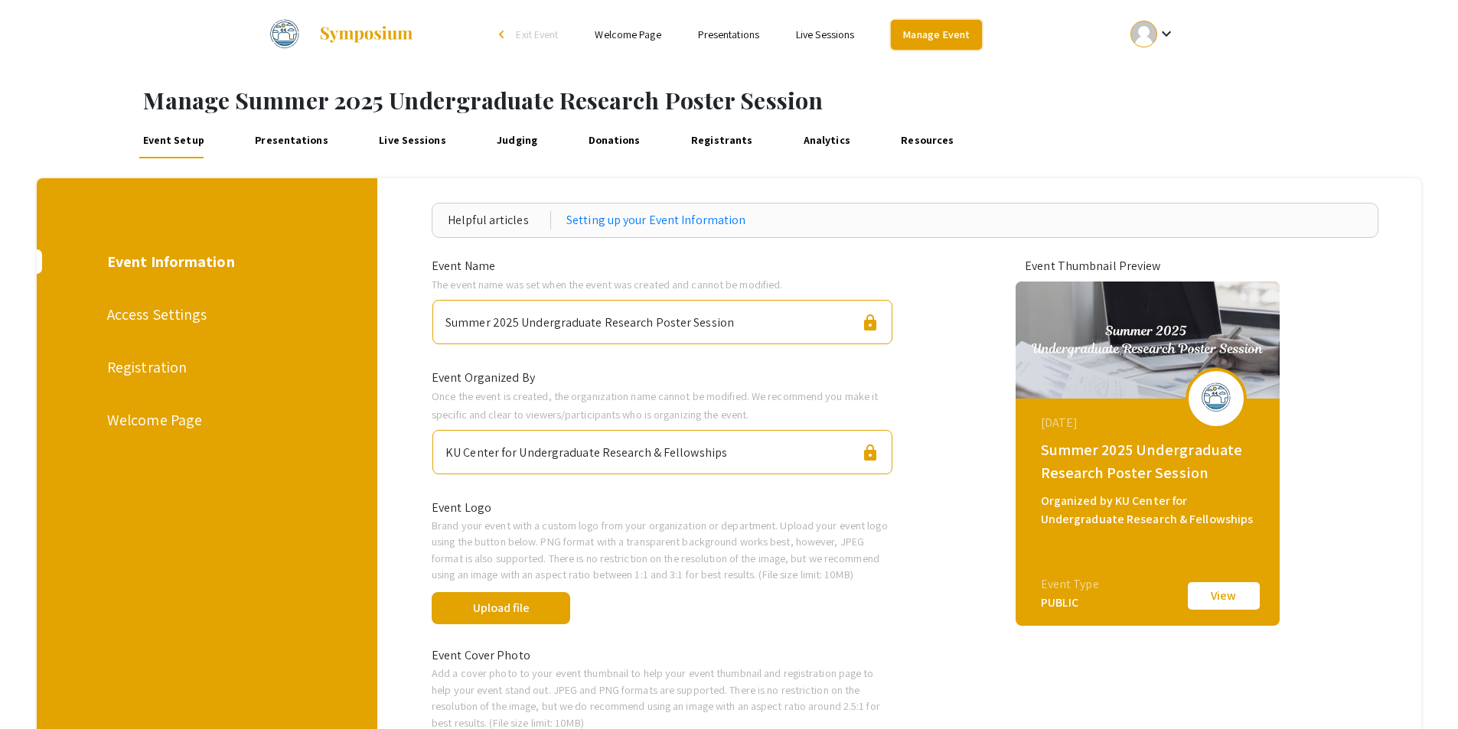
click at [932, 39] on link "Manage Event" at bounding box center [936, 35] width 90 height 30
click at [289, 139] on link "Presentations" at bounding box center [292, 140] width 80 height 37
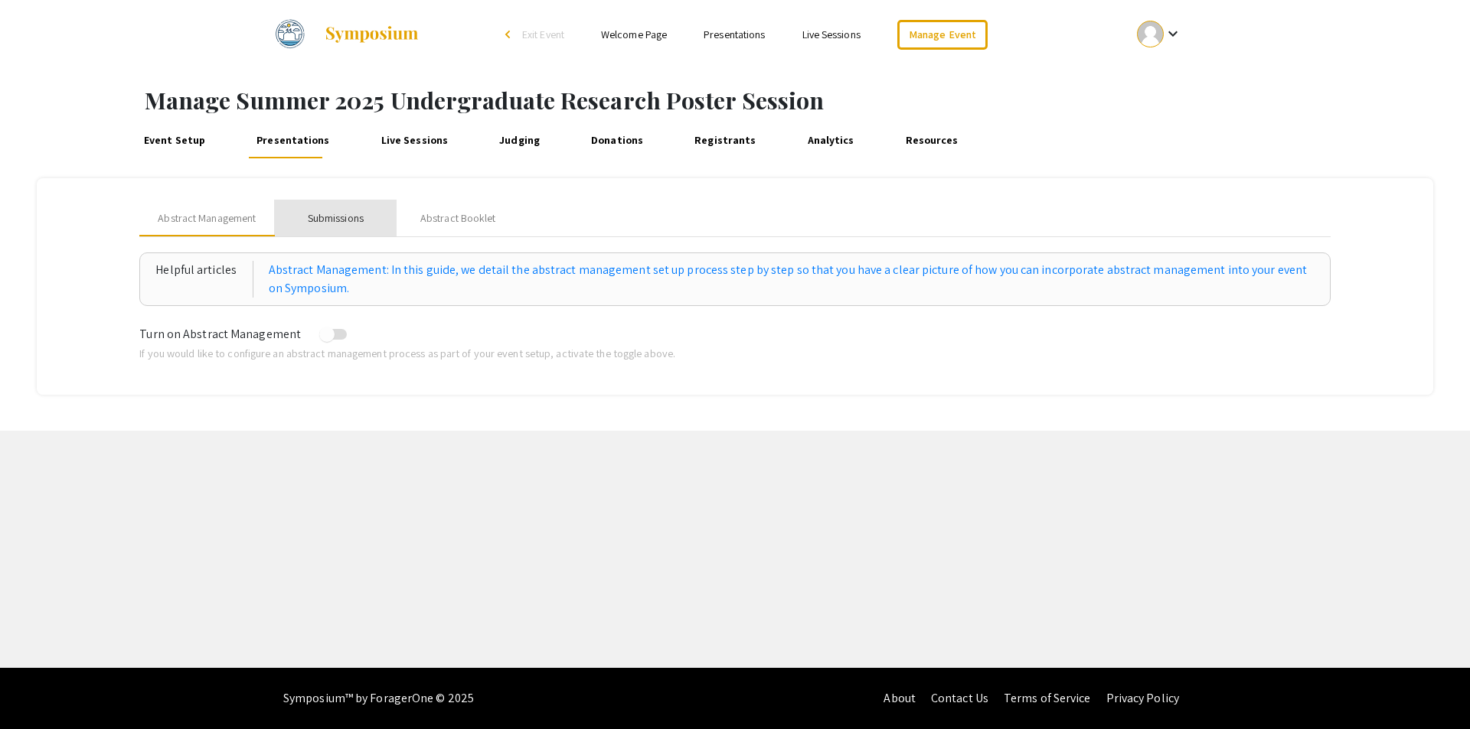
click at [338, 216] on div "Submissions" at bounding box center [336, 218] width 56 height 16
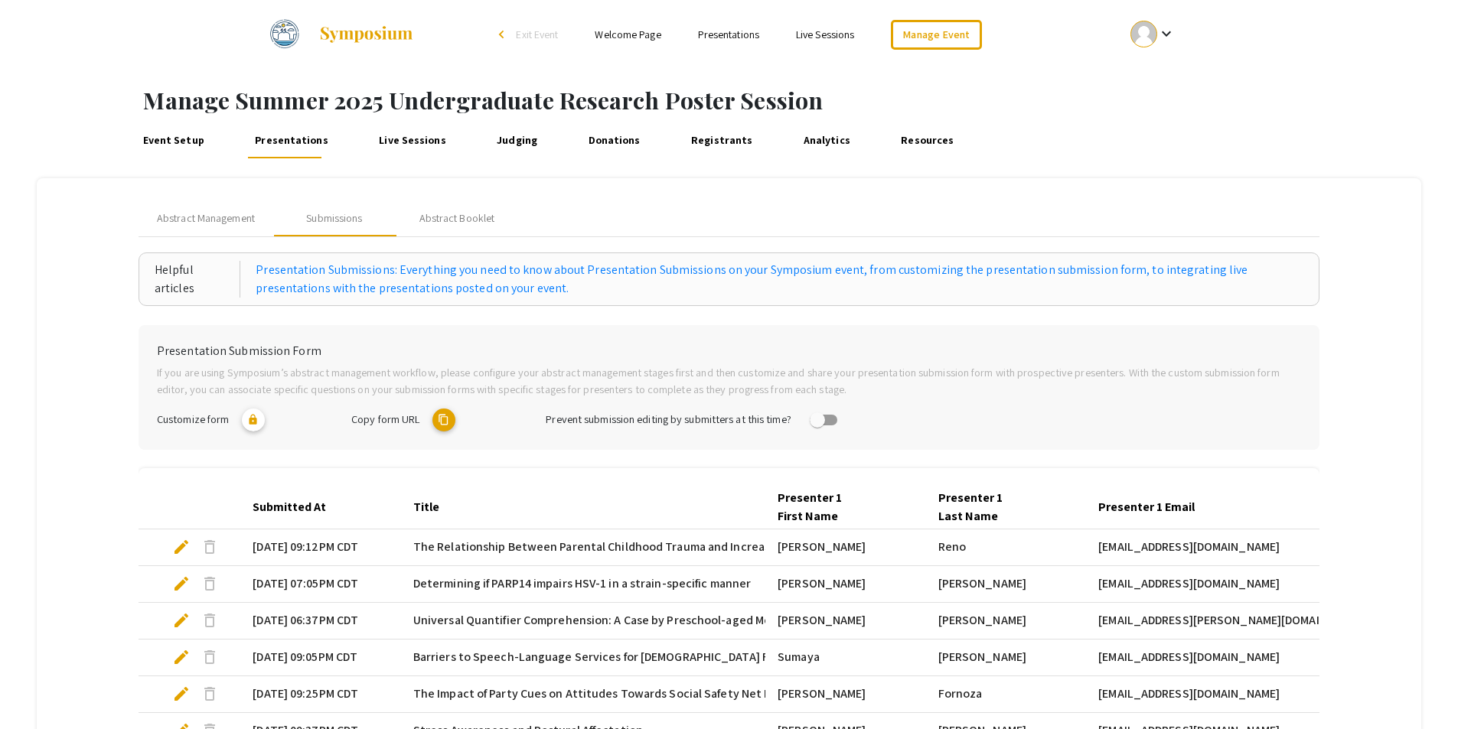
click at [445, 420] on mat-icon "content_copy" at bounding box center [443, 420] width 23 height 23
click at [60, 250] on mat-tab-group "Abstract Management Submissions Abstract Booklet Helpful articles Presentation …" at bounding box center [729, 579] width 1385 height 802
click at [373, 38] on img at bounding box center [366, 34] width 96 height 18
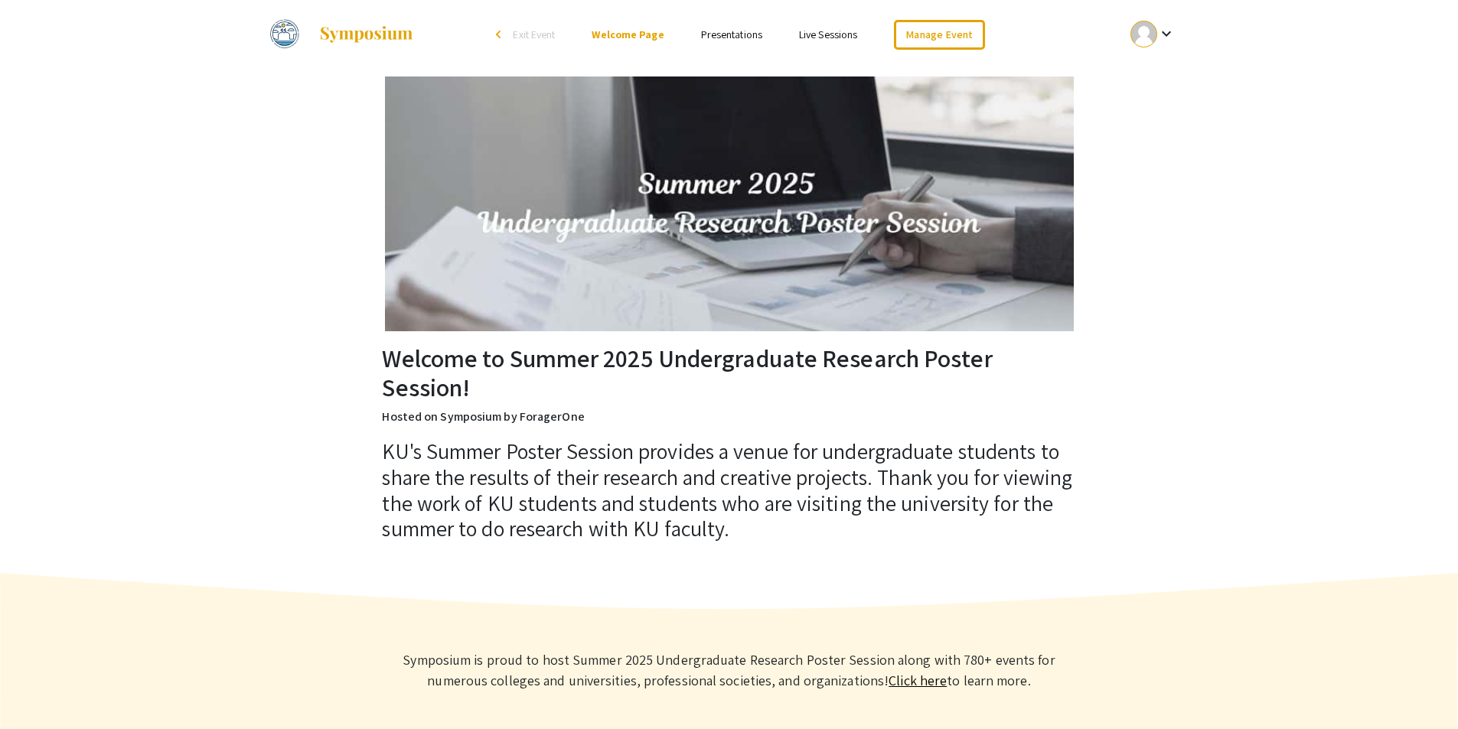
click at [371, 39] on img at bounding box center [366, 34] width 96 height 18
click at [631, 35] on link "Welcome Page" at bounding box center [628, 35] width 72 height 14
click at [737, 33] on link "Presentations" at bounding box center [731, 35] width 61 height 14
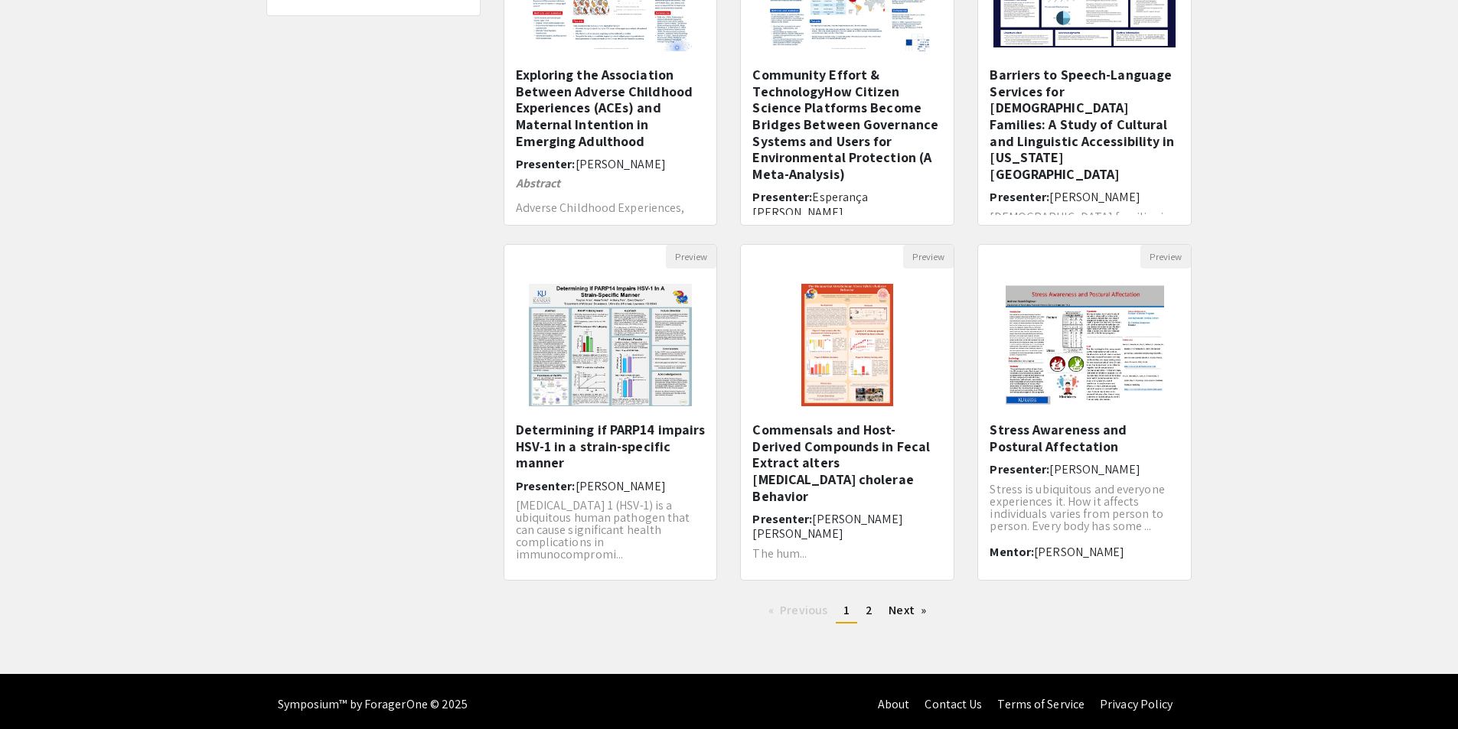
scroll to position [286, 0]
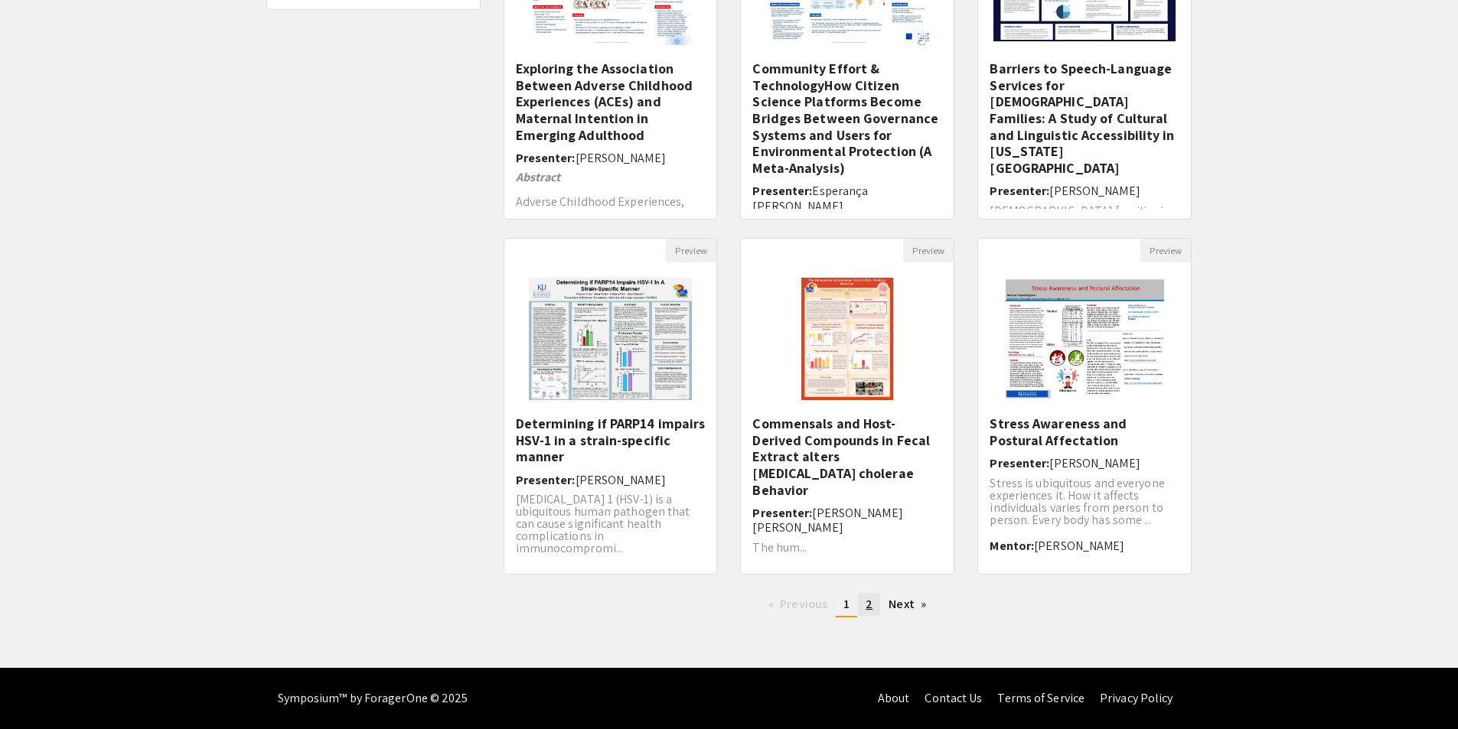
click at [873, 602] on link "page 2" at bounding box center [869, 604] width 22 height 23
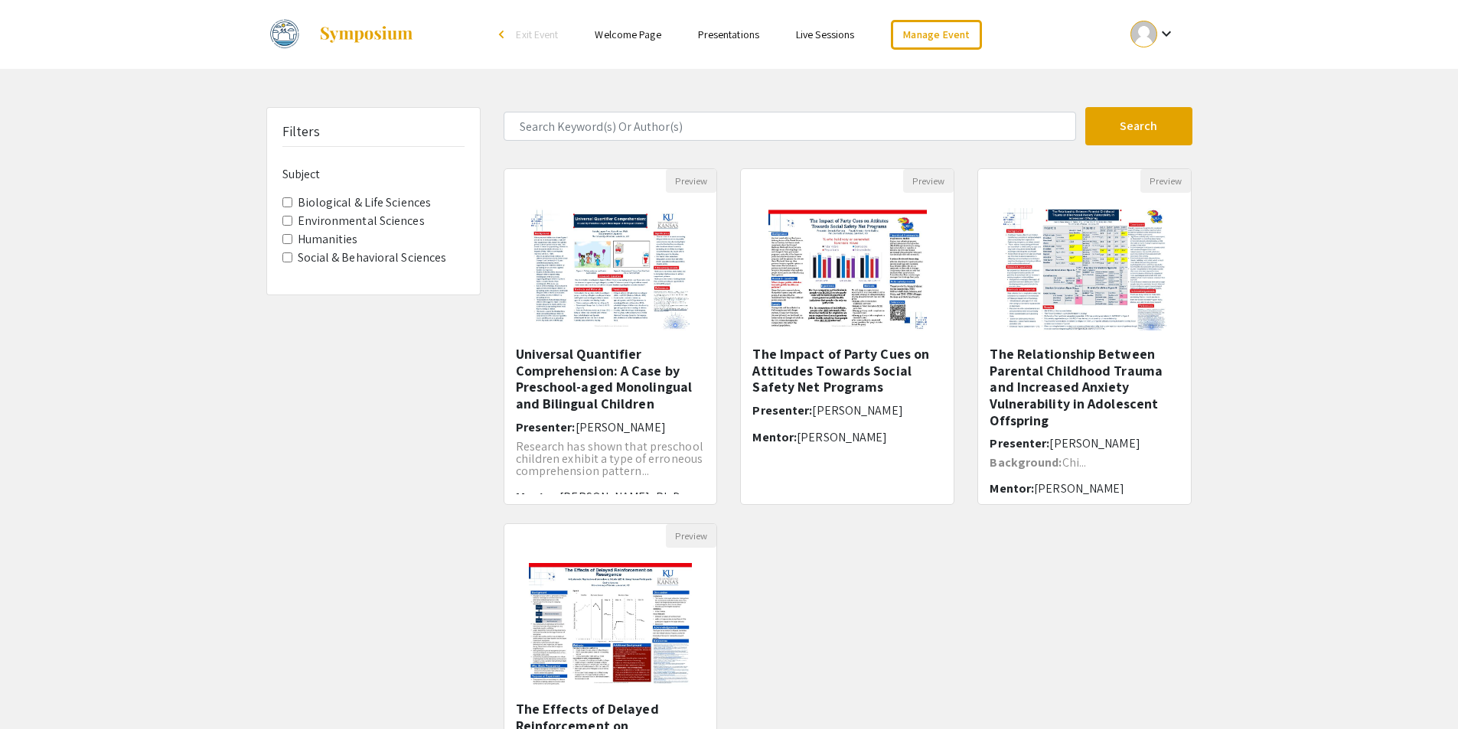
click at [823, 38] on link "Live Sessions" at bounding box center [825, 35] width 58 height 14
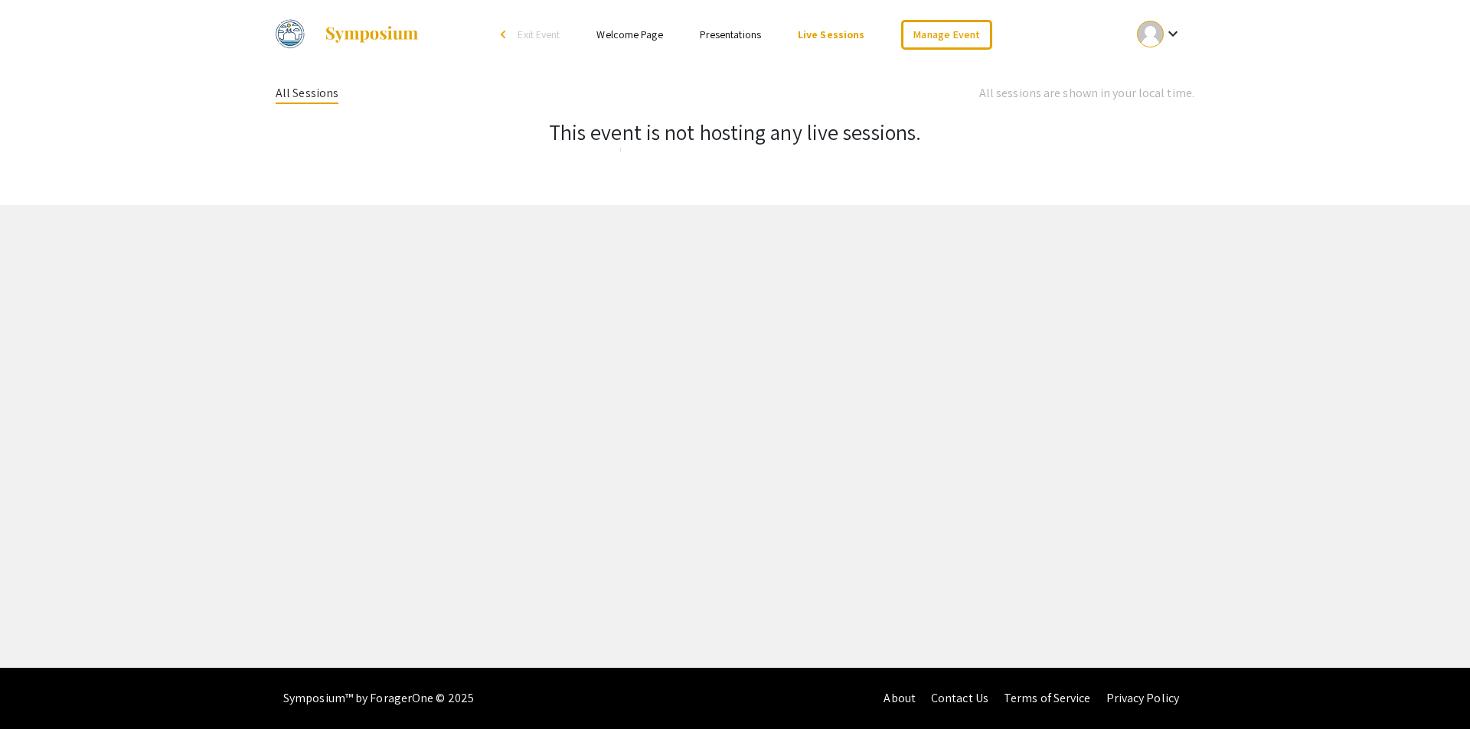
click at [719, 38] on link "Presentations" at bounding box center [730, 35] width 61 height 14
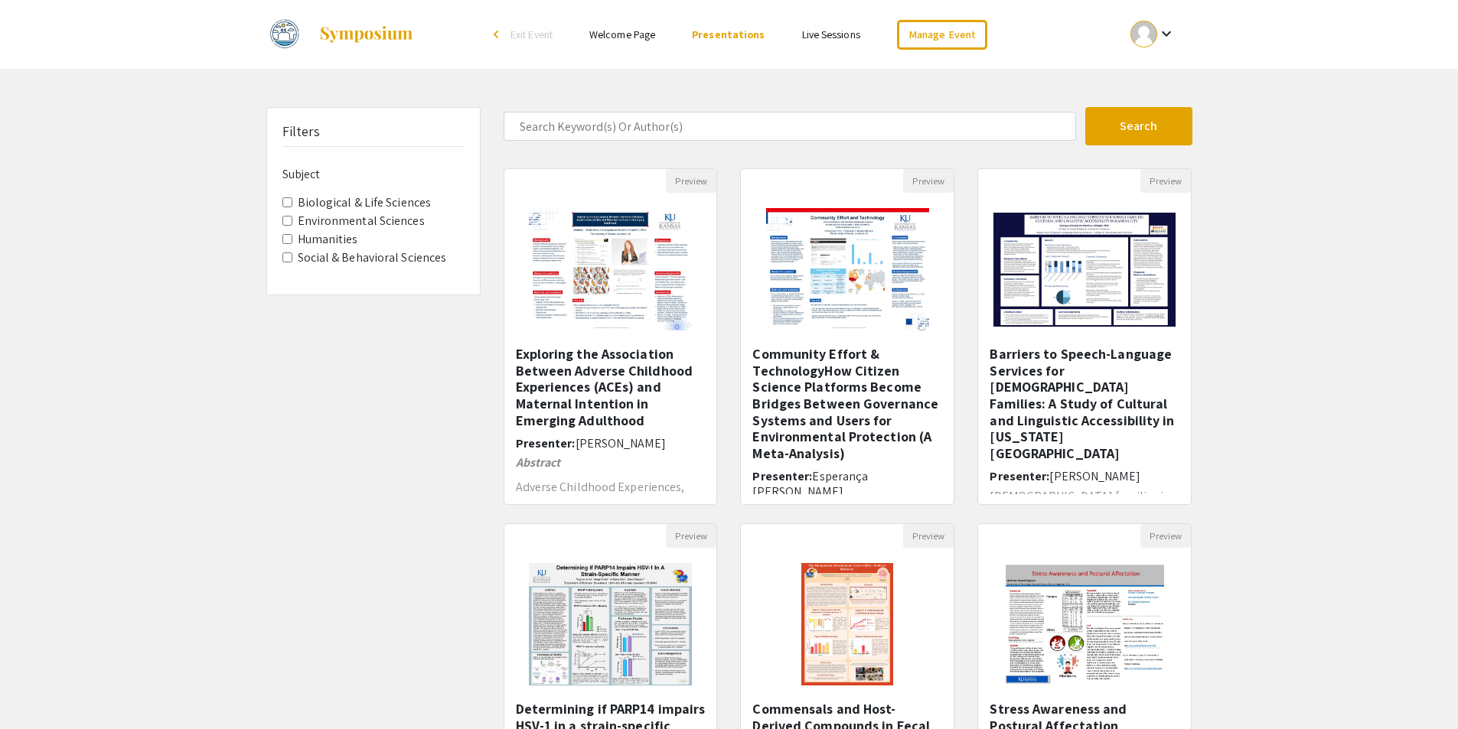
drag, startPoint x: 359, startPoint y: 535, endPoint x: 343, endPoint y: 468, distance: 69.3
click at [357, 529] on div "Filters Subject Biological & Life Sciences Environmental Sciences Humanities So…" at bounding box center [373, 511] width 237 height 808
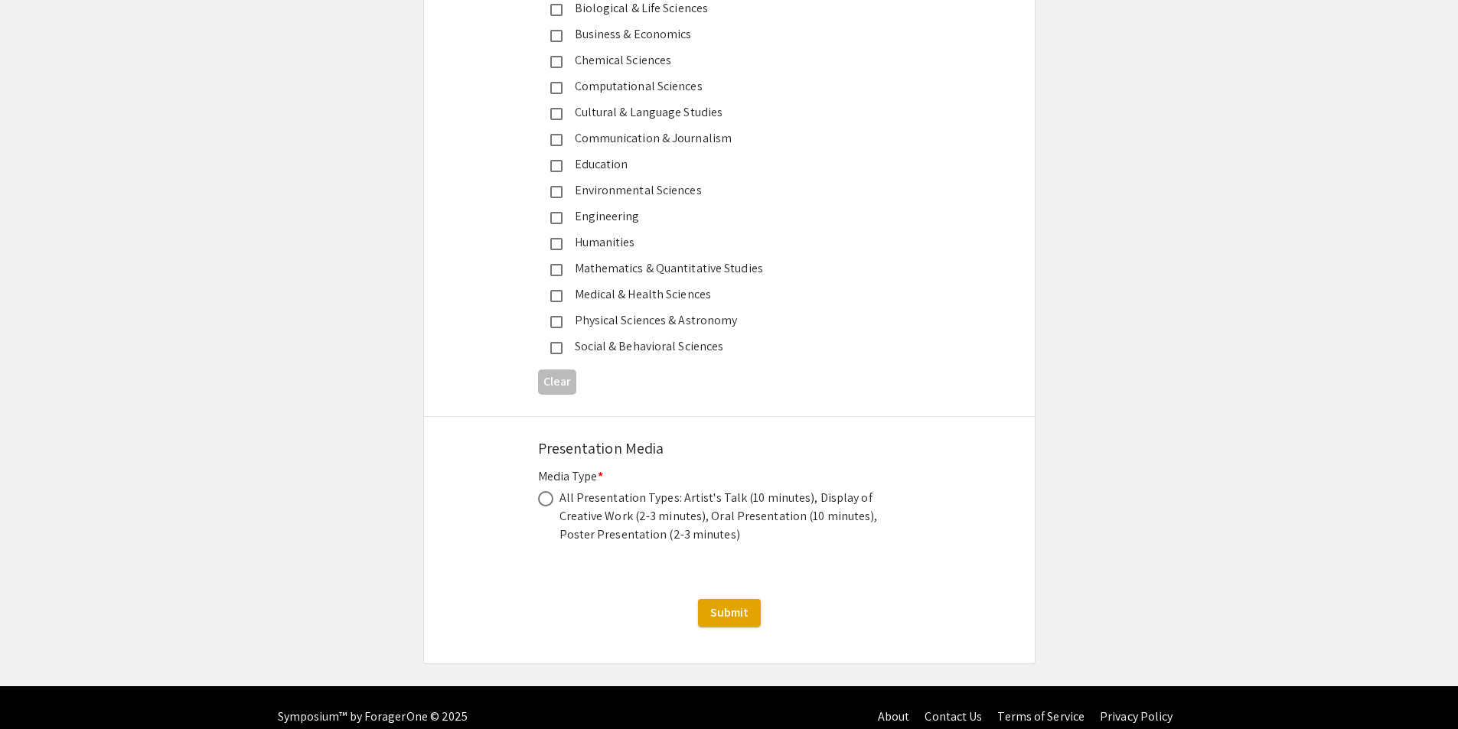
scroll to position [1932, 0]
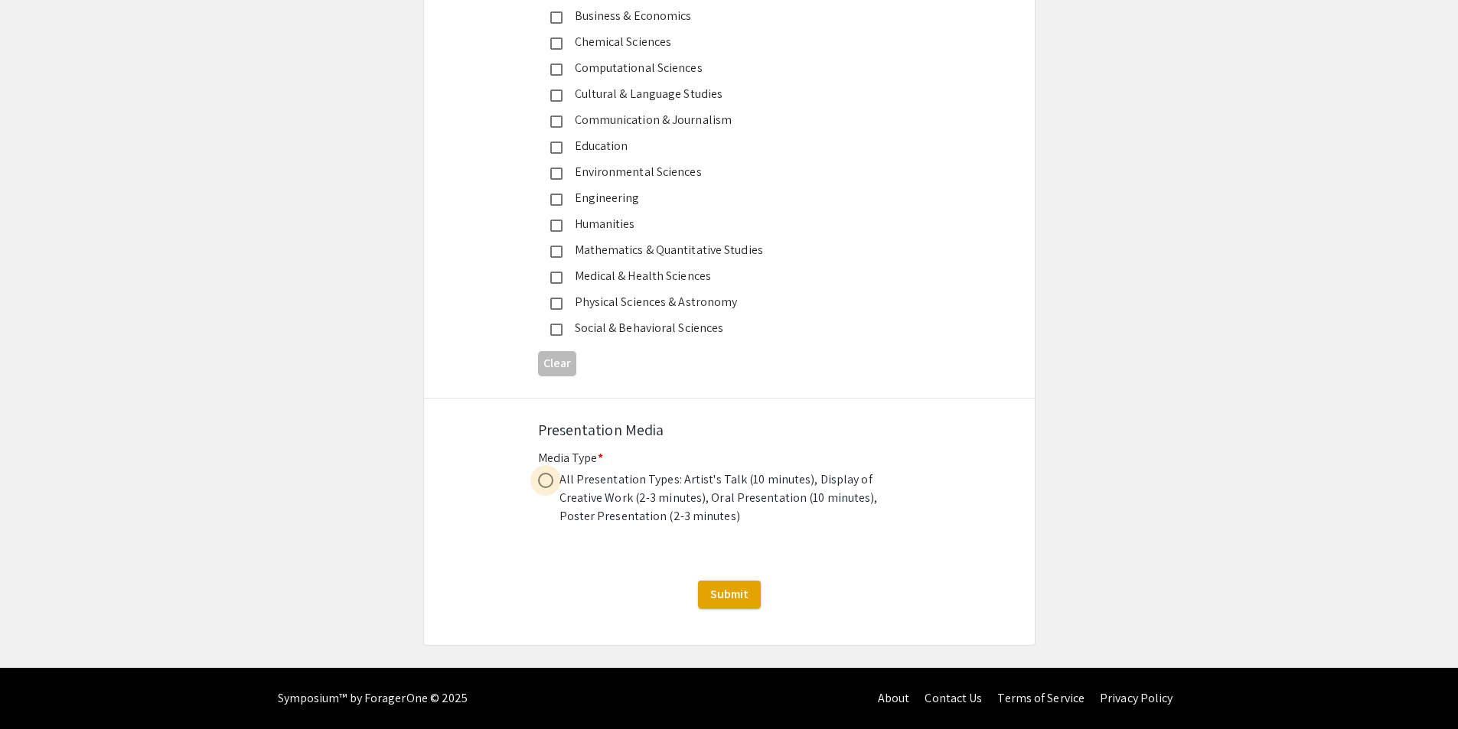
click at [547, 481] on span at bounding box center [545, 480] width 15 height 15
click at [547, 481] on input "radio" at bounding box center [545, 480] width 15 height 15
radio input "true"
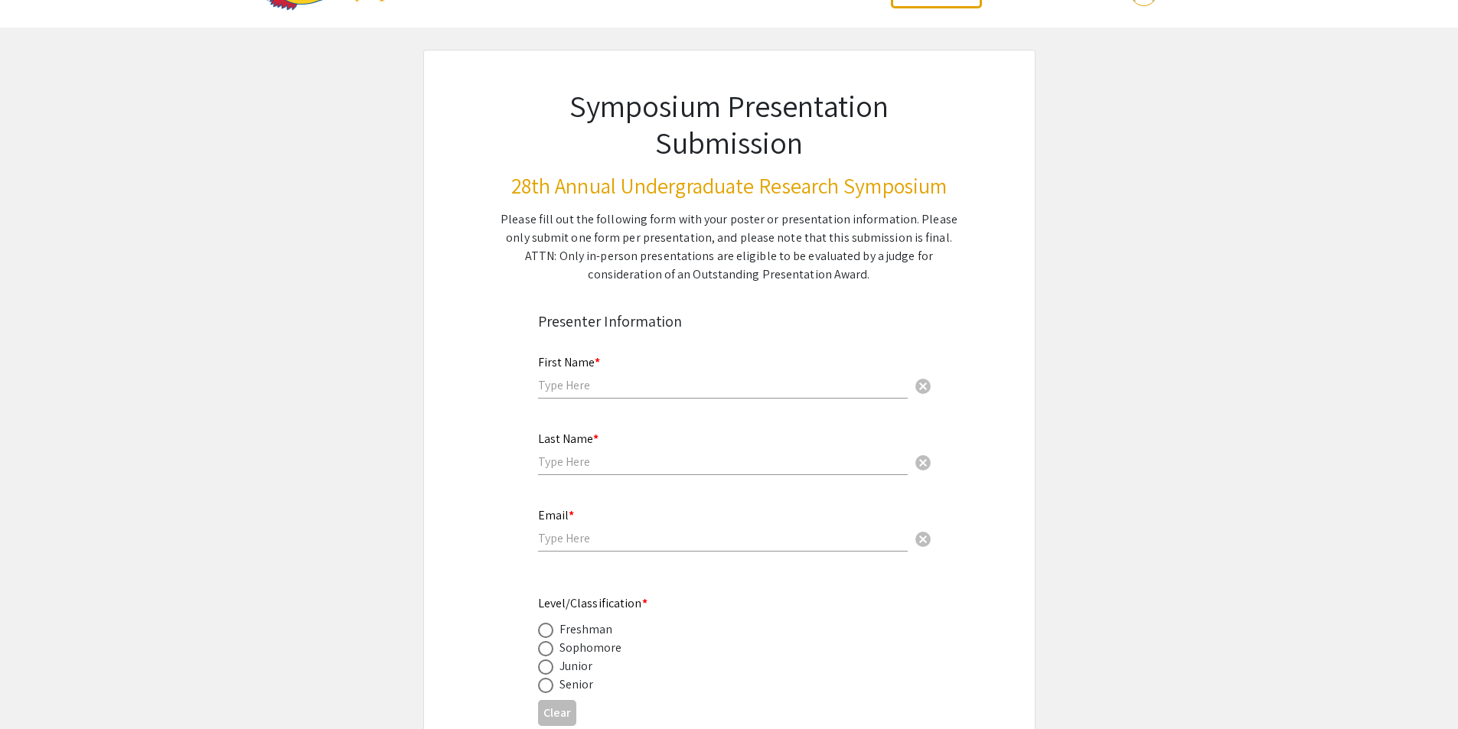
scroll to position [0, 0]
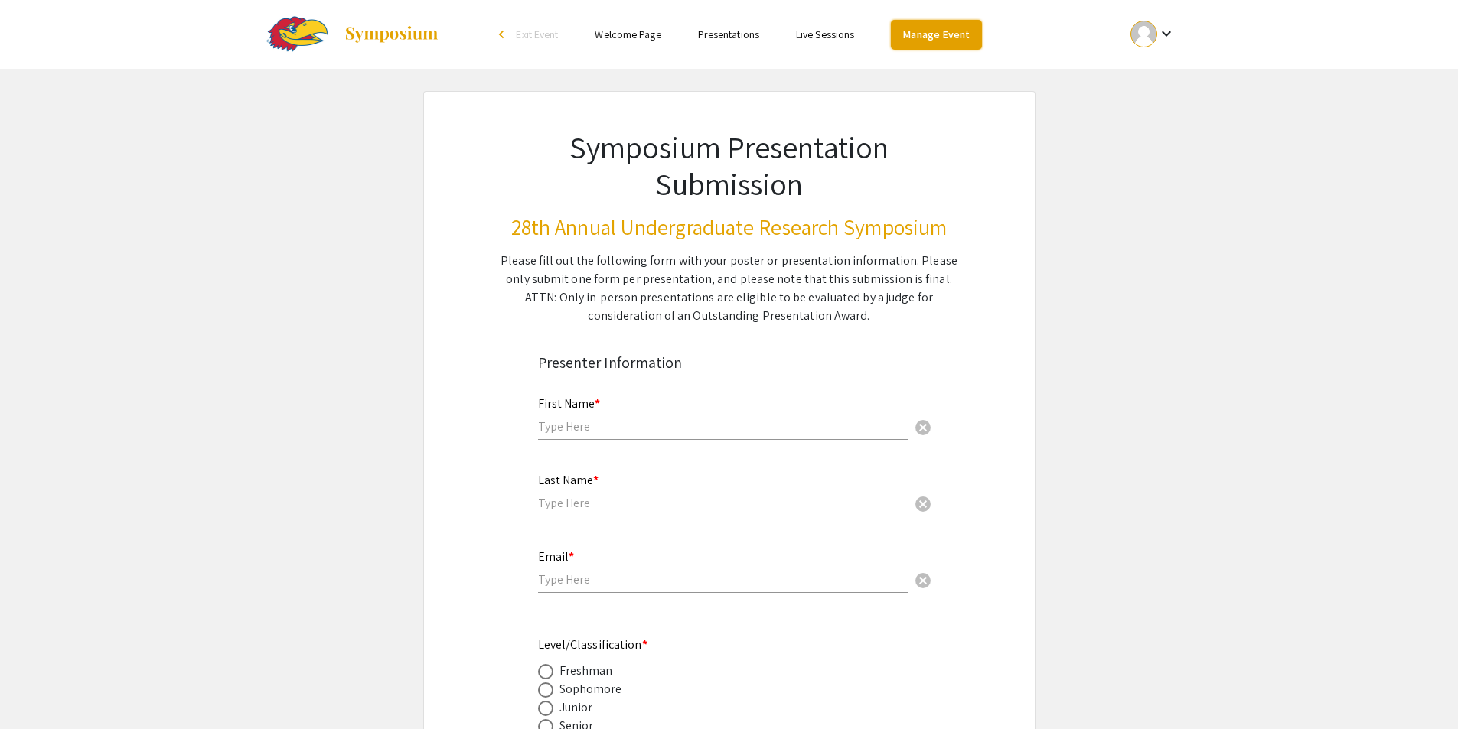
click at [925, 34] on link "Manage Event" at bounding box center [936, 35] width 90 height 30
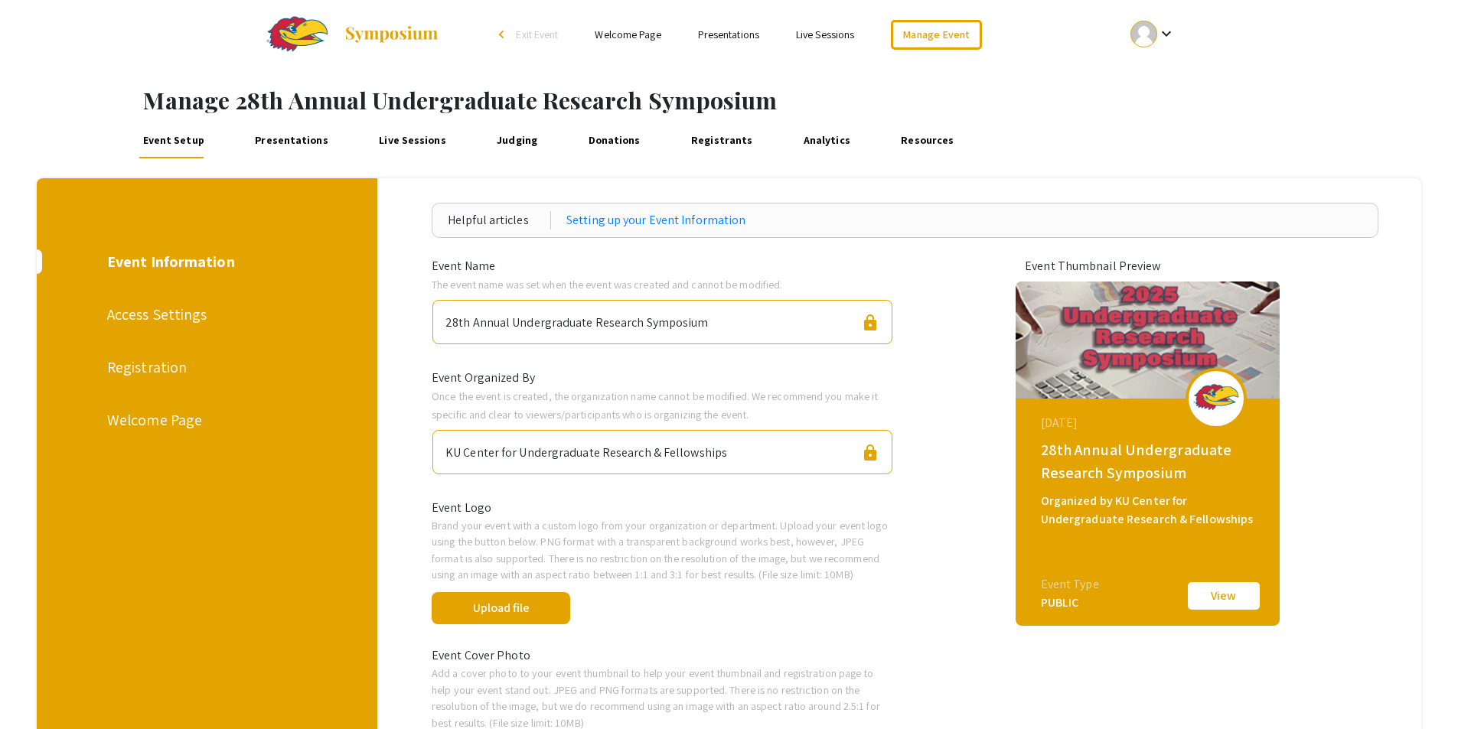
click at [1134, 35] on div at bounding box center [1144, 34] width 27 height 27
click at [1146, 77] on button "My Account" at bounding box center [1161, 75] width 94 height 37
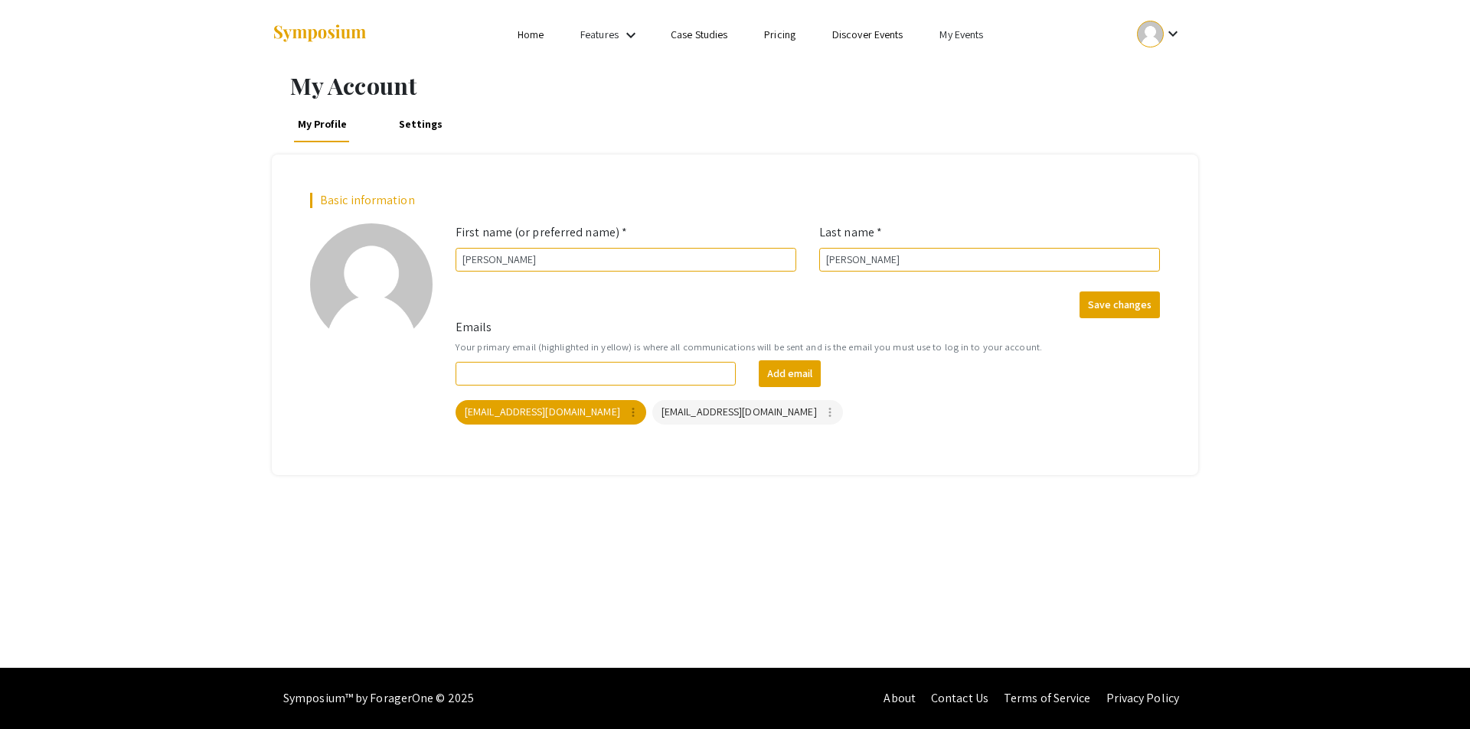
click at [966, 34] on link "My Events" at bounding box center [961, 35] width 44 height 14
click at [977, 73] on button "Events I've organized" at bounding box center [986, 68] width 131 height 37
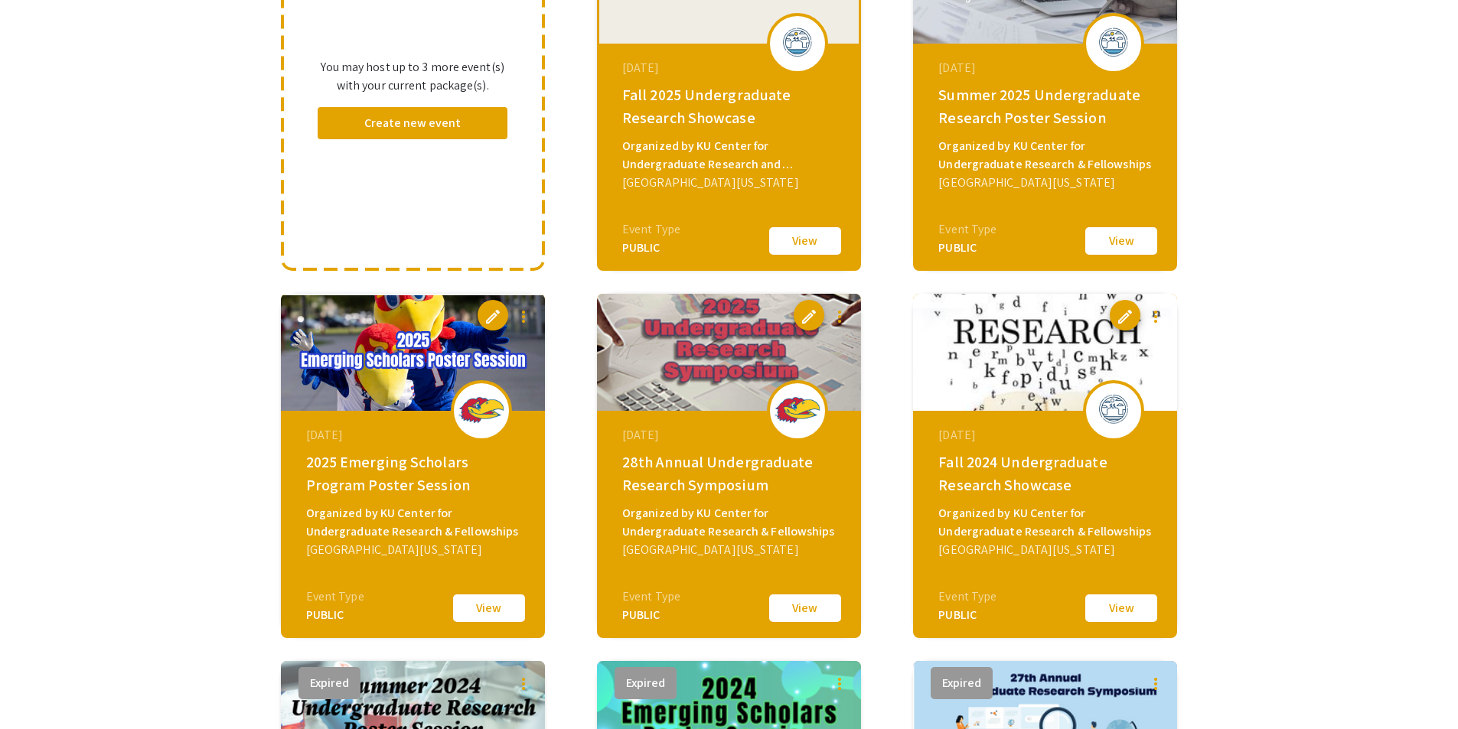
scroll to position [306, 0]
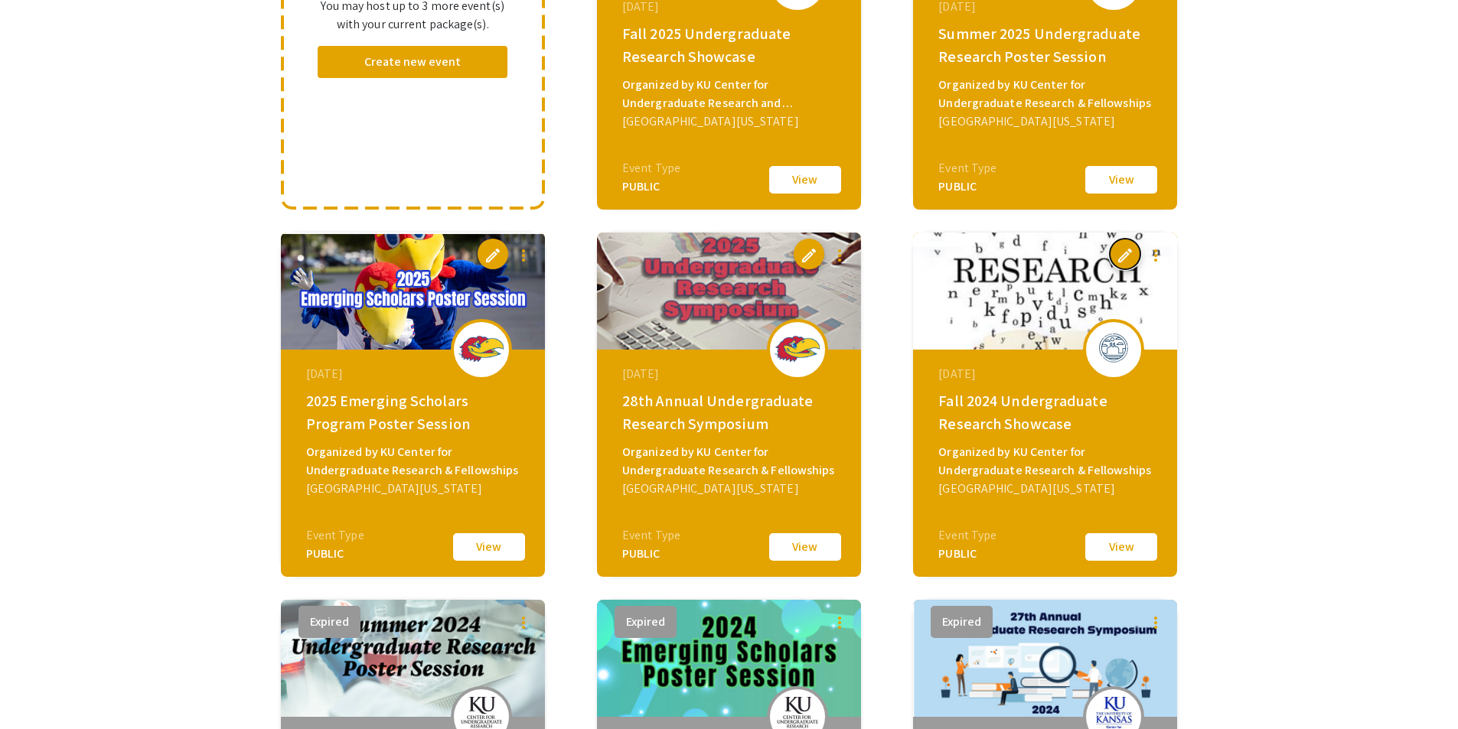
click at [1130, 259] on span "edit" at bounding box center [1125, 255] width 18 height 18
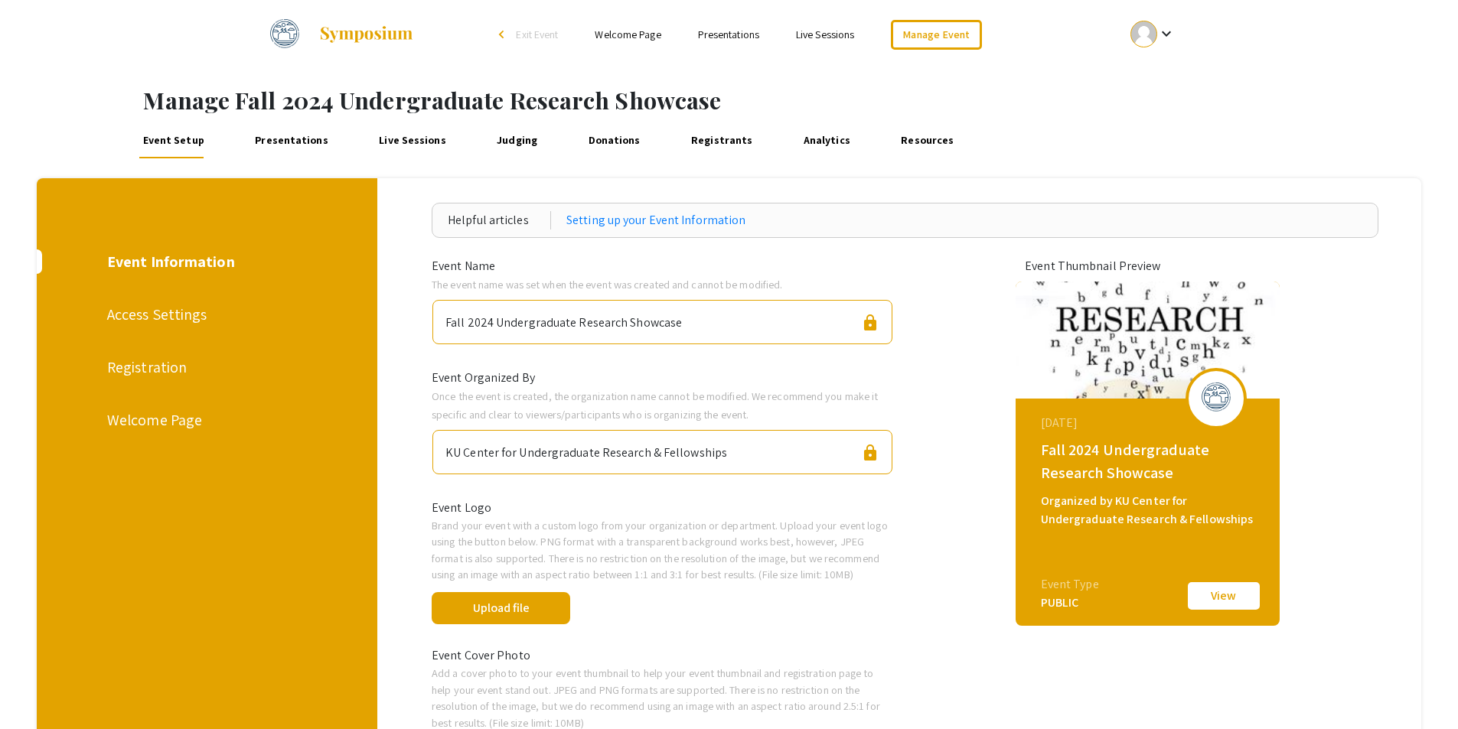
click at [291, 137] on link "Presentations" at bounding box center [292, 140] width 80 height 37
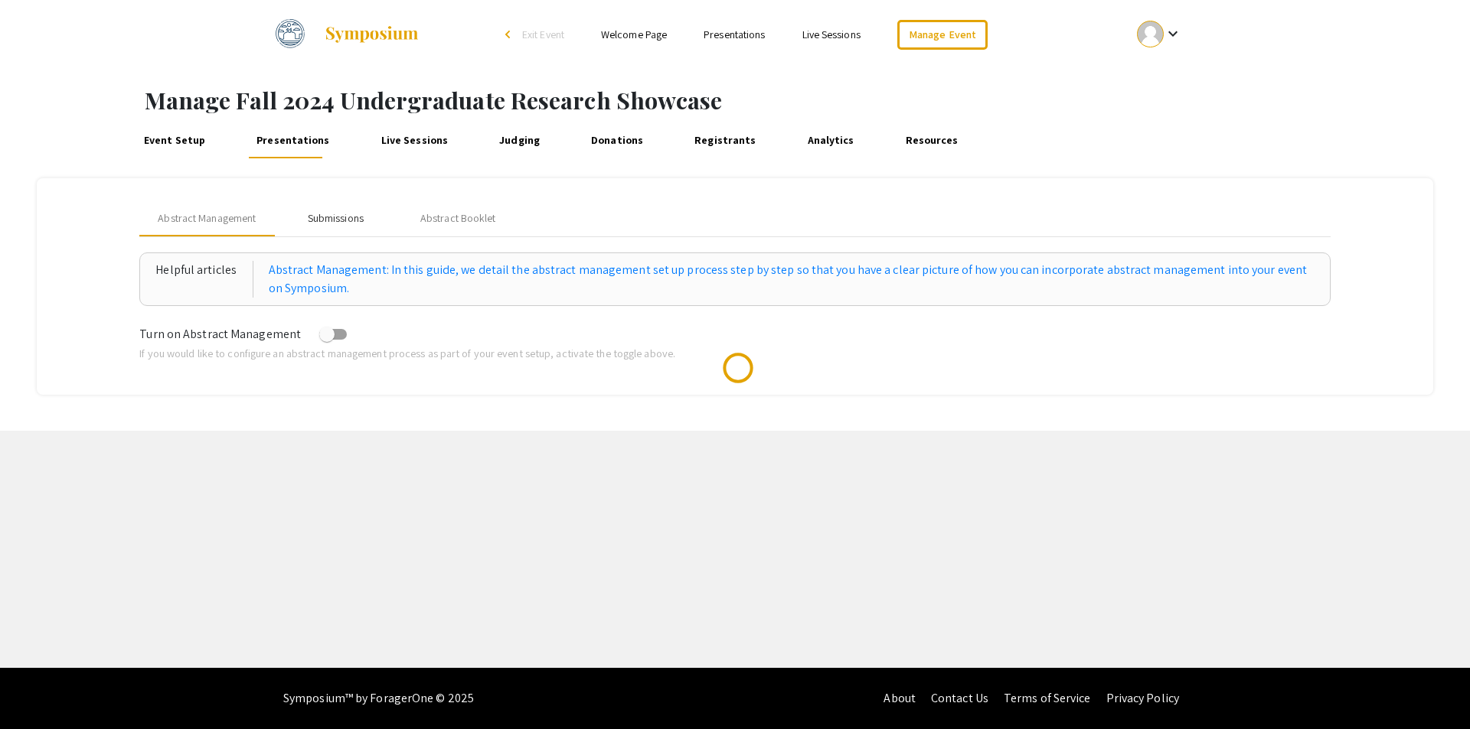
click at [338, 214] on div "Submissions" at bounding box center [336, 218] width 56 height 16
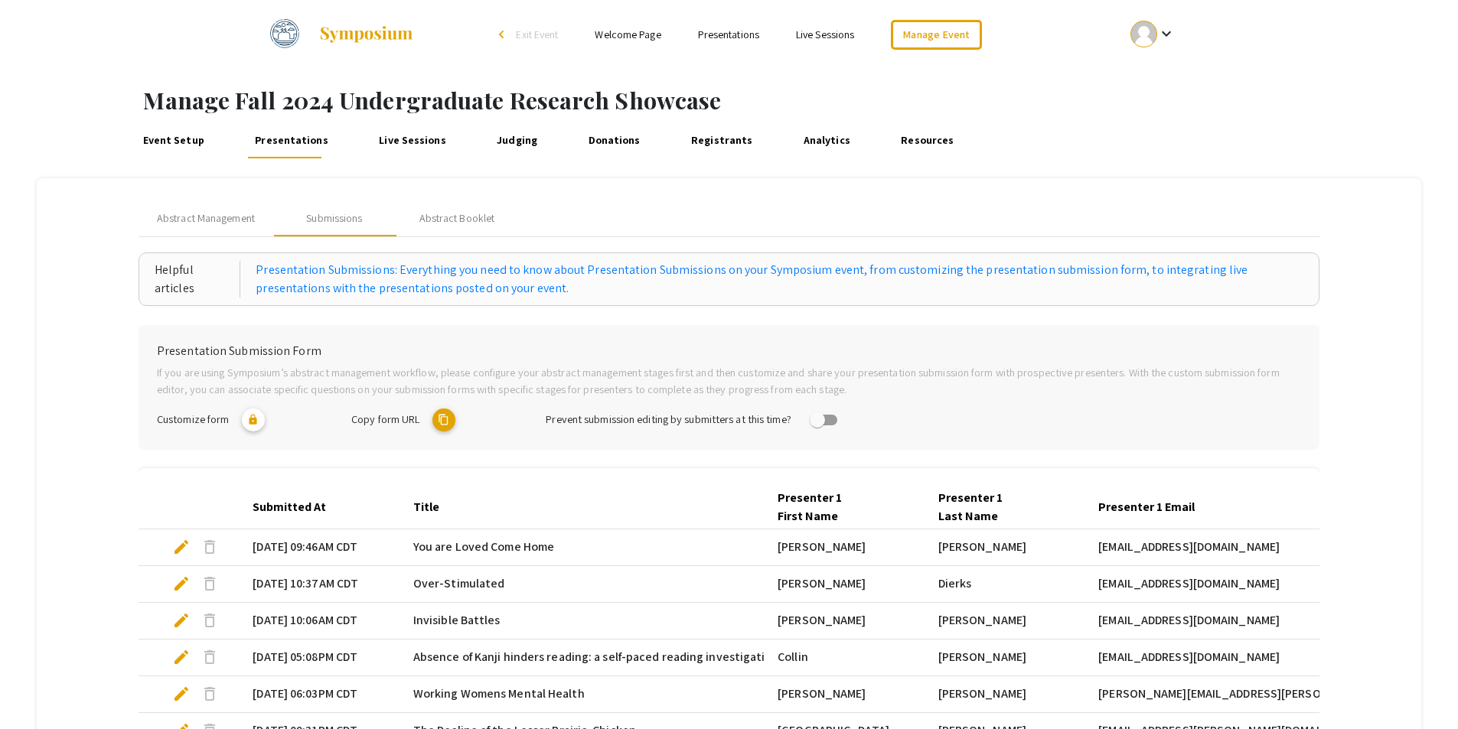
click at [446, 421] on mat-icon "content_copy" at bounding box center [443, 420] width 23 height 23
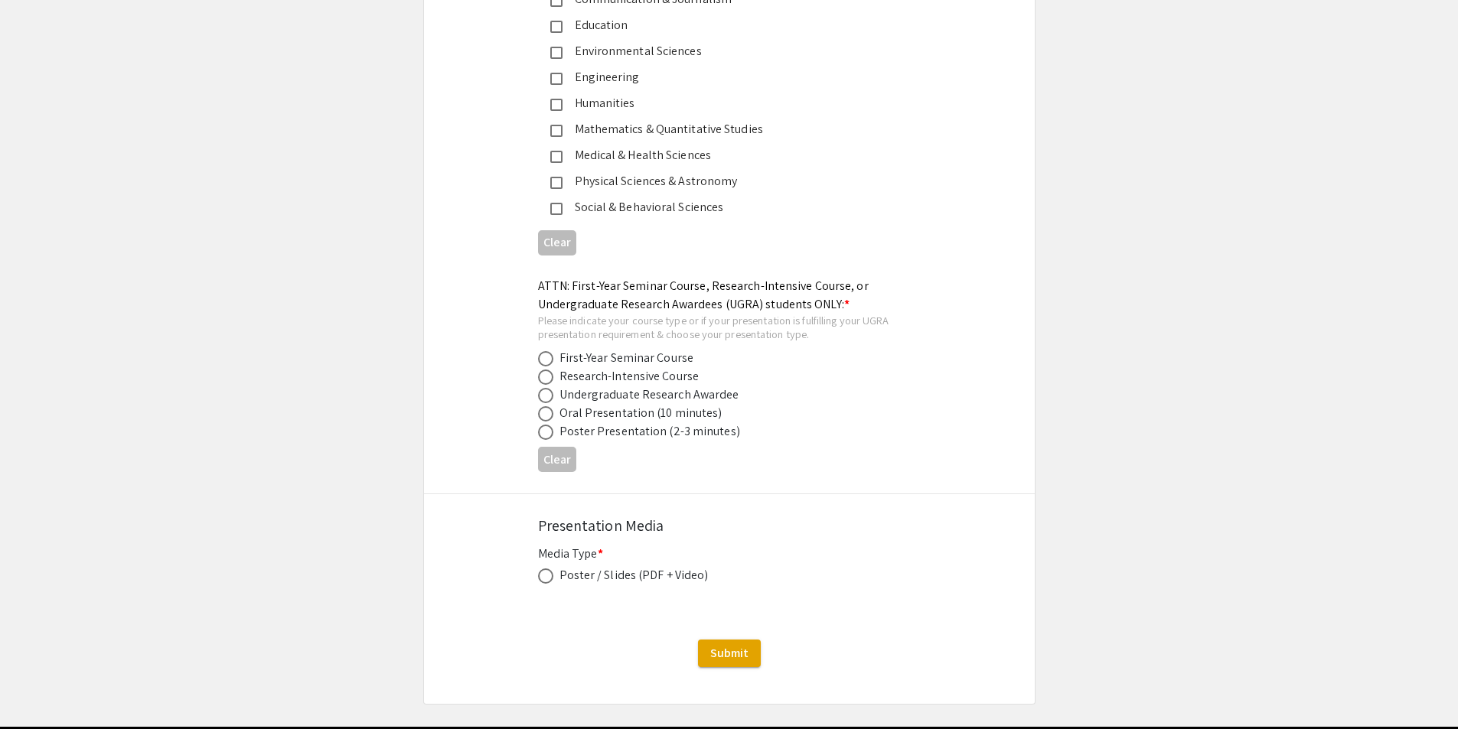
scroll to position [2075, 0]
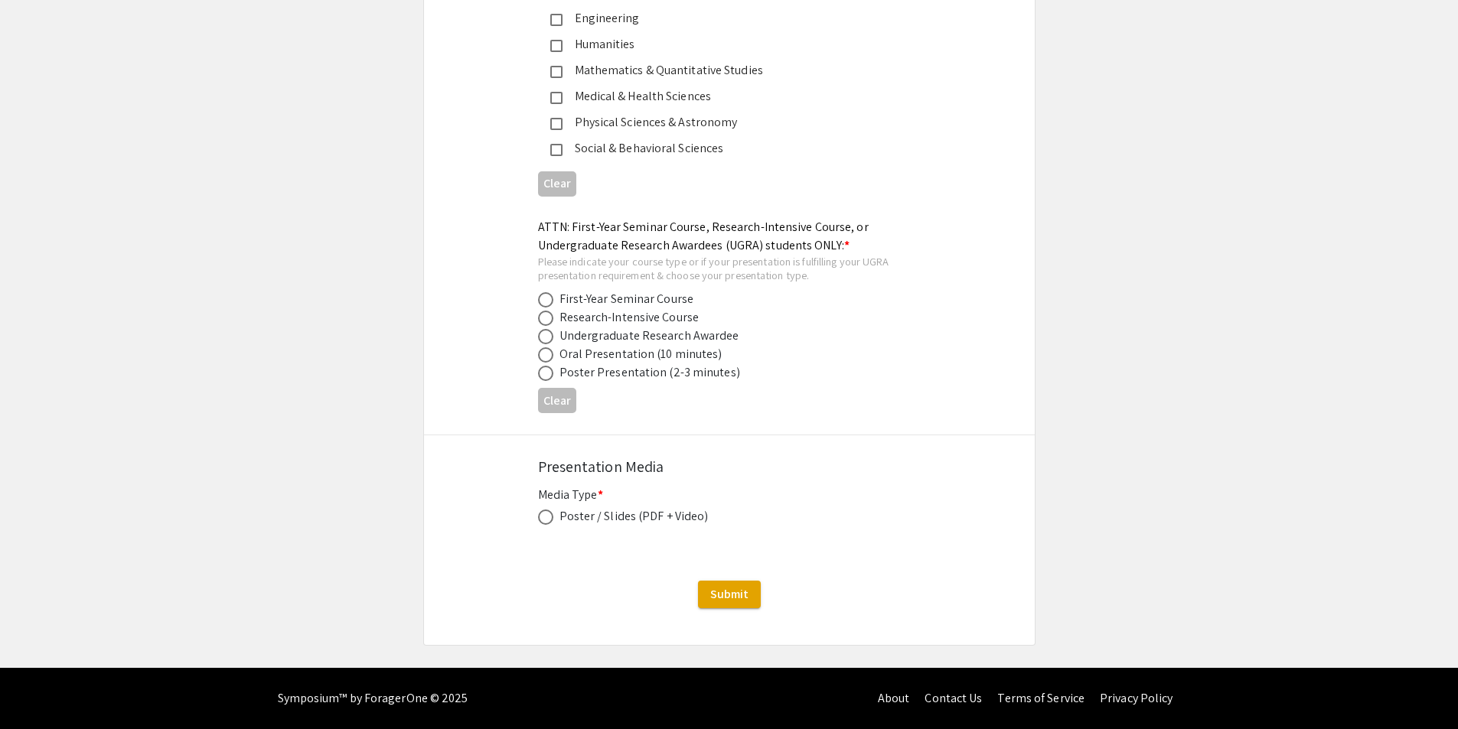
click at [550, 520] on span at bounding box center [545, 517] width 15 height 15
click at [550, 520] on input "radio" at bounding box center [545, 517] width 15 height 15
radio input "true"
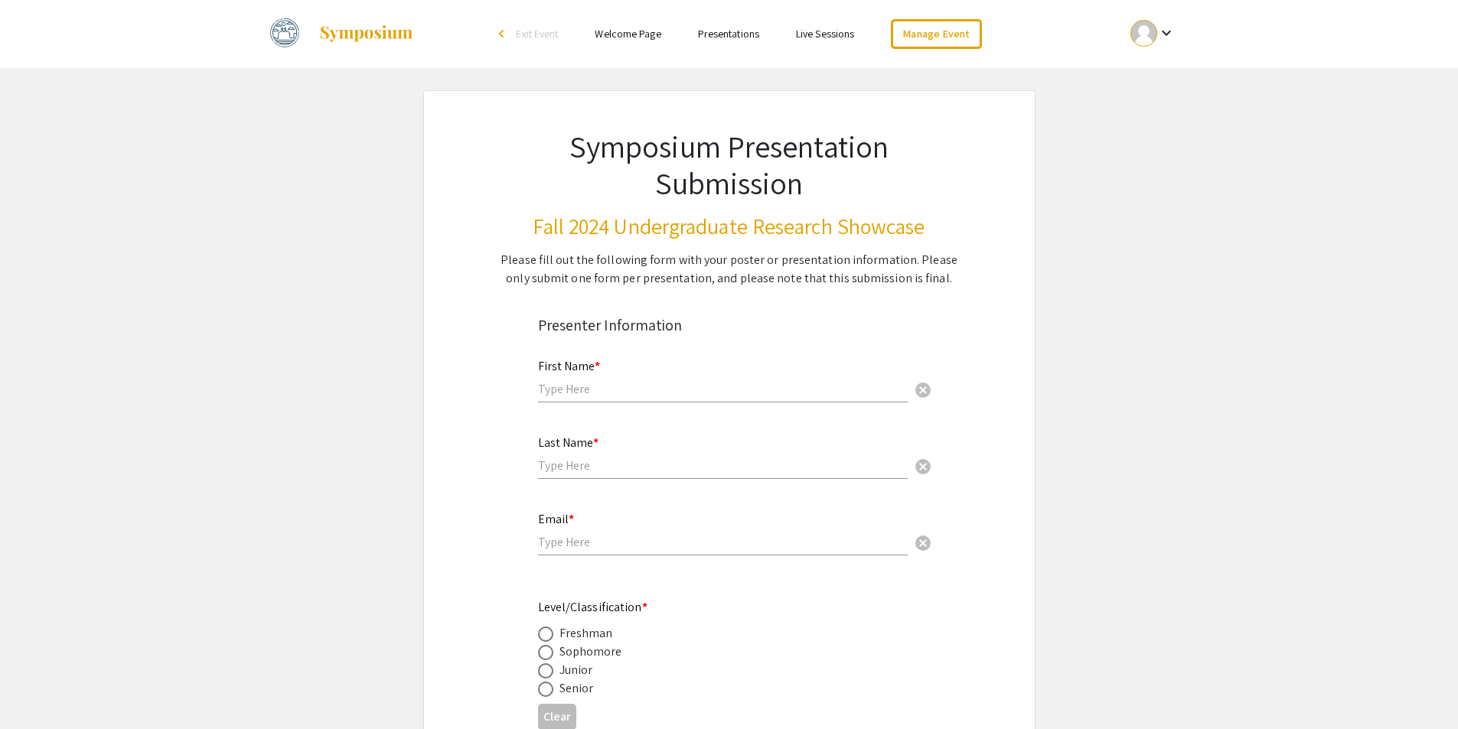
scroll to position [0, 0]
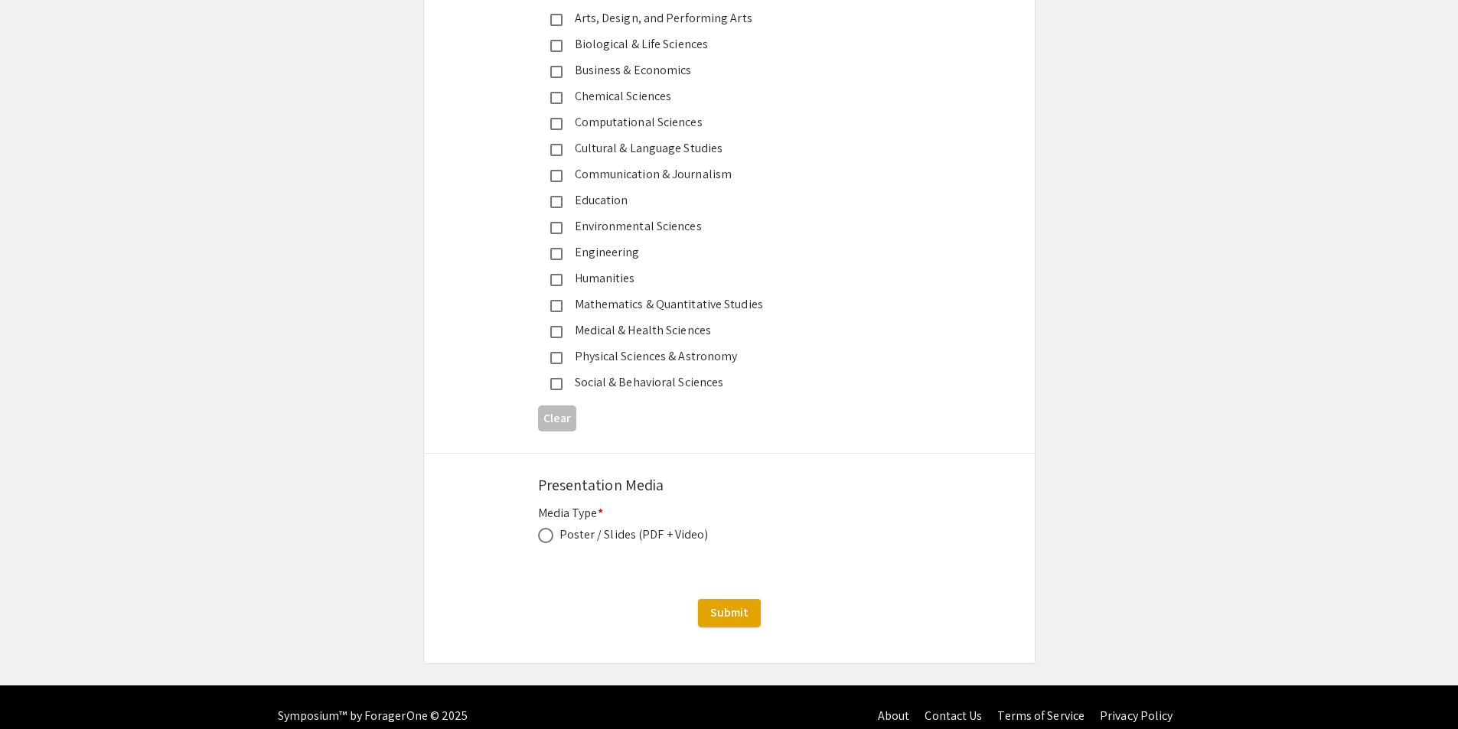
scroll to position [1748, 0]
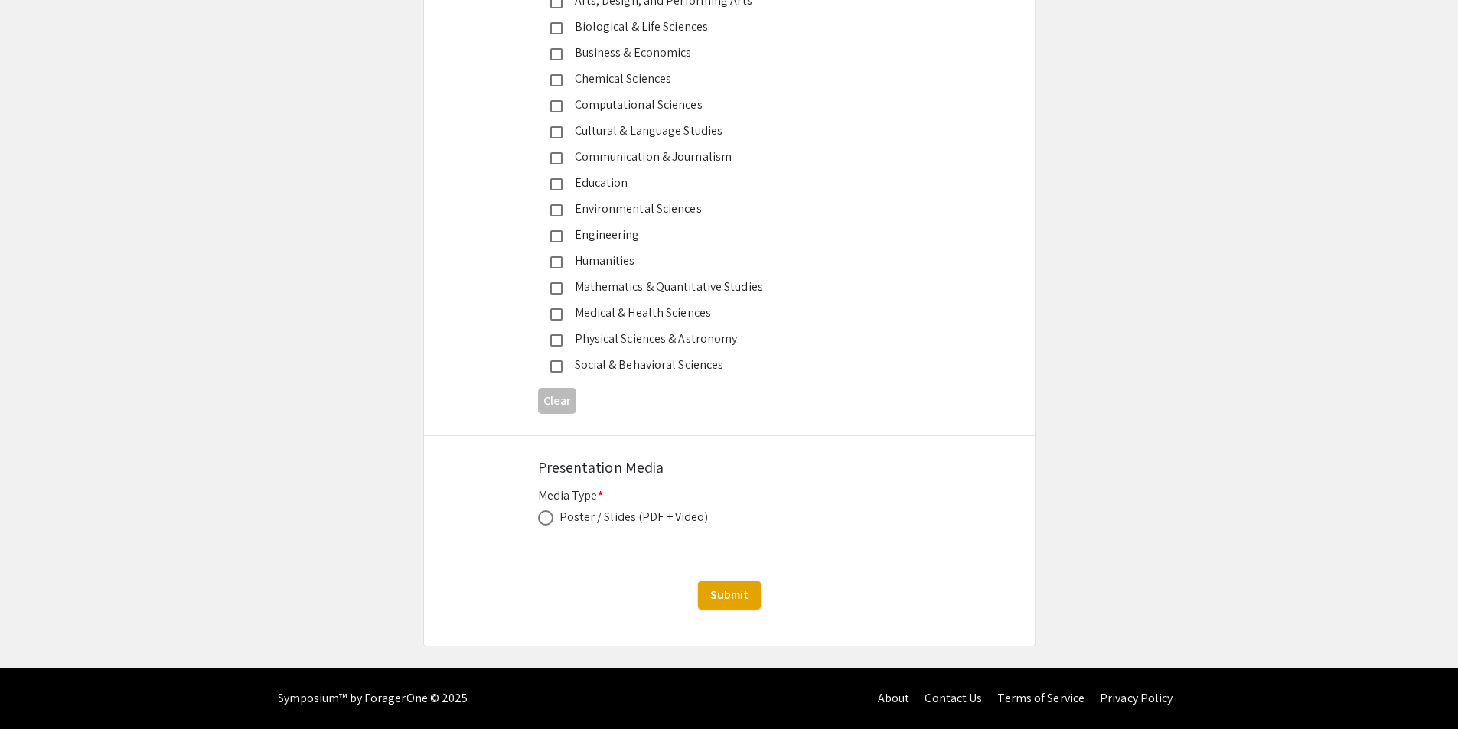
click at [550, 517] on span at bounding box center [545, 518] width 15 height 15
click at [550, 517] on input "radio" at bounding box center [545, 518] width 15 height 15
radio input "true"
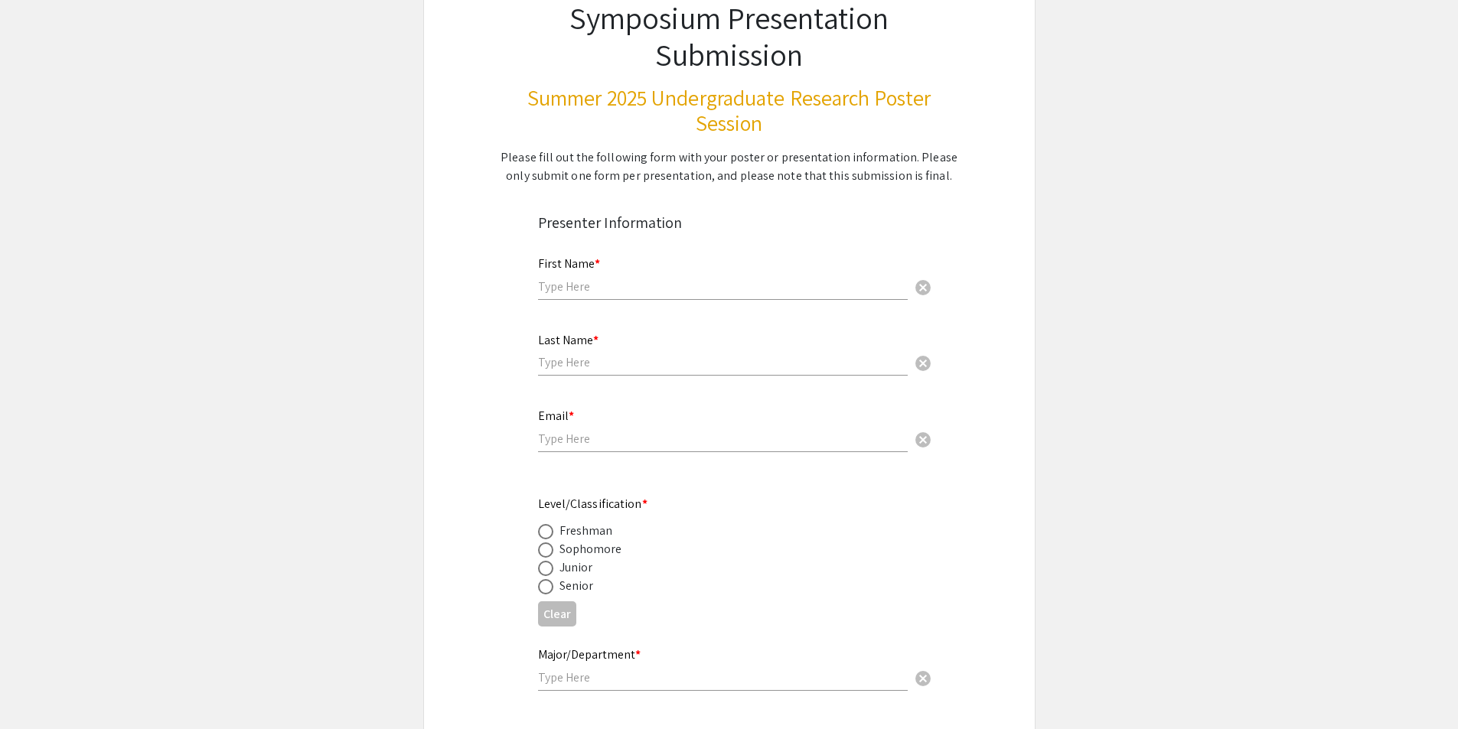
scroll to position [230, 0]
